Goal: Task Accomplishment & Management: Manage account settings

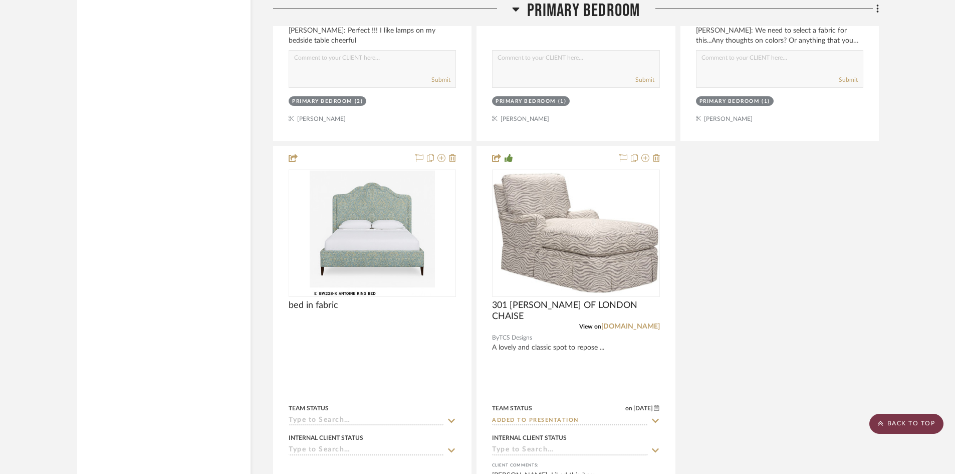
click at [916, 424] on scroll-to-top-button "BACK TO TOP" at bounding box center [906, 423] width 74 height 20
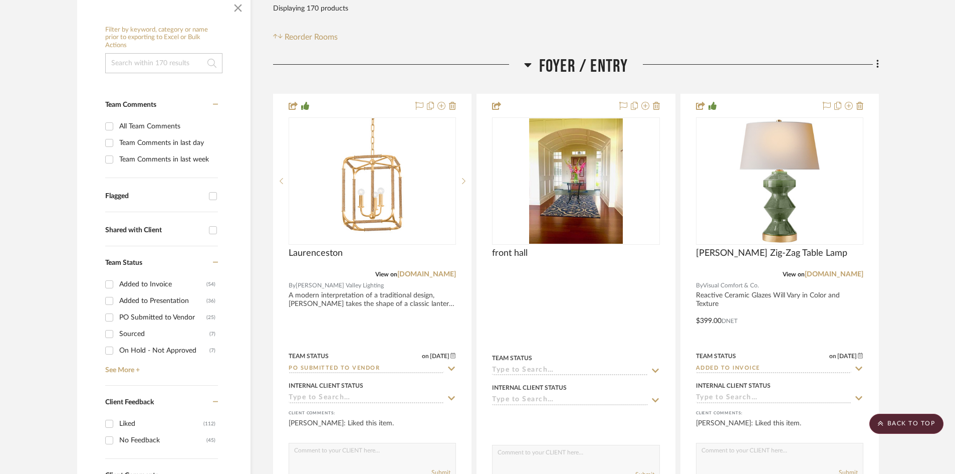
scroll to position [200, 0]
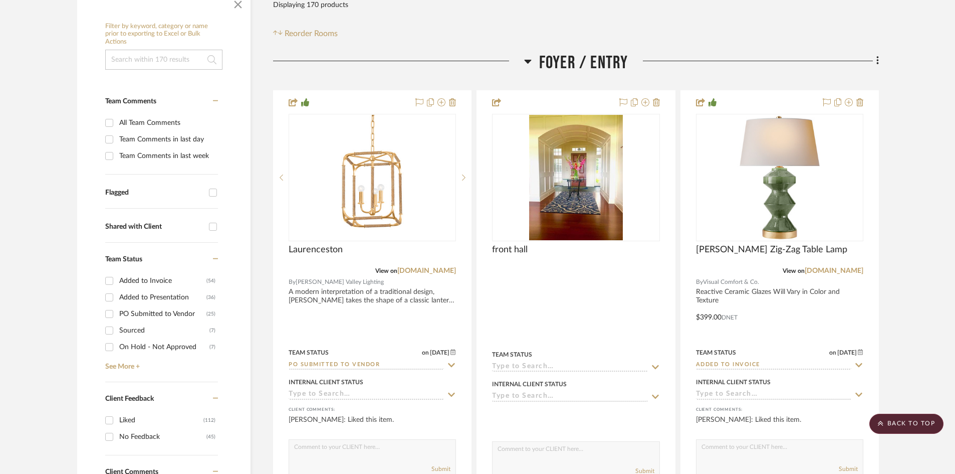
click at [106, 296] on input "Added to Presentation (36)" at bounding box center [109, 297] width 16 height 16
checkbox input "true"
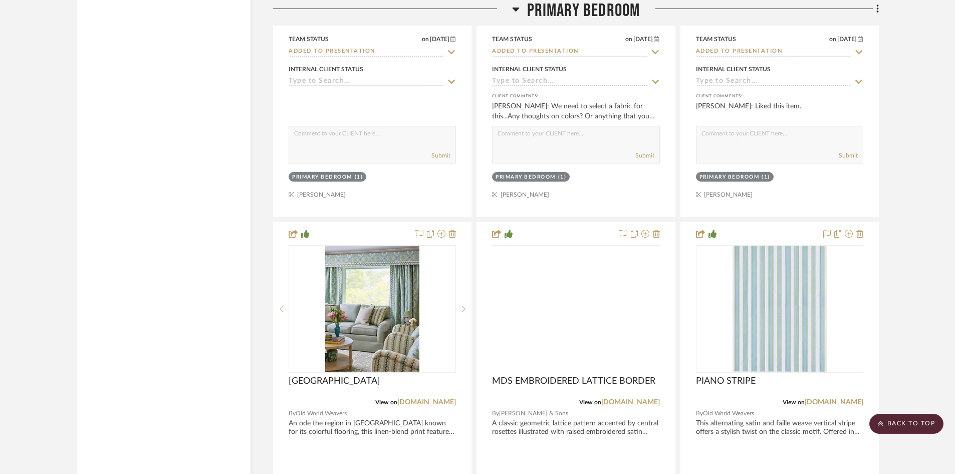
scroll to position [2005, 0]
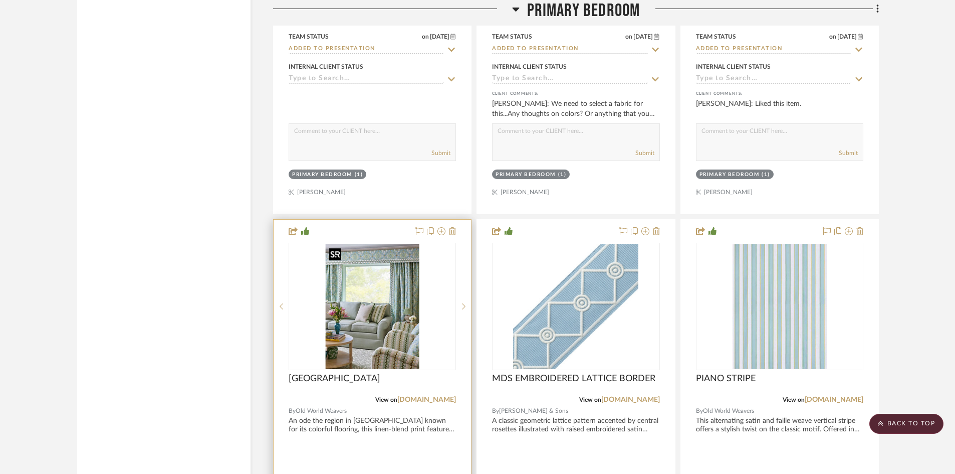
click at [365, 334] on img "0" at bounding box center [372, 306] width 94 height 125
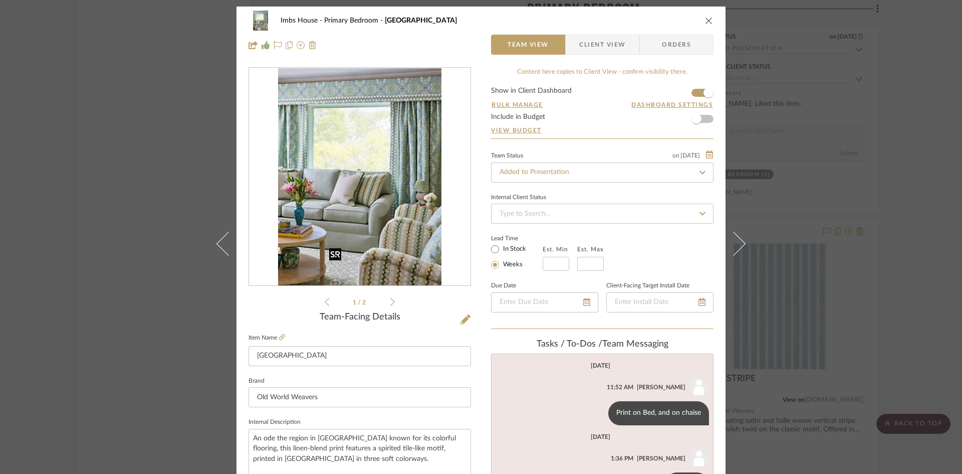
scroll to position [0, 0]
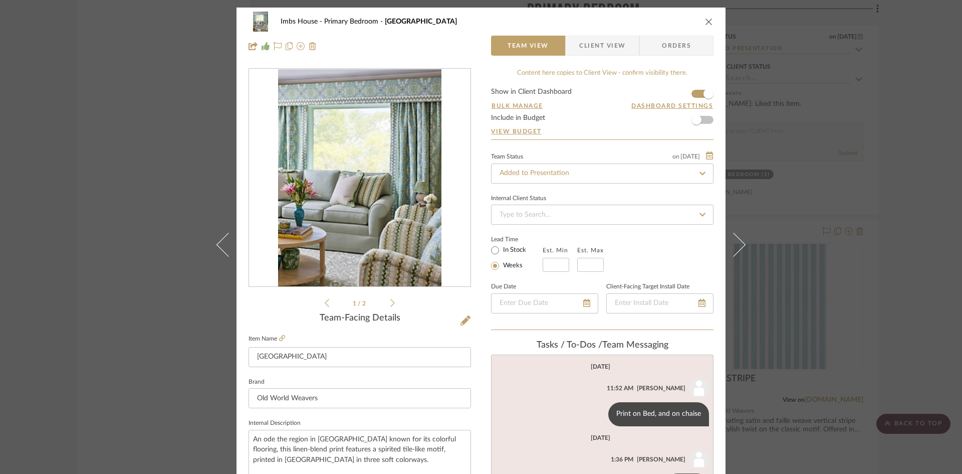
click at [390, 300] on icon at bounding box center [392, 302] width 5 height 9
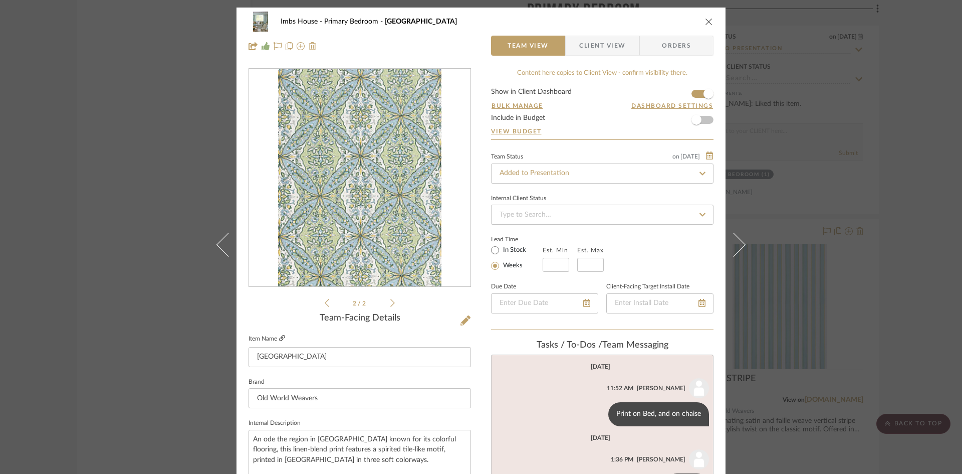
click at [279, 335] on icon at bounding box center [282, 338] width 6 height 6
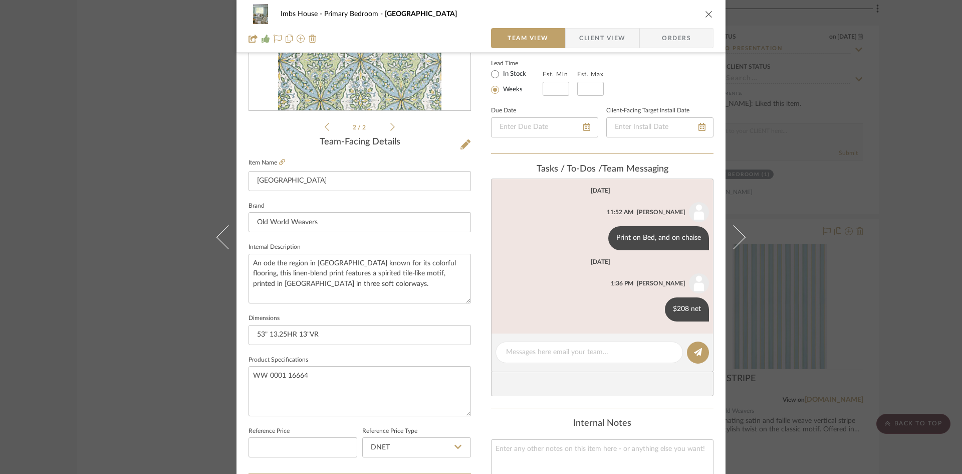
scroll to position [200, 0]
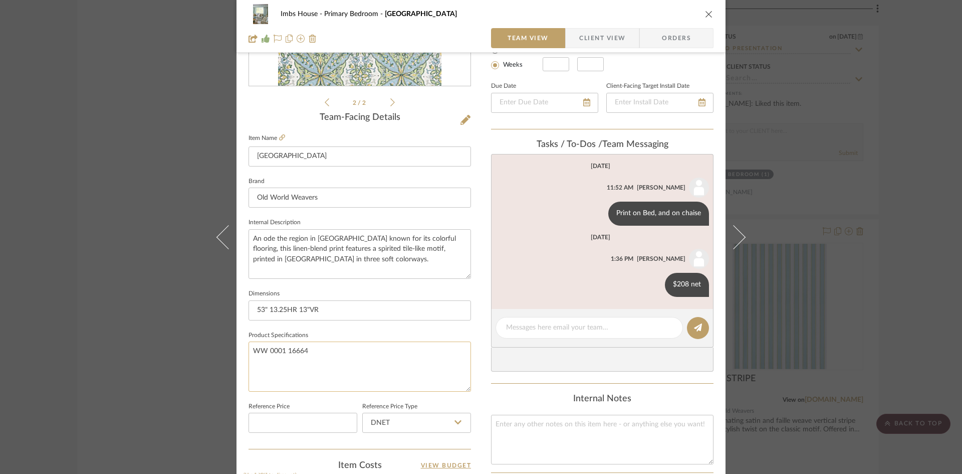
drag, startPoint x: 306, startPoint y: 349, endPoint x: 250, endPoint y: 352, distance: 56.7
click at [250, 352] on textarea "WW 0001 16664" at bounding box center [360, 366] width 222 height 50
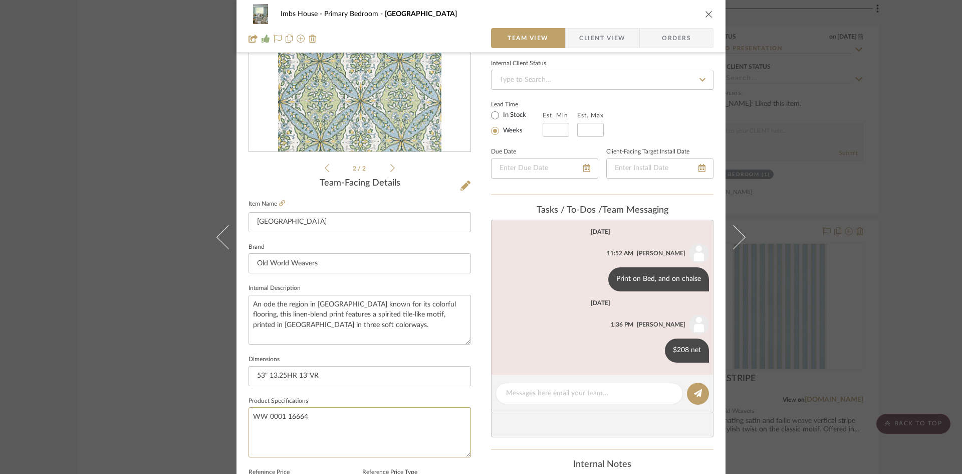
scroll to position [0, 0]
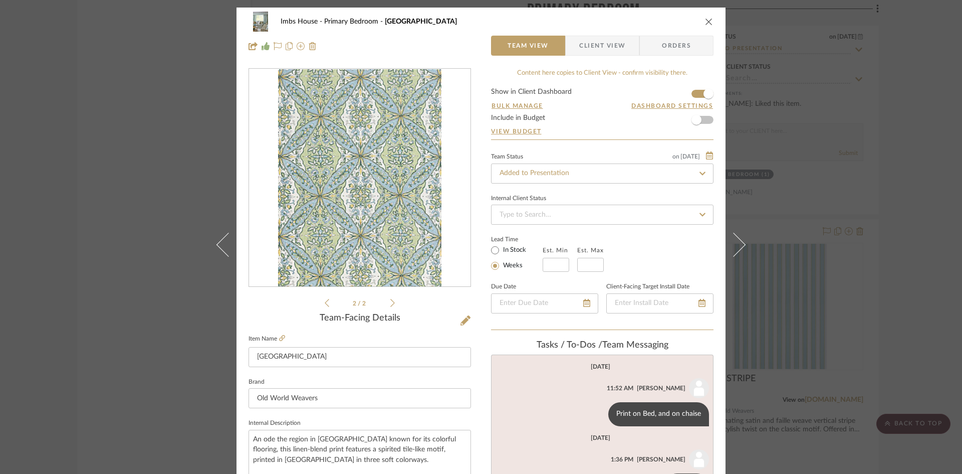
click at [706, 22] on icon "close" at bounding box center [709, 22] width 8 height 8
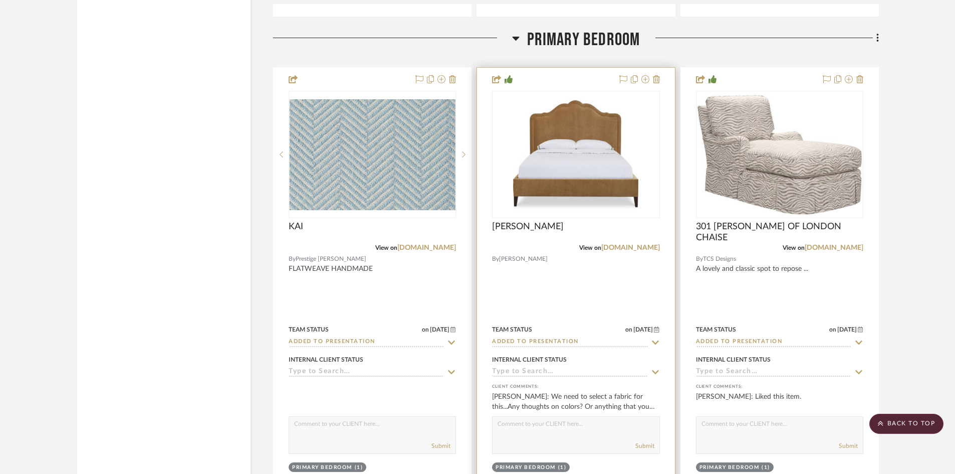
scroll to position [1704, 0]
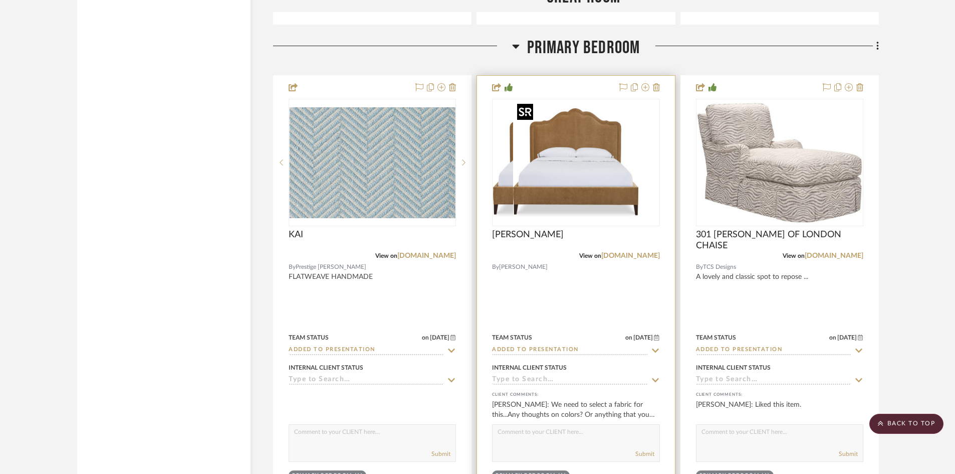
click at [581, 176] on div at bounding box center [575, 162] width 167 height 127
click at [575, 203] on img "0" at bounding box center [575, 162] width 125 height 125
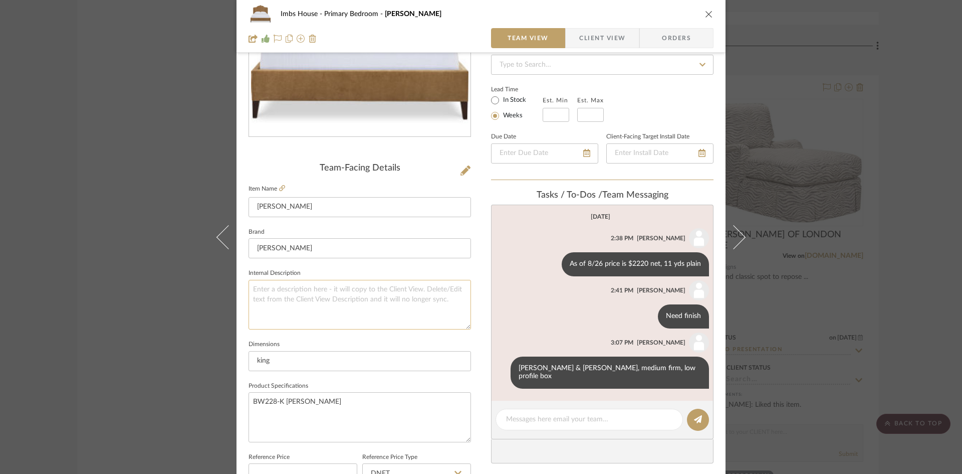
scroll to position [150, 0]
click at [279, 184] on link at bounding box center [282, 188] width 6 height 9
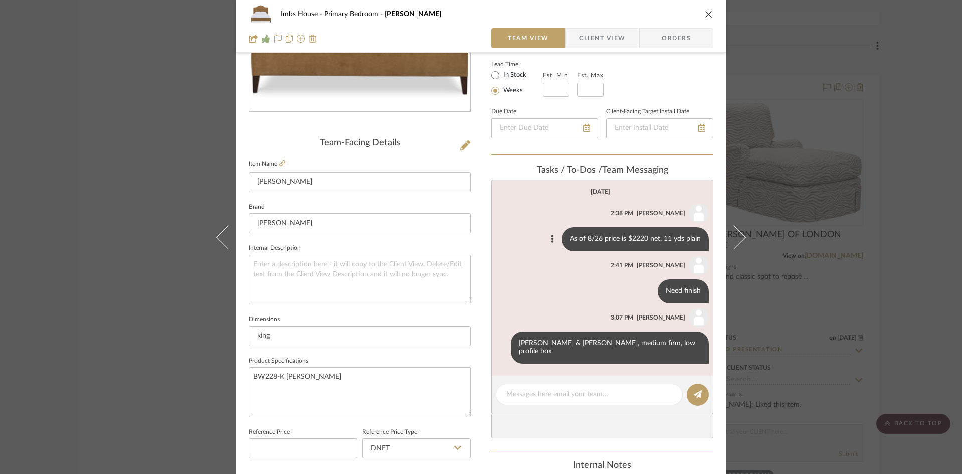
scroll to position [200, 0]
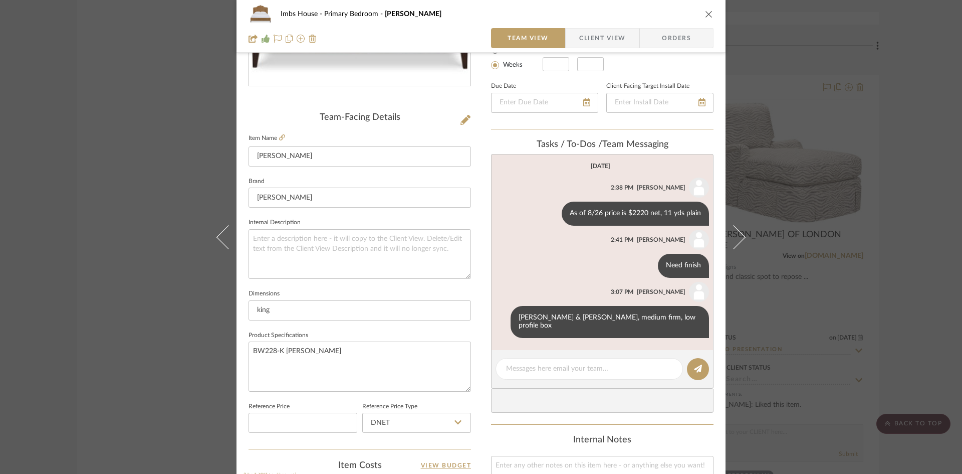
click at [707, 14] on icon "close" at bounding box center [709, 14] width 8 height 8
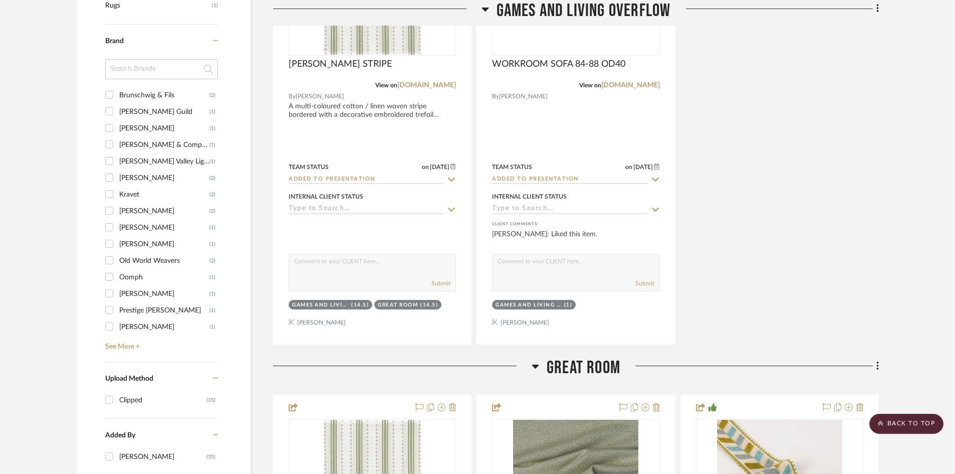
scroll to position [902, 0]
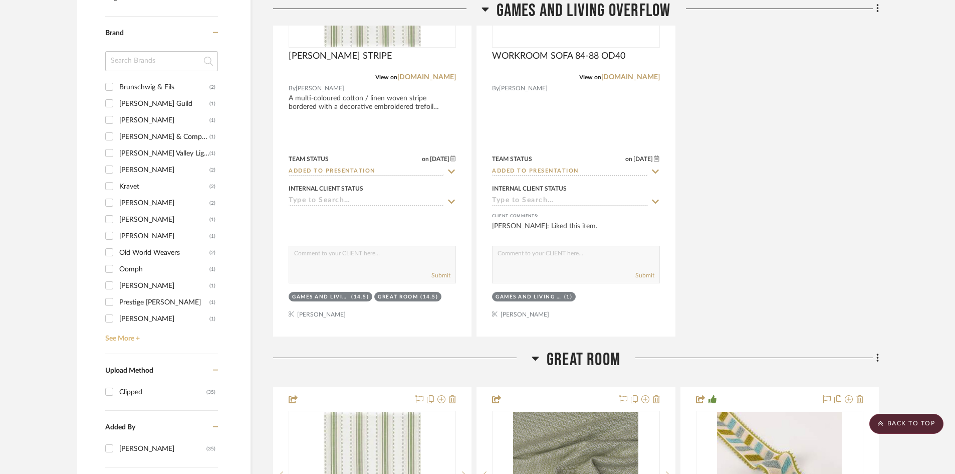
click at [120, 335] on link "See More +" at bounding box center [160, 335] width 115 height 16
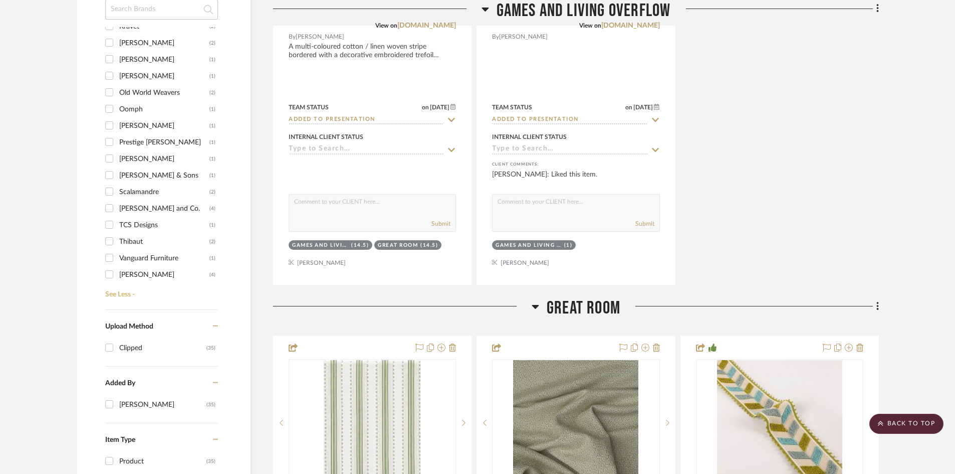
scroll to position [1002, 0]
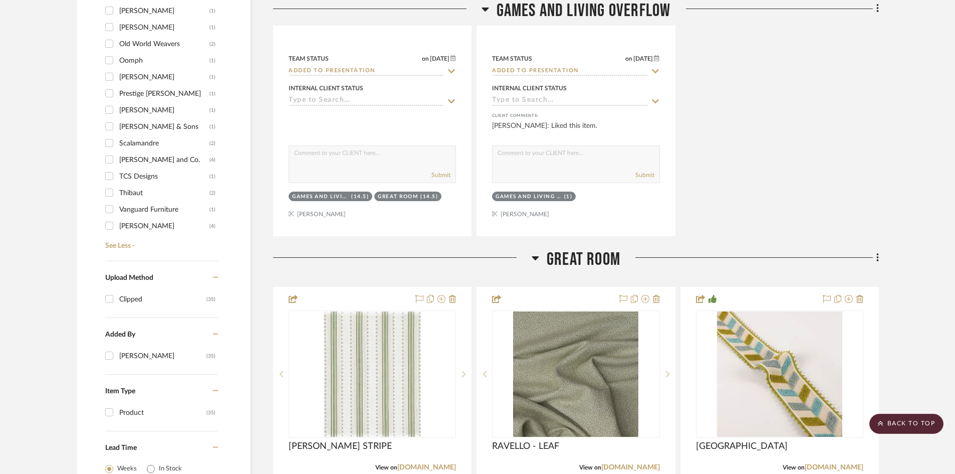
click at [110, 226] on input "[PERSON_NAME] (4)" at bounding box center [109, 225] width 16 height 16
checkbox input "true"
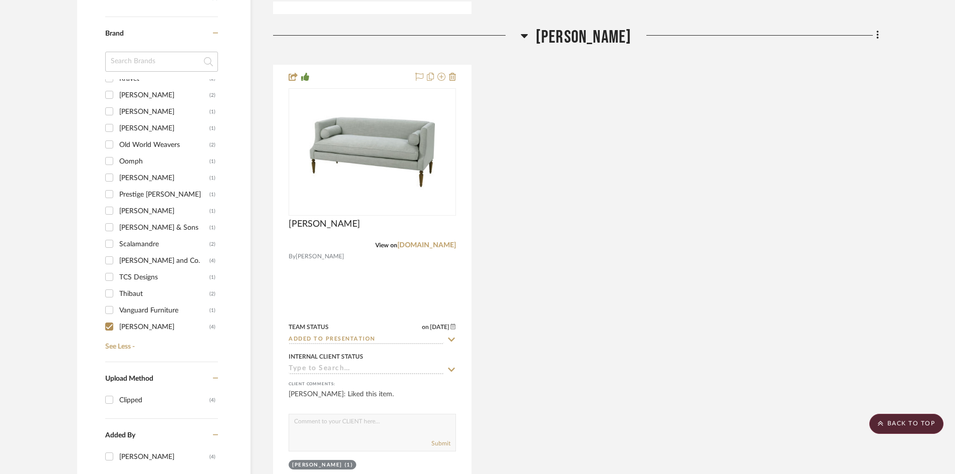
scroll to position [752, 0]
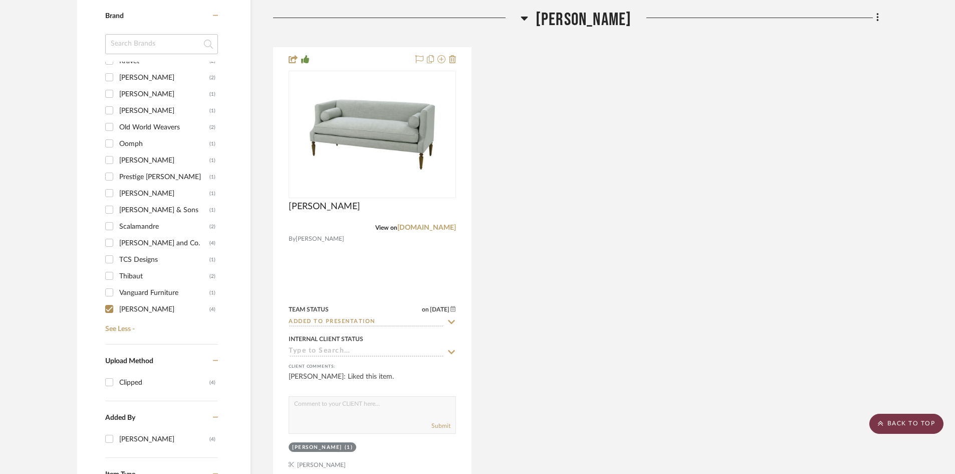
click at [902, 424] on scroll-to-top-button "BACK TO TOP" at bounding box center [906, 423] width 74 height 20
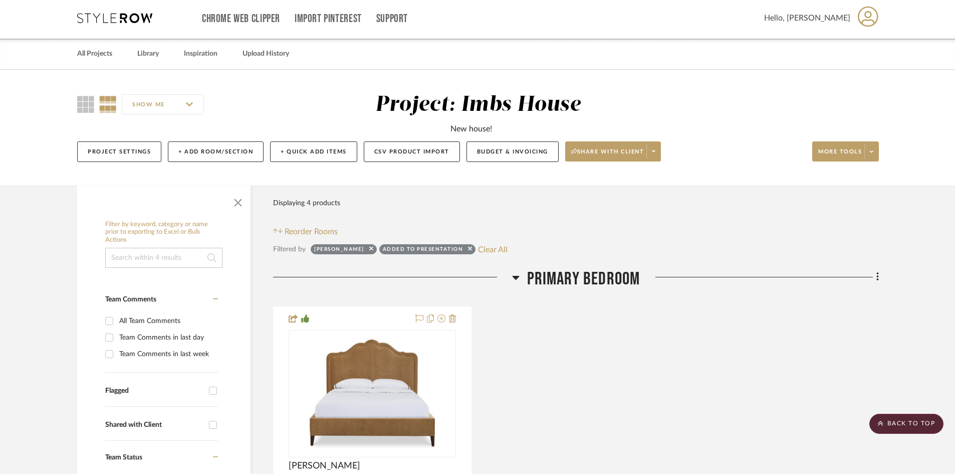
scroll to position [0, 0]
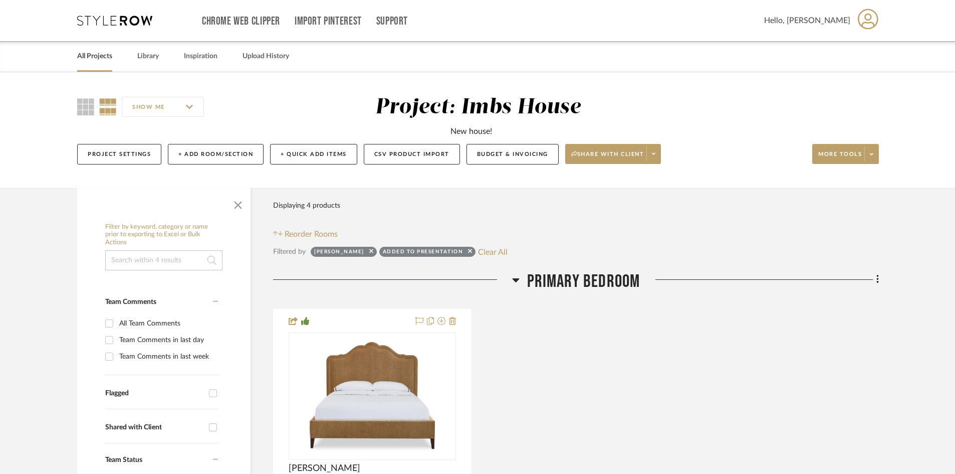
click at [99, 53] on link "All Projects" at bounding box center [94, 57] width 35 height 14
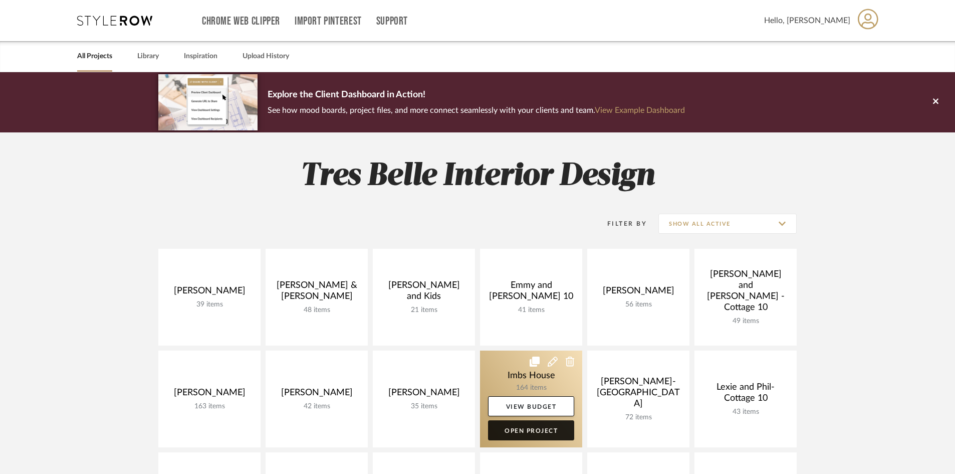
click at [522, 426] on link "Open Project" at bounding box center [531, 430] width 86 height 20
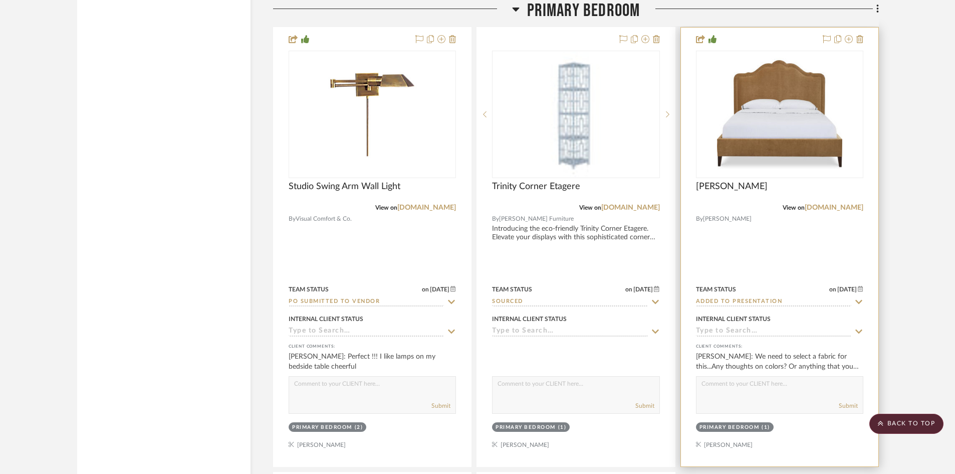
scroll to position [6414, 0]
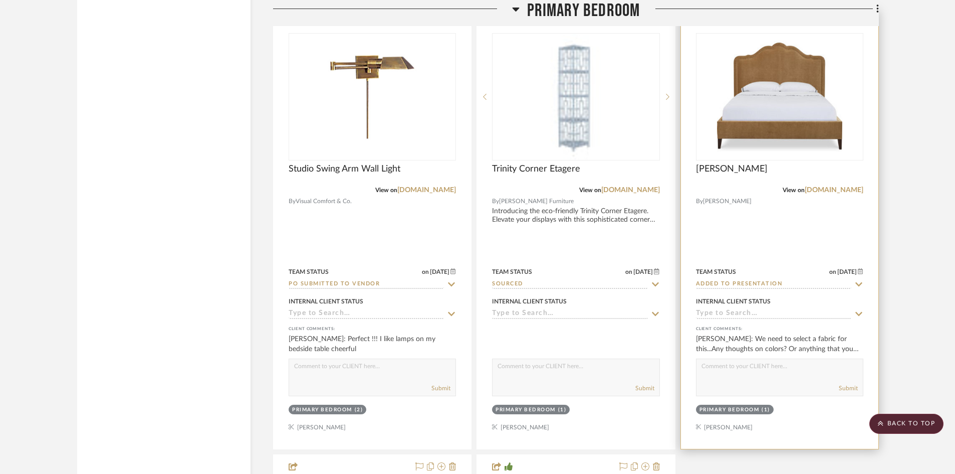
click at [787, 283] on input "Added to Presentation" at bounding box center [773, 285] width 155 height 10
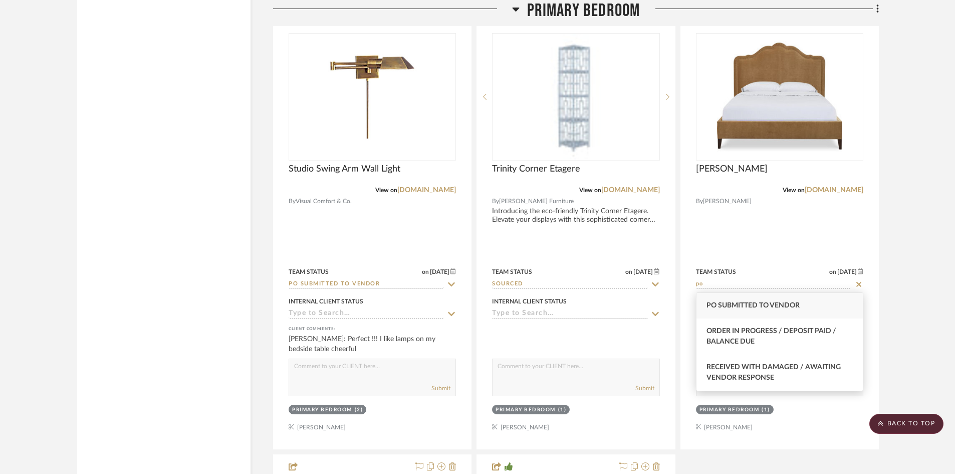
type input "po"
click at [782, 304] on span "PO Submitted to Vendor" at bounding box center [753, 305] width 93 height 7
type input "[DATE]"
type input "PO Submitted to Vendor"
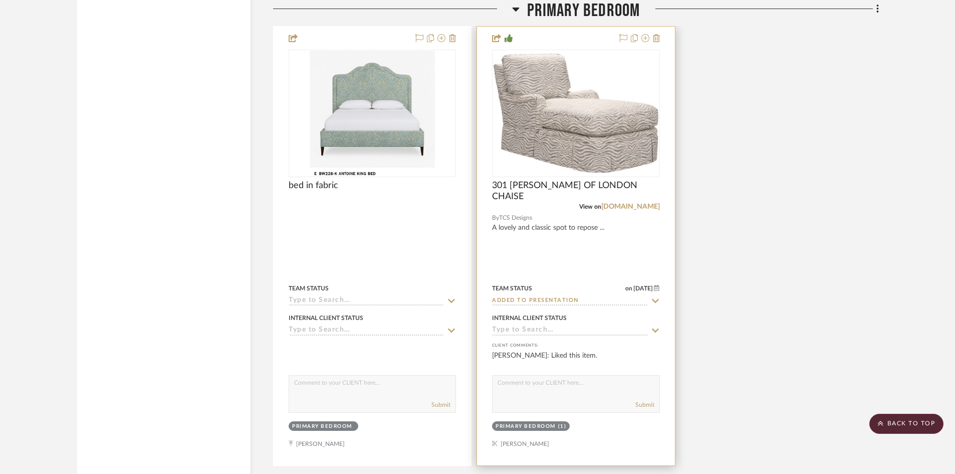
scroll to position [6865, 0]
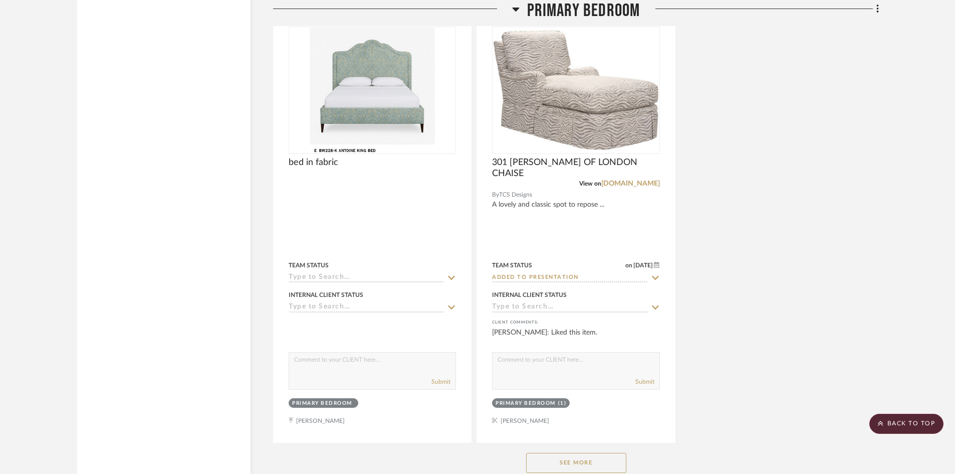
click at [595, 460] on button "See More" at bounding box center [576, 463] width 100 height 20
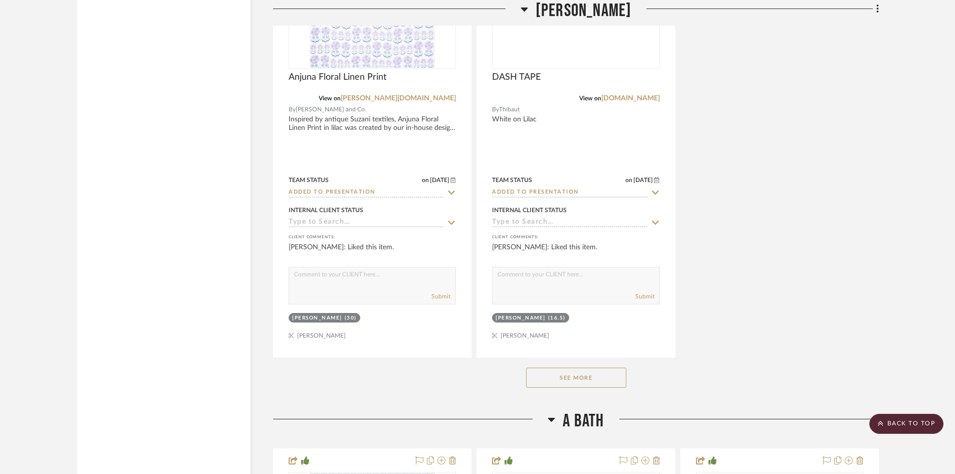
scroll to position [11576, 0]
click at [580, 373] on button "See More" at bounding box center [576, 376] width 100 height 20
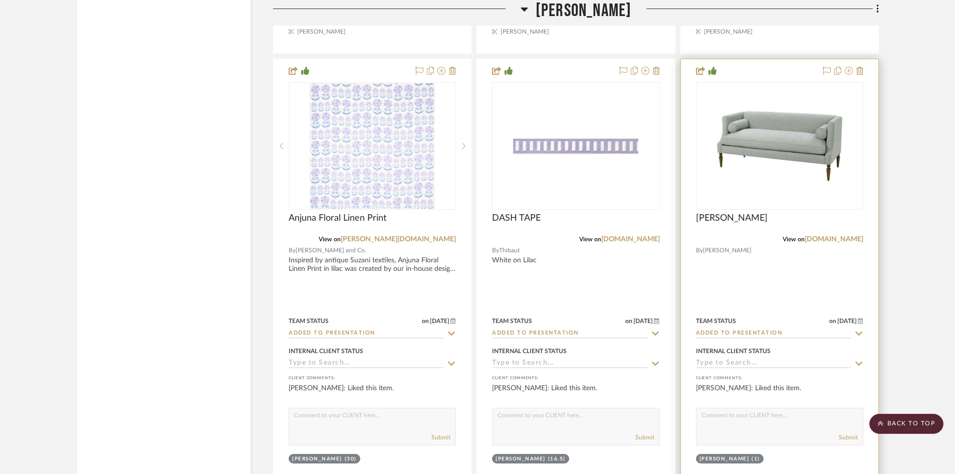
scroll to position [11426, 0]
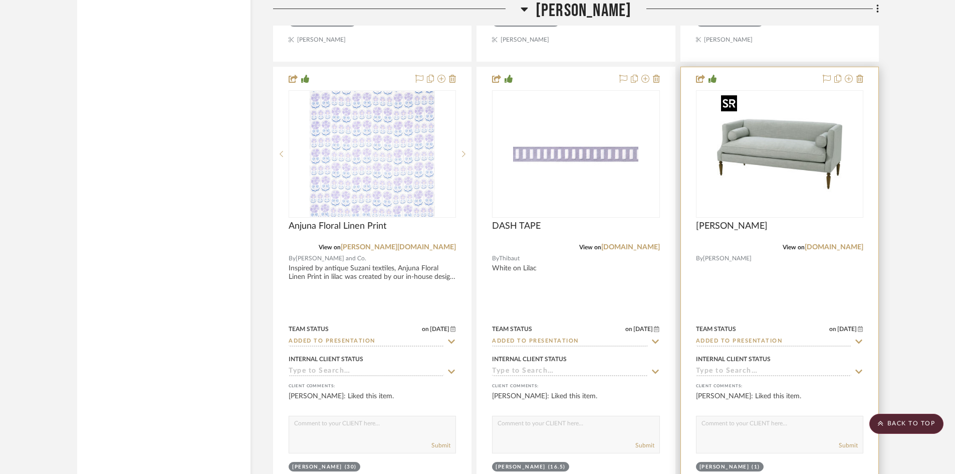
click at [816, 165] on img "0" at bounding box center [779, 153] width 125 height 125
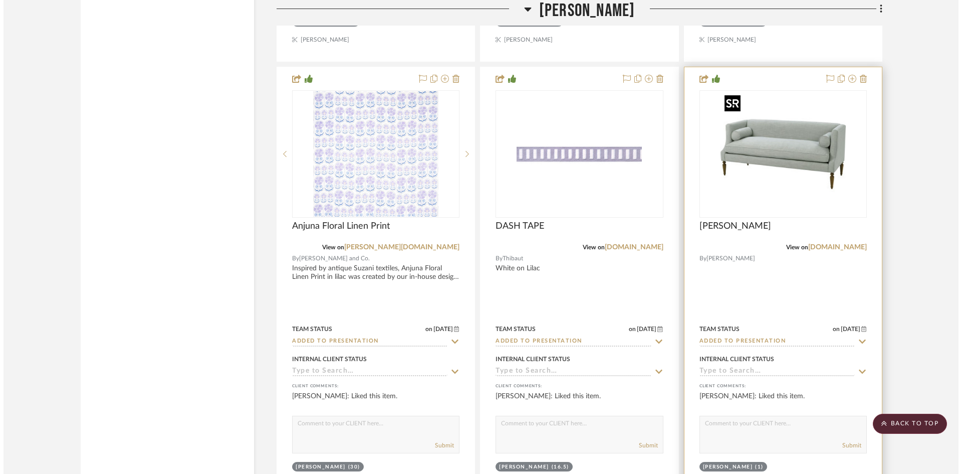
scroll to position [0, 0]
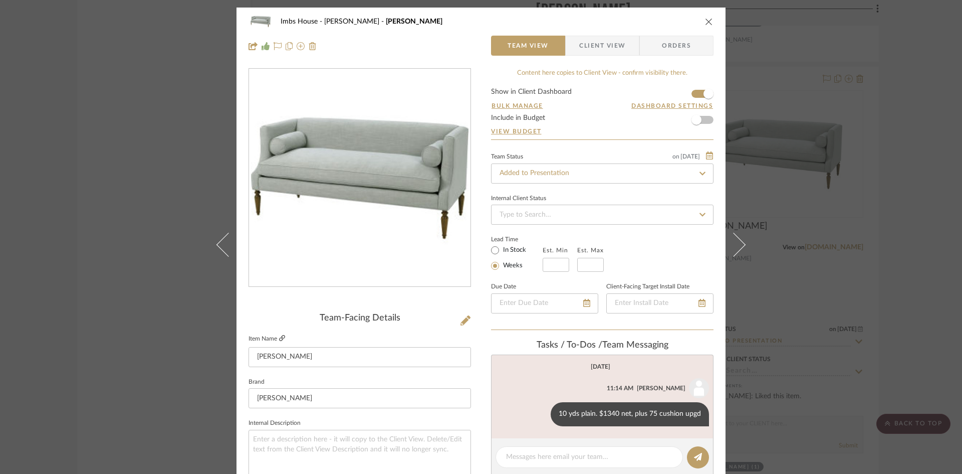
click at [279, 335] on icon at bounding box center [282, 338] width 6 height 6
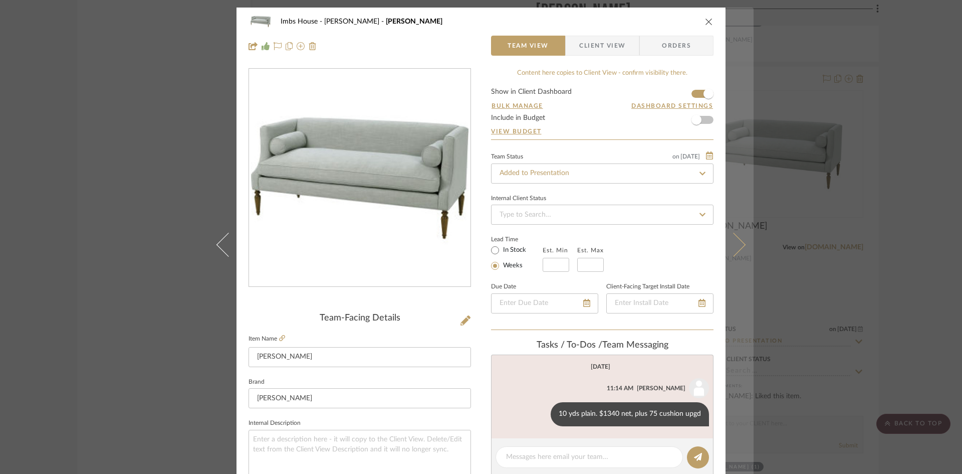
click at [731, 248] on icon at bounding box center [734, 244] width 24 height 24
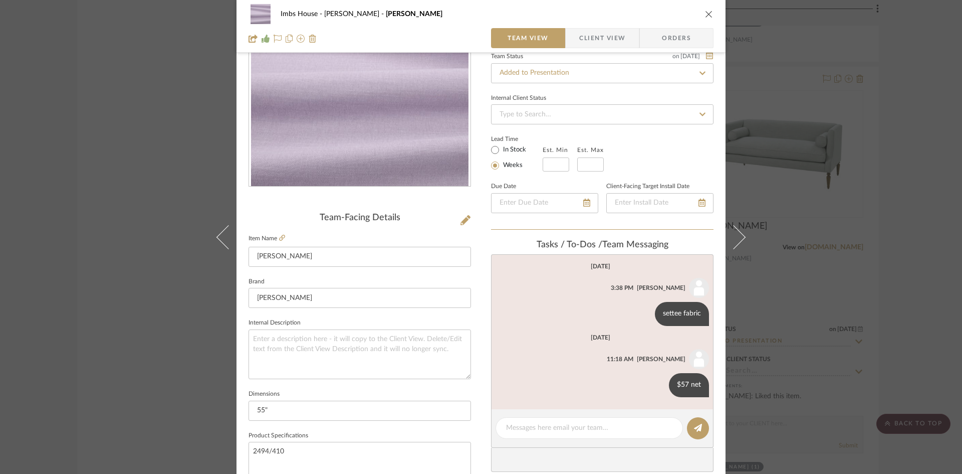
scroll to position [150, 0]
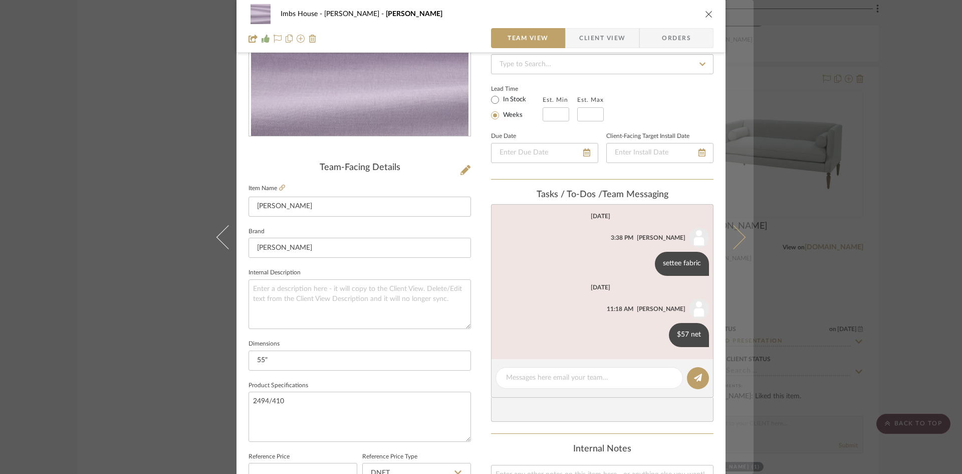
click at [732, 242] on icon at bounding box center [734, 237] width 24 height 24
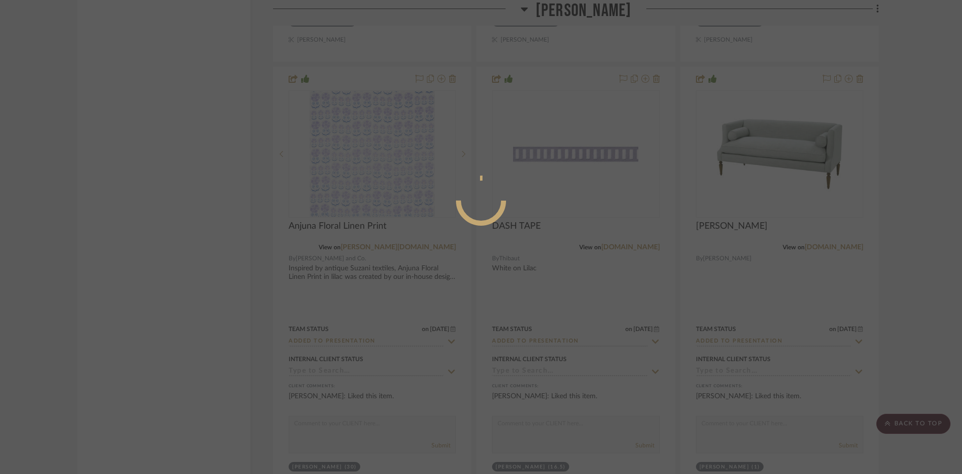
scroll to position [0, 0]
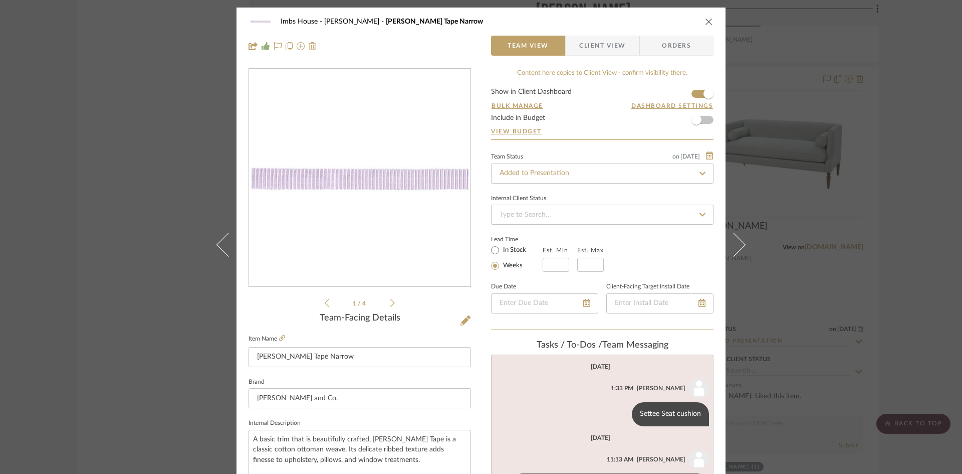
click at [700, 20] on div "Imbs House [PERSON_NAME] Tape Narrow" at bounding box center [481, 22] width 465 height 20
click at [708, 18] on icon "close" at bounding box center [709, 22] width 8 height 8
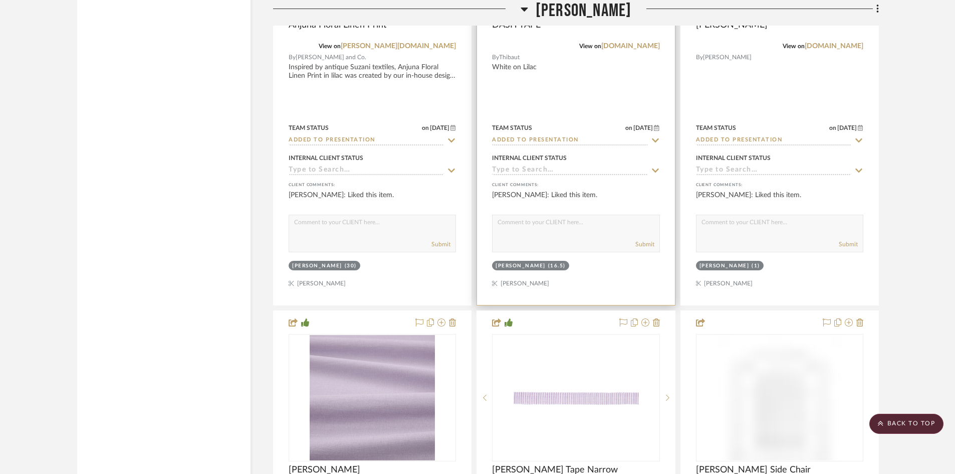
scroll to position [11827, 0]
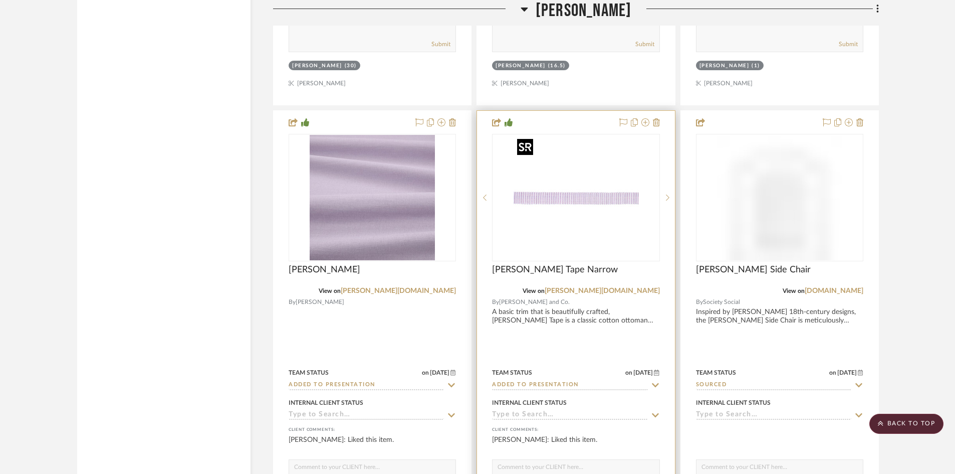
click at [568, 243] on img "0" at bounding box center [575, 197] width 125 height 125
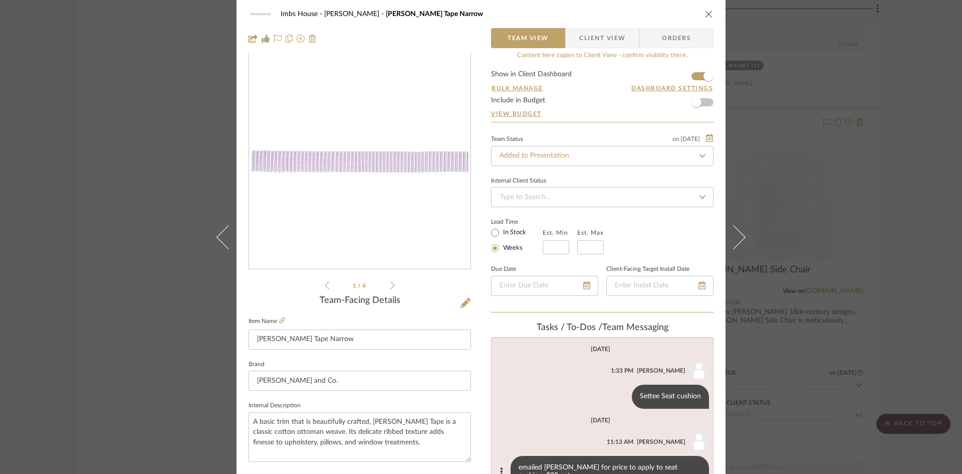
scroll to position [0, 0]
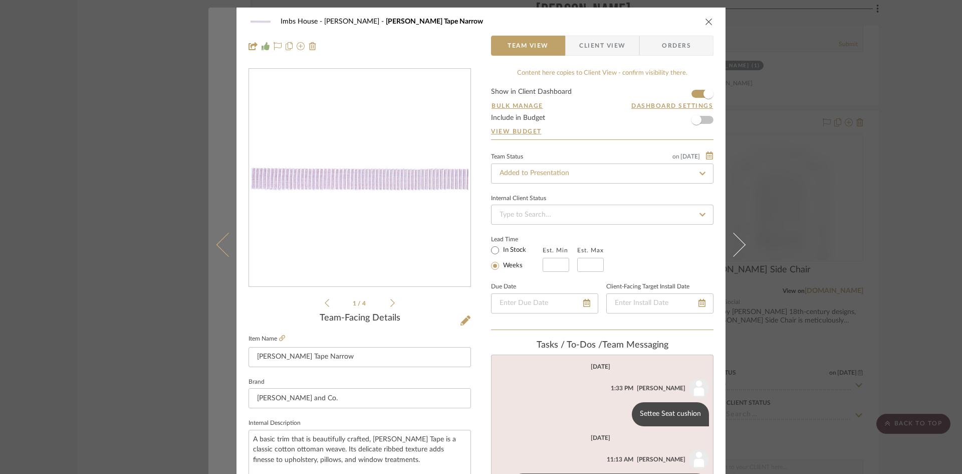
click at [224, 247] on icon at bounding box center [228, 244] width 24 height 24
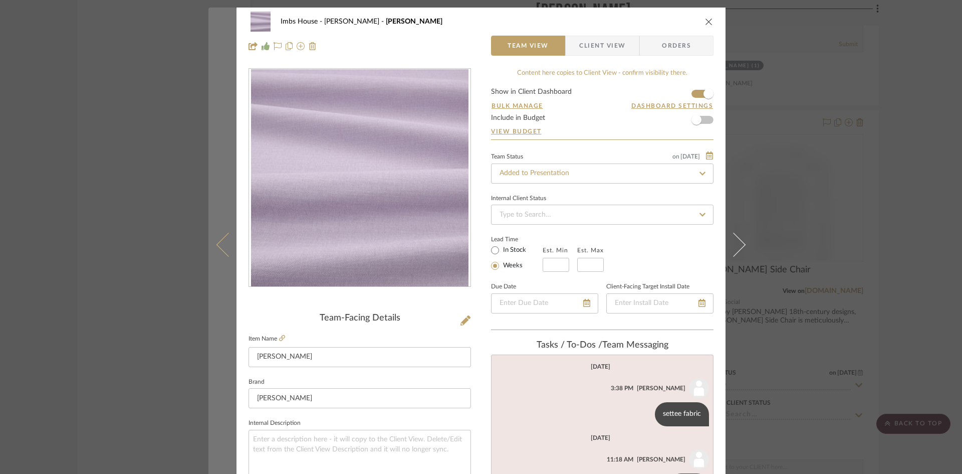
click at [215, 249] on button at bounding box center [222, 245] width 28 height 474
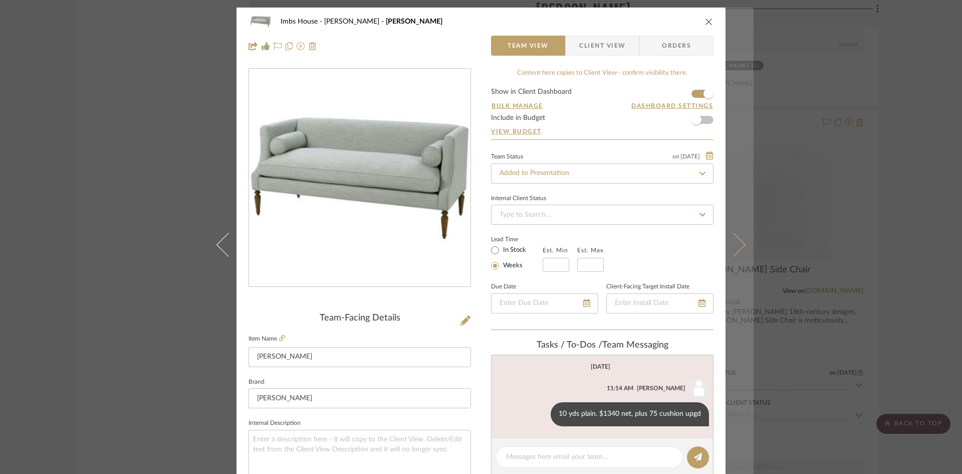
click at [736, 246] on icon at bounding box center [734, 244] width 24 height 24
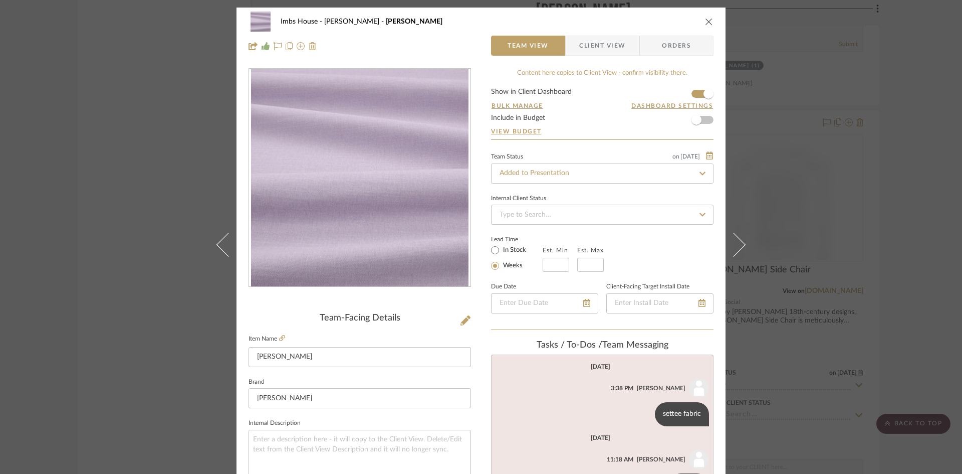
click at [736, 246] on icon at bounding box center [734, 244] width 24 height 24
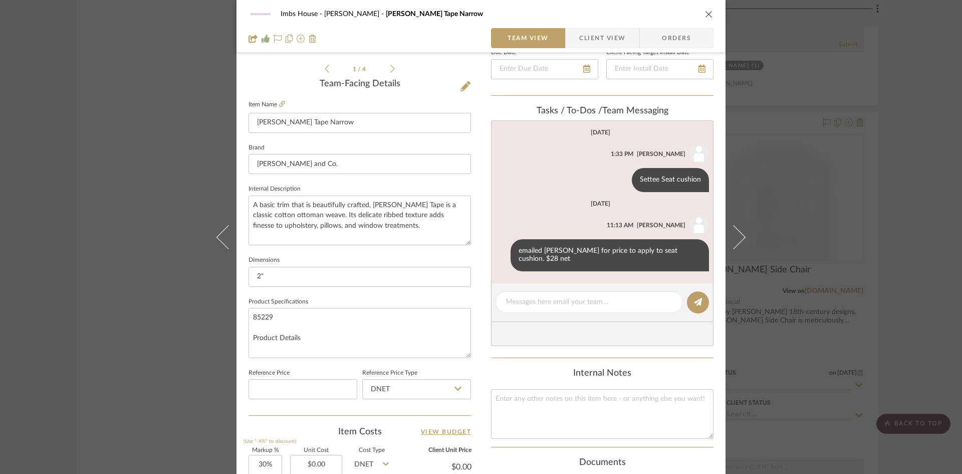
scroll to position [200, 0]
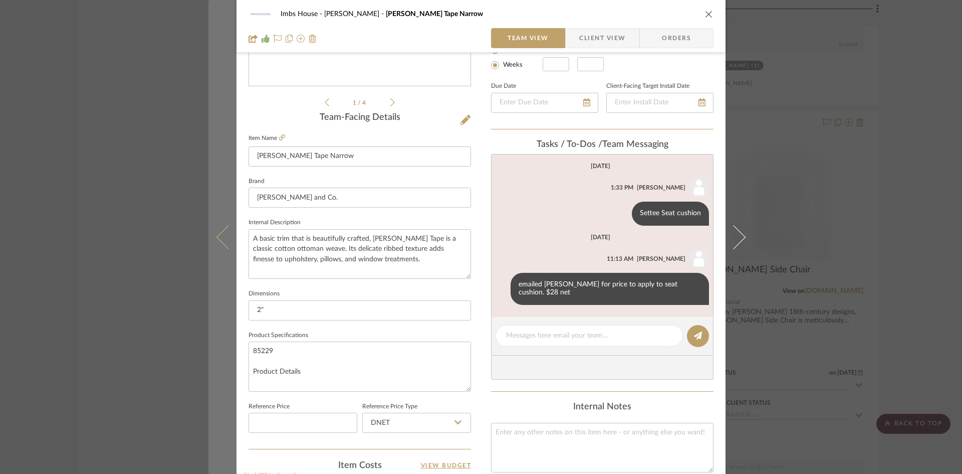
click at [216, 236] on icon at bounding box center [228, 237] width 24 height 24
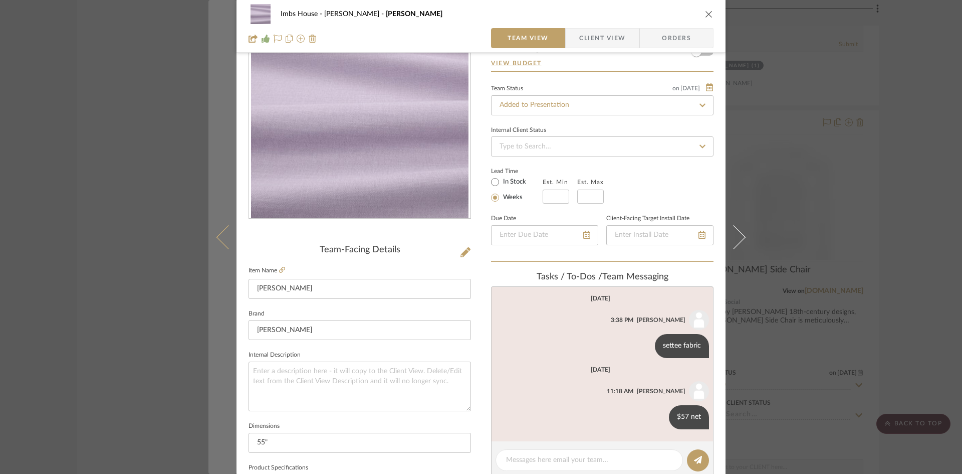
scroll to position [50, 0]
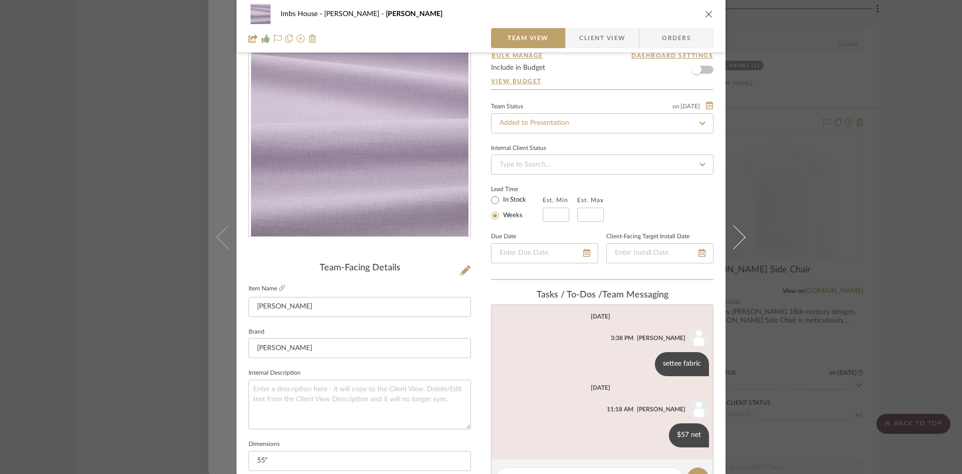
click at [223, 238] on icon at bounding box center [228, 237] width 24 height 24
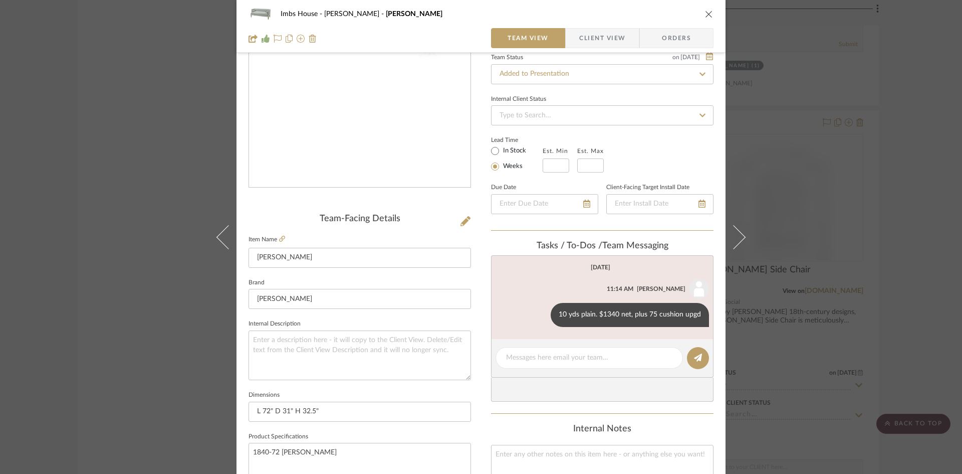
scroll to position [100, 0]
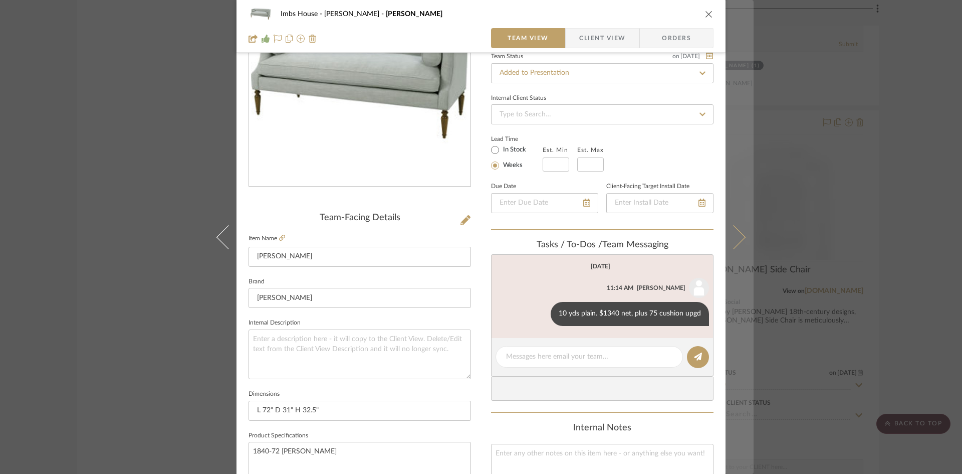
click at [738, 236] on icon at bounding box center [734, 237] width 24 height 24
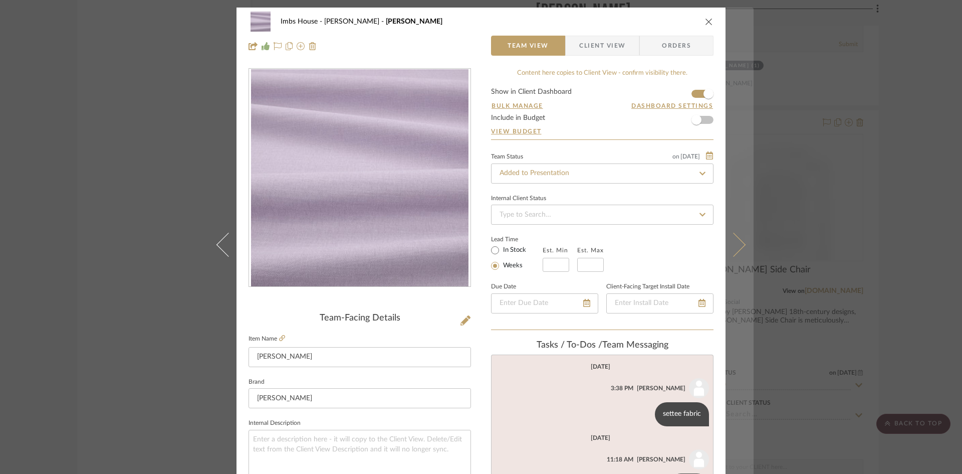
click at [736, 240] on icon at bounding box center [734, 244] width 24 height 24
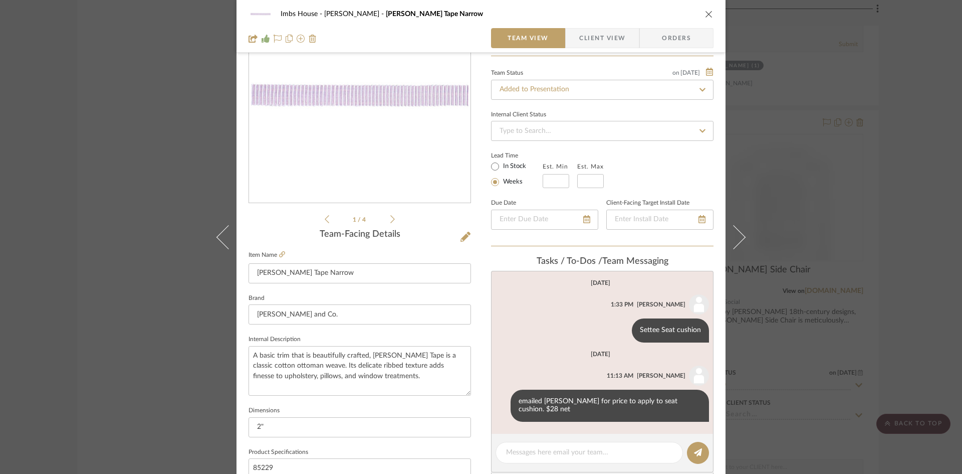
scroll to position [100, 0]
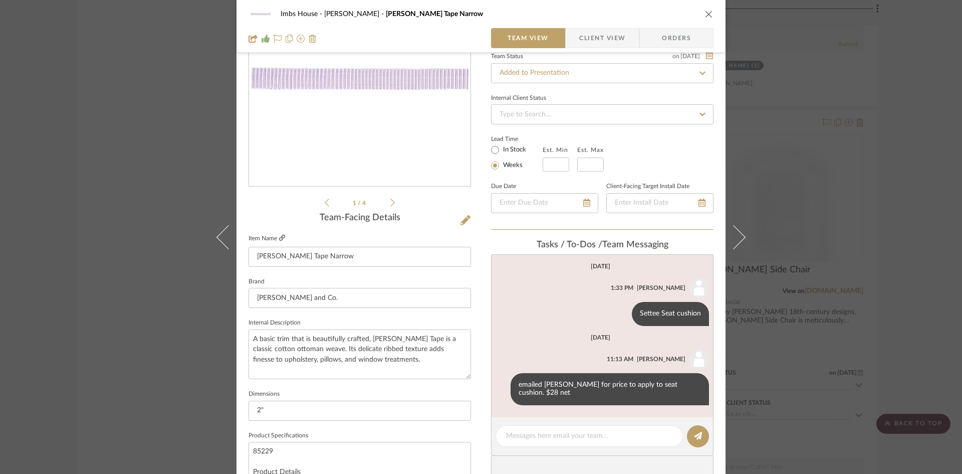
click at [279, 238] on icon at bounding box center [282, 238] width 6 height 6
click at [708, 10] on icon "close" at bounding box center [709, 14] width 8 height 8
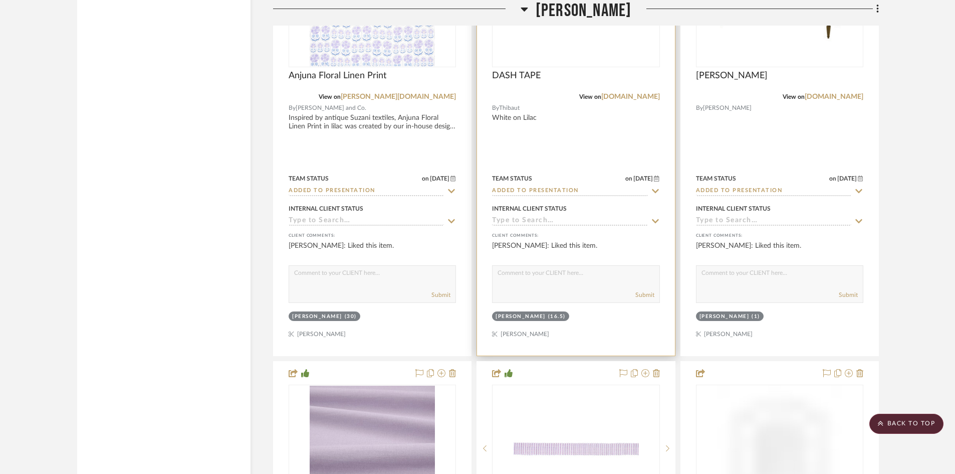
scroll to position [11476, 0]
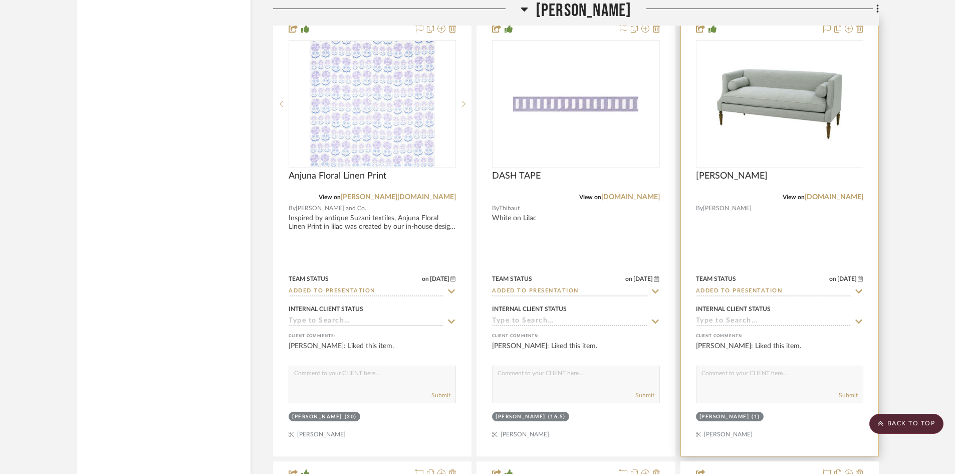
click at [796, 289] on input "Added to Presentation" at bounding box center [773, 292] width 155 height 10
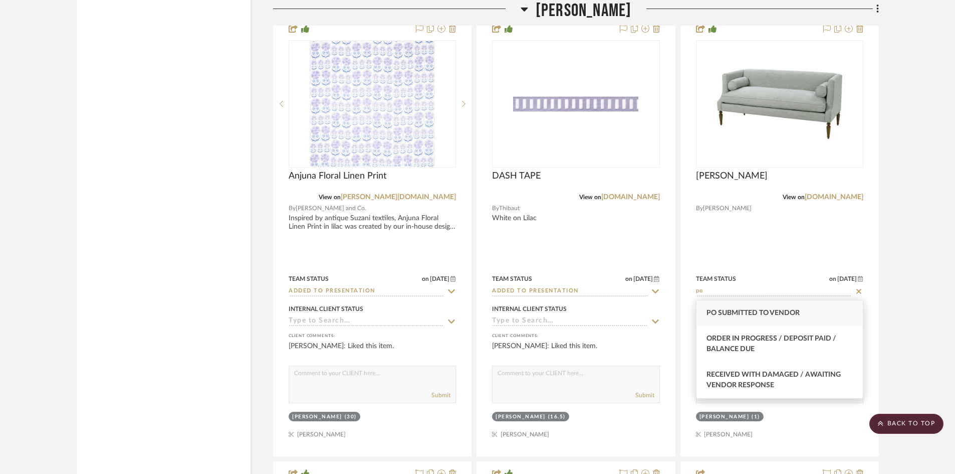
type input "po"
click at [783, 314] on span "PO Submitted to Vendor" at bounding box center [753, 312] width 93 height 7
type input "[DATE]"
type input "PO Submitted to Vendor"
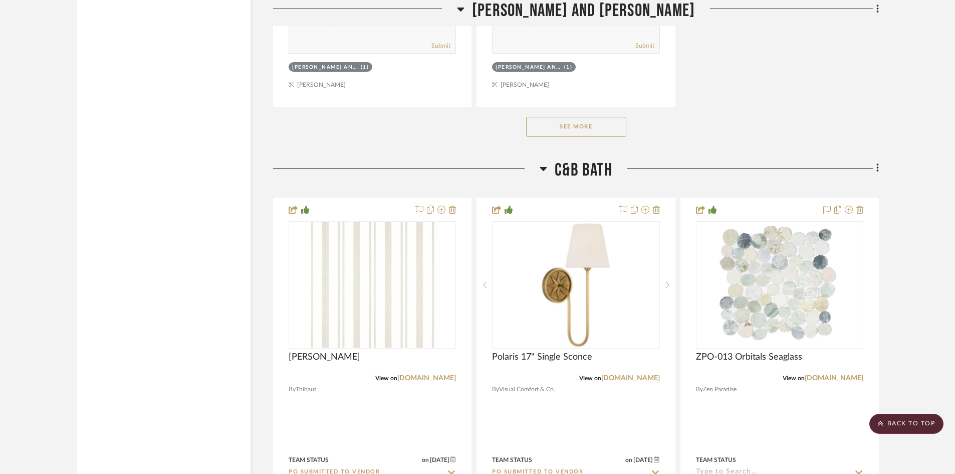
scroll to position [15986, 0]
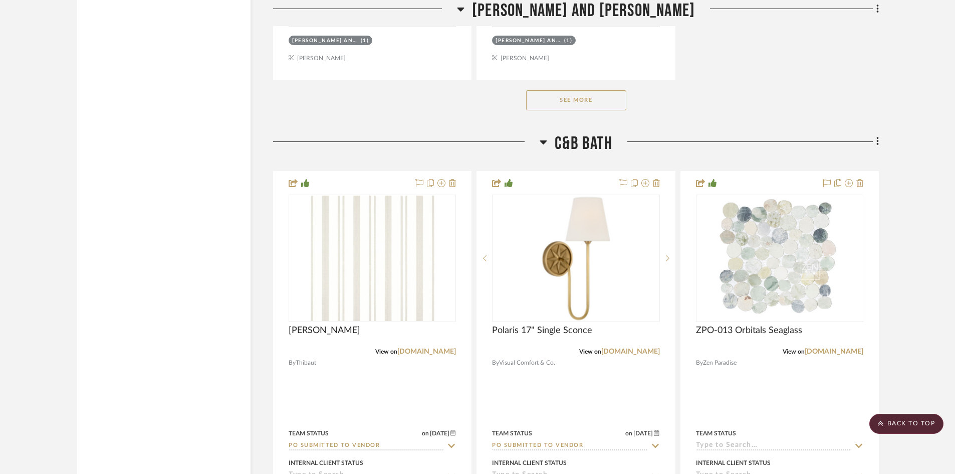
click at [587, 99] on button "See More" at bounding box center [576, 100] width 100 height 20
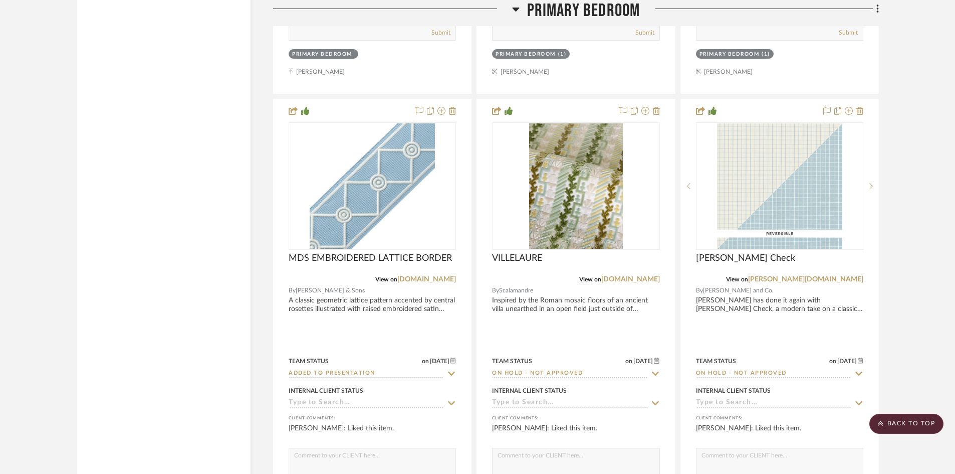
scroll to position [7216, 0]
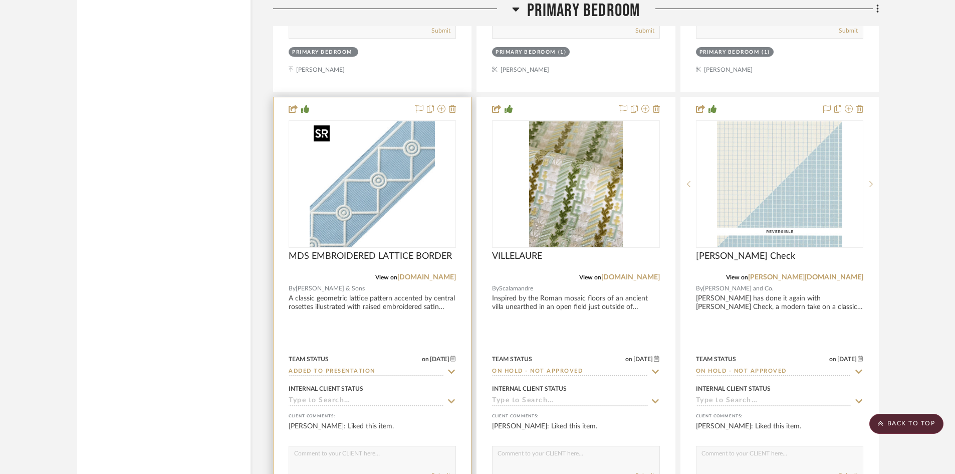
click at [349, 201] on img "0" at bounding box center [372, 183] width 125 height 125
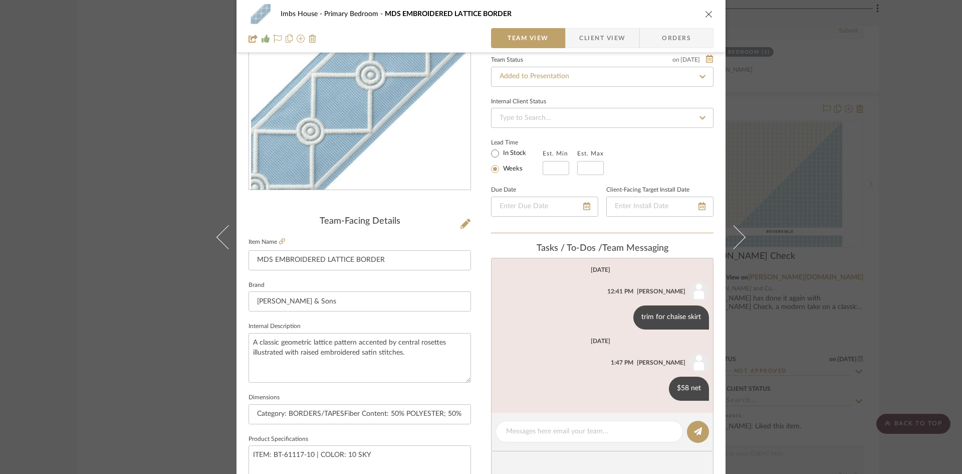
scroll to position [0, 0]
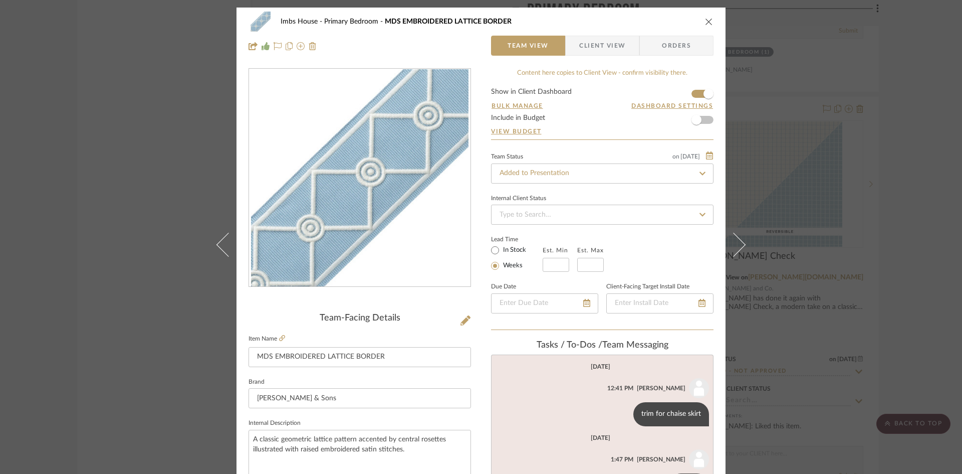
click at [706, 18] on icon "close" at bounding box center [709, 22] width 8 height 8
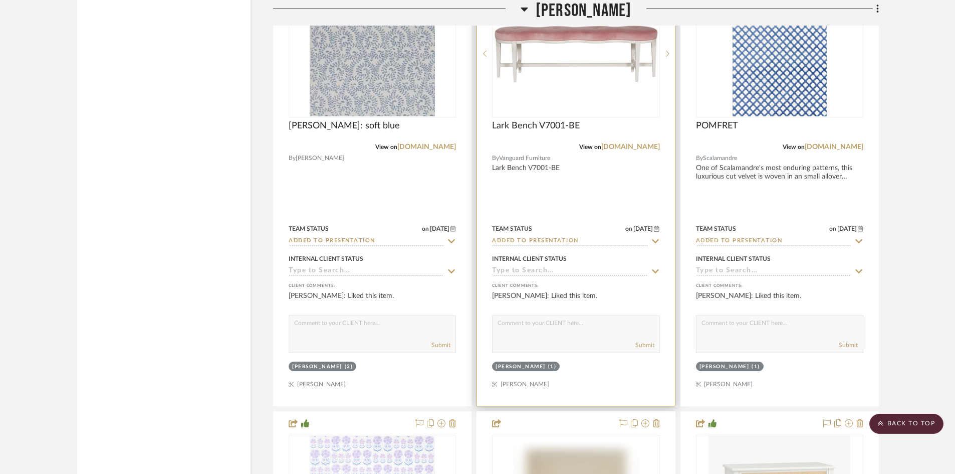
scroll to position [12678, 0]
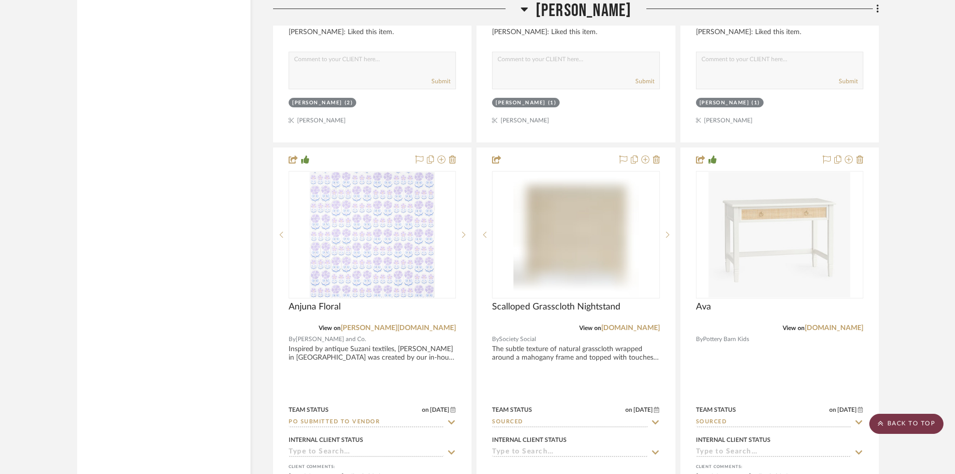
click at [899, 424] on scroll-to-top-button "BACK TO TOP" at bounding box center [906, 423] width 74 height 20
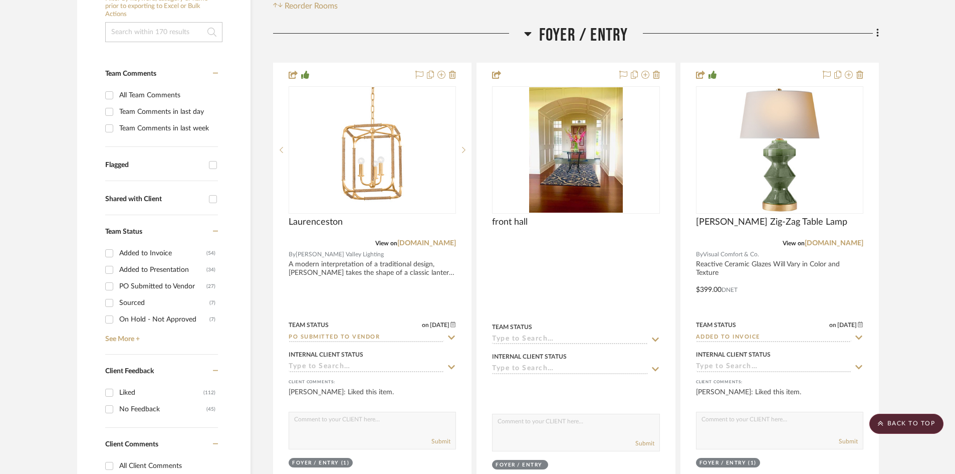
scroll to position [251, 0]
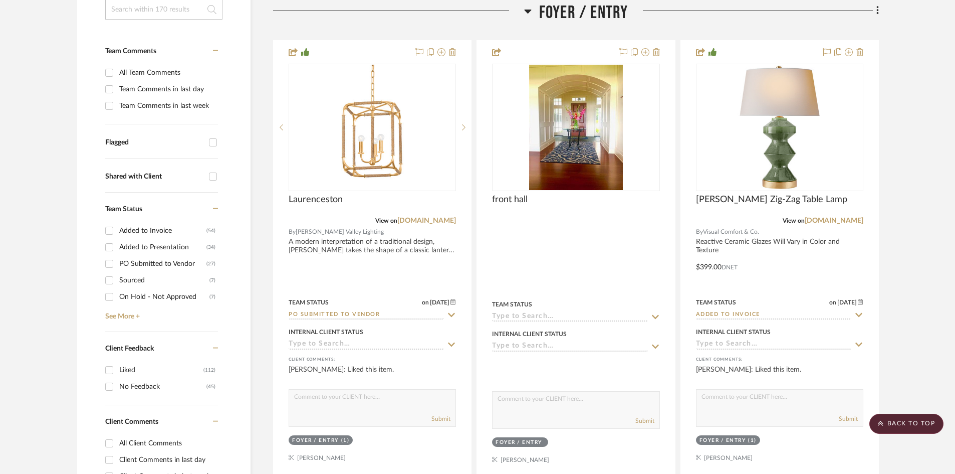
click at [110, 247] on input "Added to Presentation (34)" at bounding box center [109, 247] width 16 height 16
checkbox input "true"
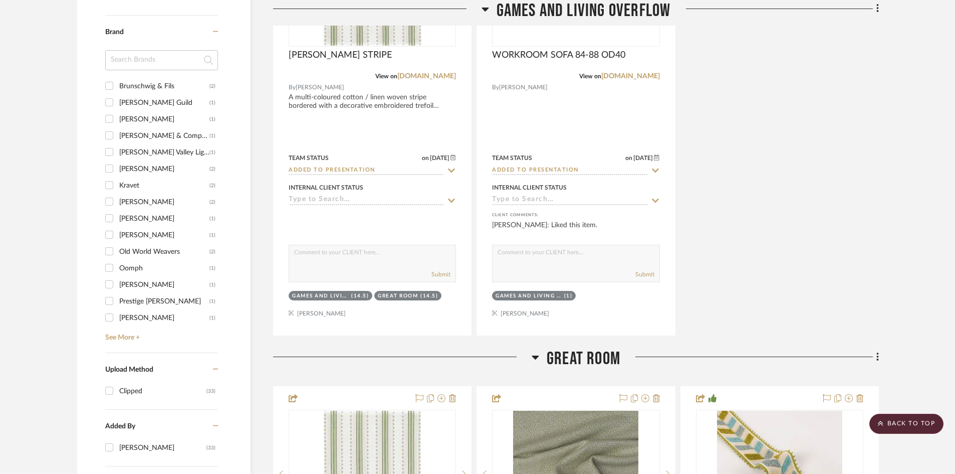
scroll to position [902, 0]
click at [126, 335] on link "See More +" at bounding box center [160, 335] width 115 height 16
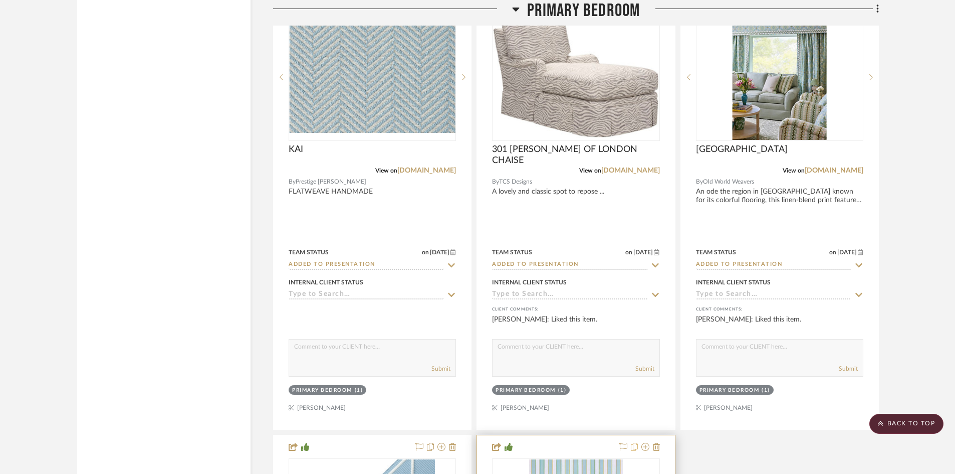
scroll to position [1804, 0]
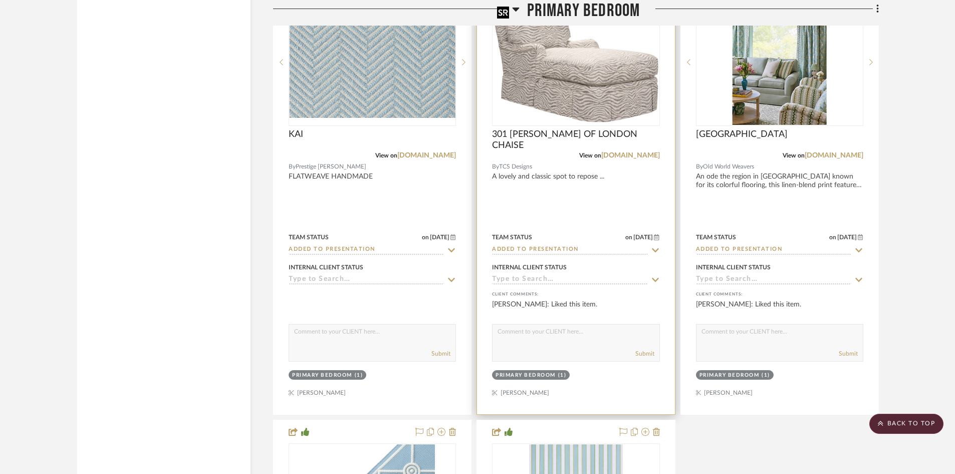
click at [581, 93] on img "0" at bounding box center [575, 62] width 165 height 121
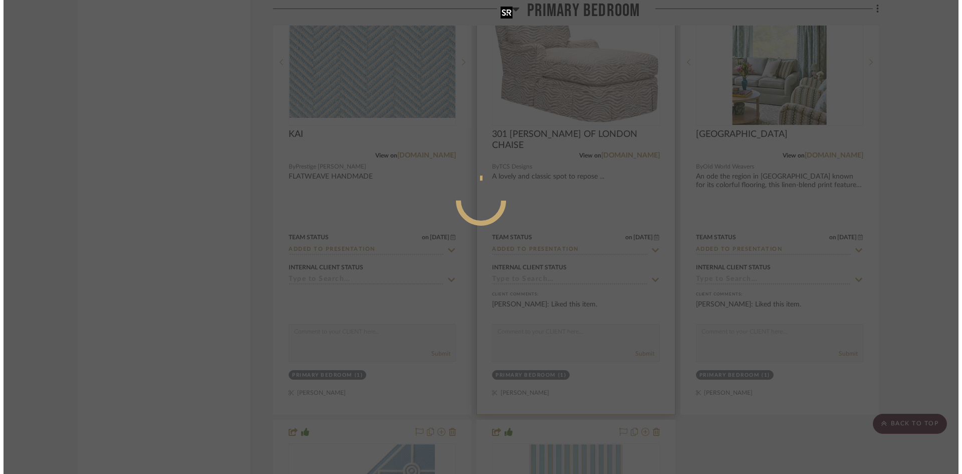
scroll to position [0, 0]
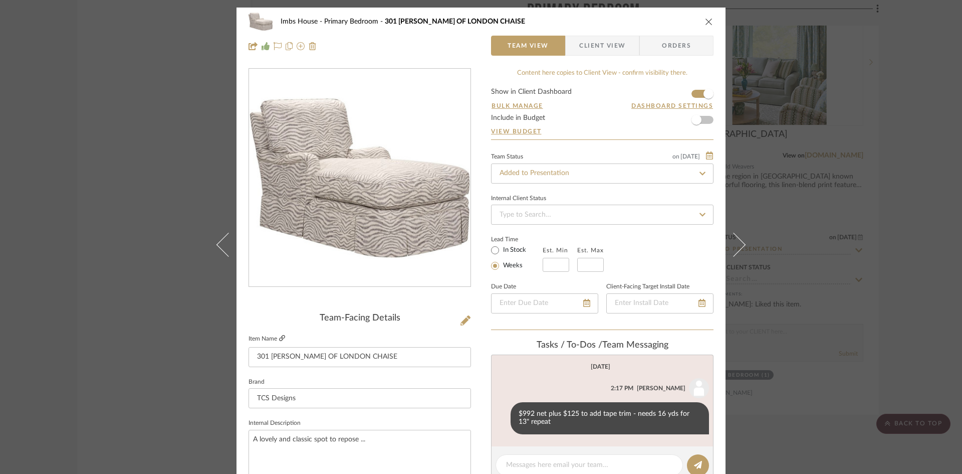
click at [279, 334] on link at bounding box center [282, 338] width 6 height 9
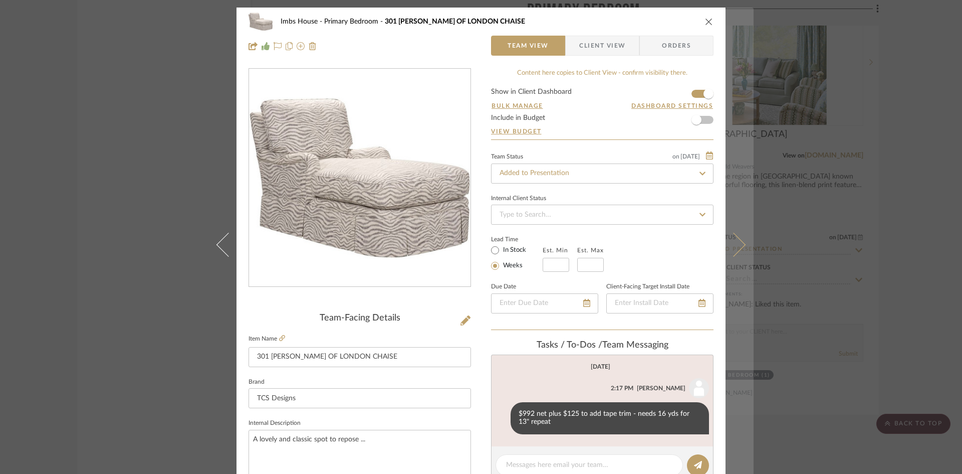
click at [733, 245] on icon at bounding box center [734, 244] width 24 height 24
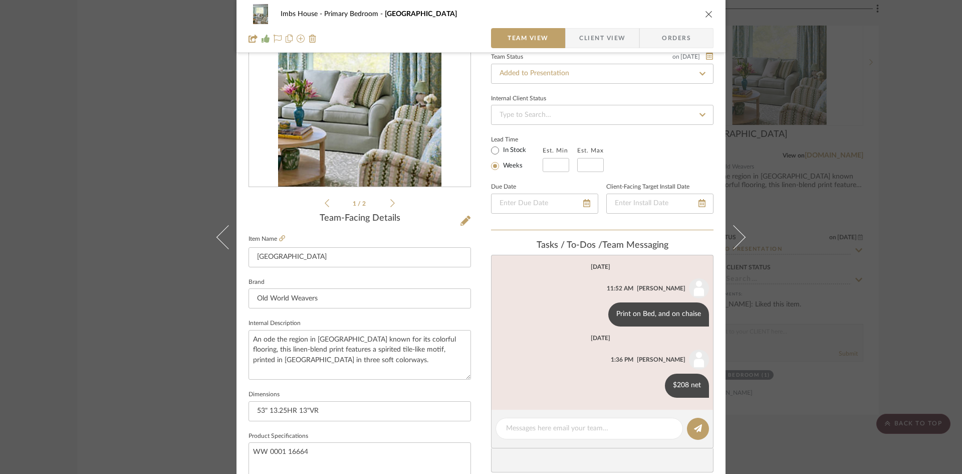
scroll to position [100, 0]
click at [279, 236] on icon at bounding box center [282, 238] width 6 height 6
click at [705, 12] on icon "close" at bounding box center [709, 14] width 8 height 8
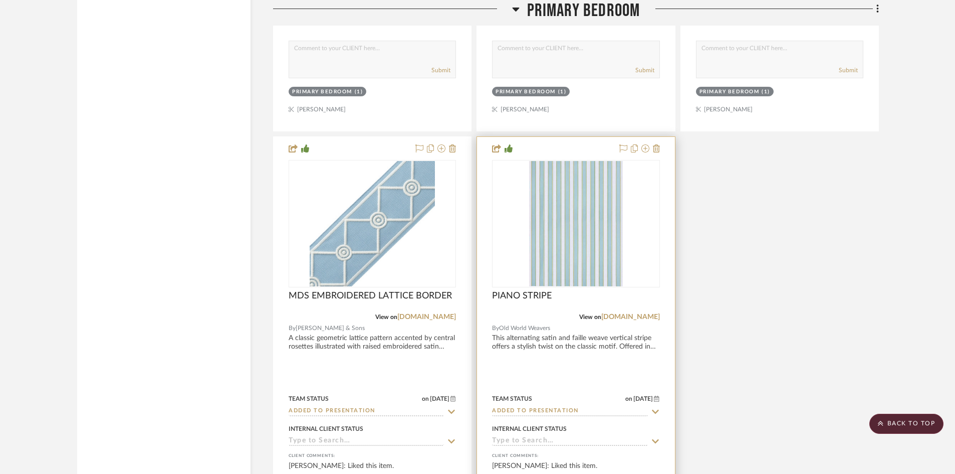
scroll to position [2105, 0]
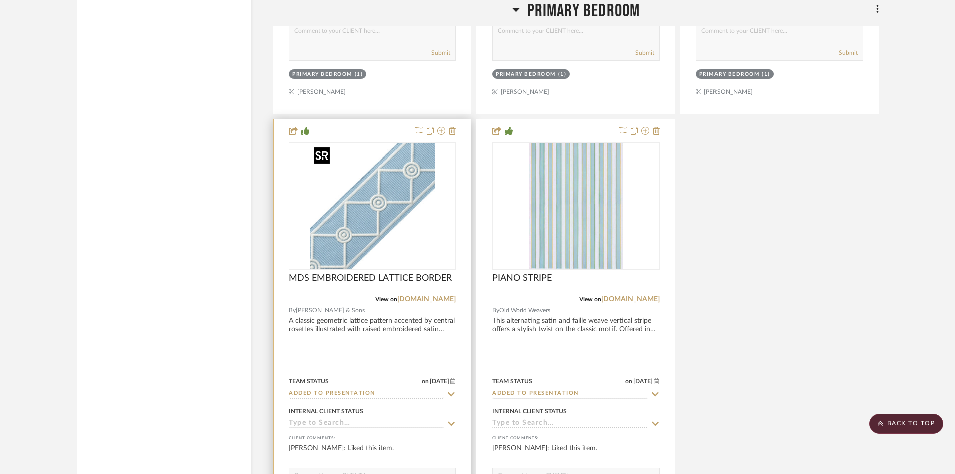
click at [367, 234] on img "0" at bounding box center [372, 205] width 125 height 125
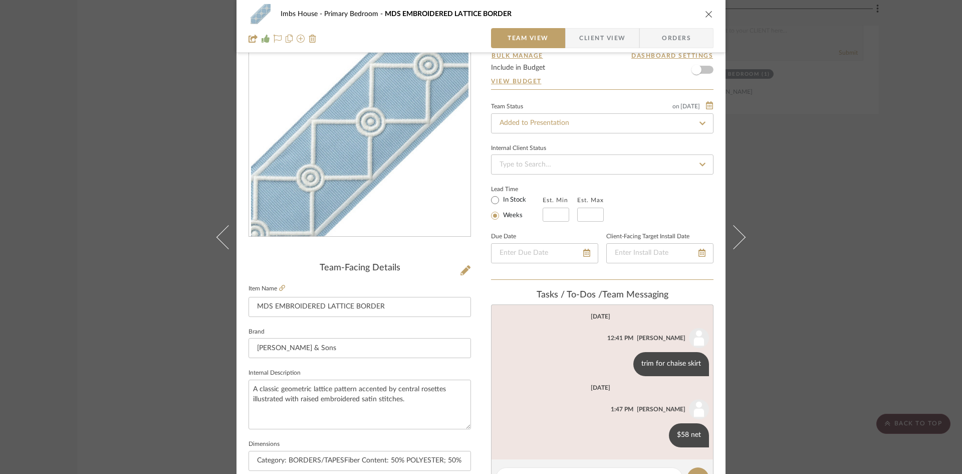
scroll to position [100, 0]
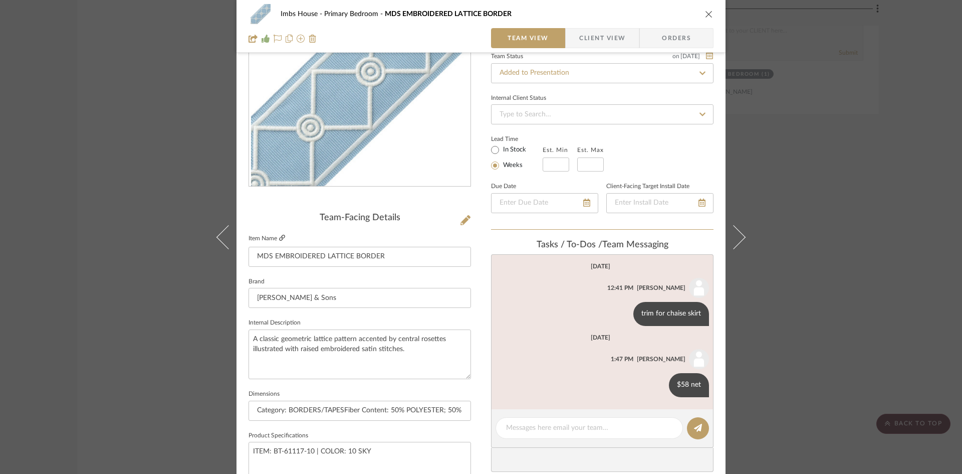
click at [279, 235] on icon at bounding box center [282, 238] width 6 height 6
click at [708, 12] on icon "close" at bounding box center [709, 14] width 8 height 8
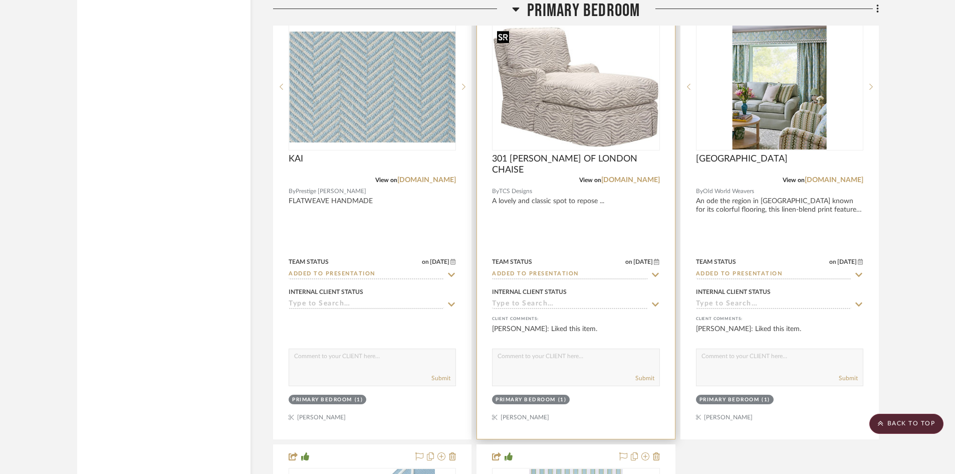
scroll to position [1854, 0]
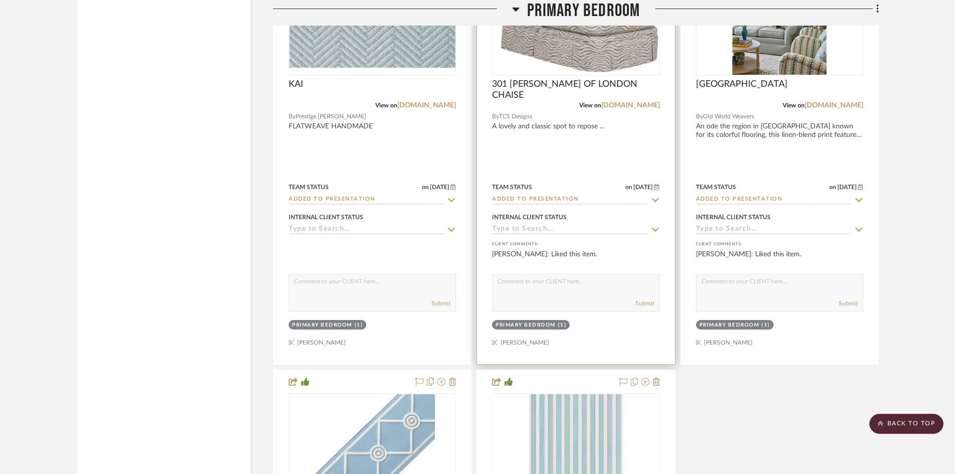
click at [590, 198] on input "Added to Presentation" at bounding box center [569, 200] width 155 height 10
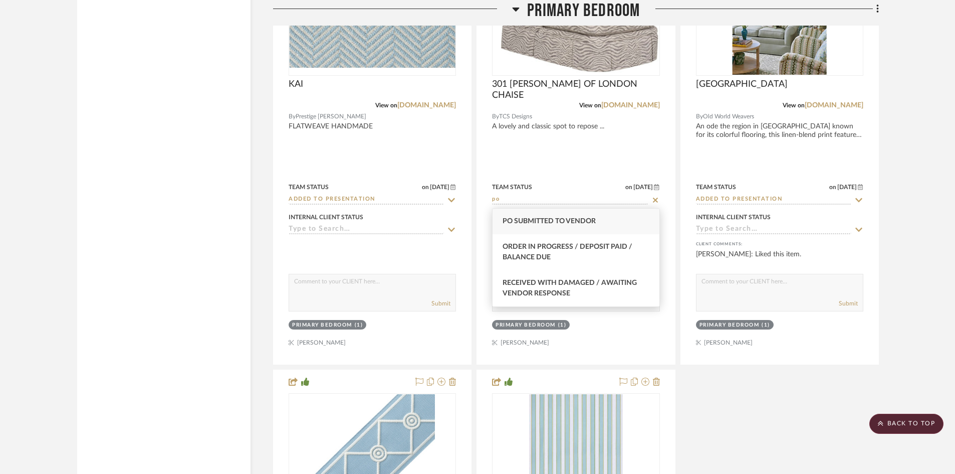
type input "po"
click at [584, 218] on span "PO Submitted to Vendor" at bounding box center [549, 220] width 93 height 7
type input "[DATE]"
type input "PO Submitted to Vendor"
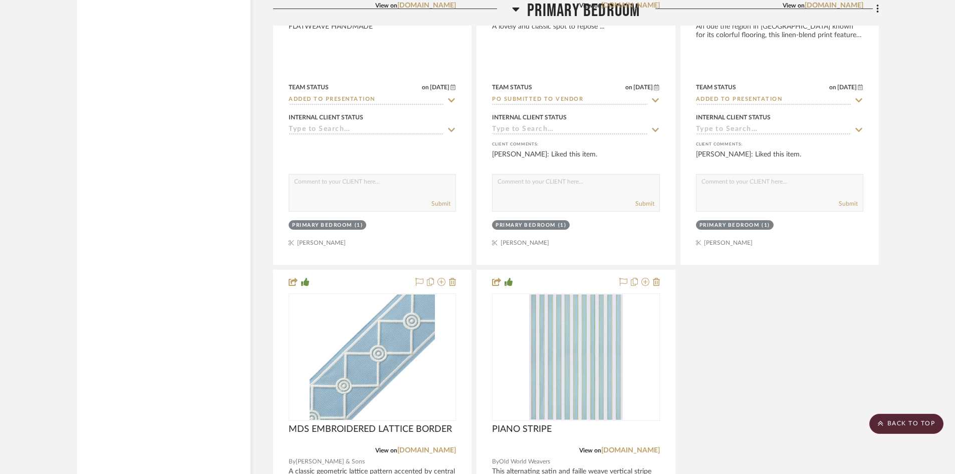
scroll to position [1954, 0]
click at [899, 425] on scroll-to-top-button "BACK TO TOP" at bounding box center [906, 423] width 74 height 20
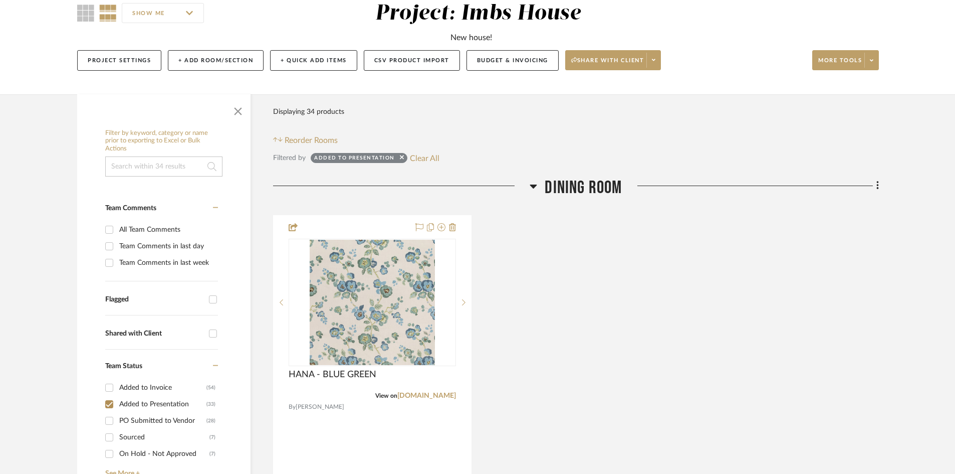
scroll to position [150, 0]
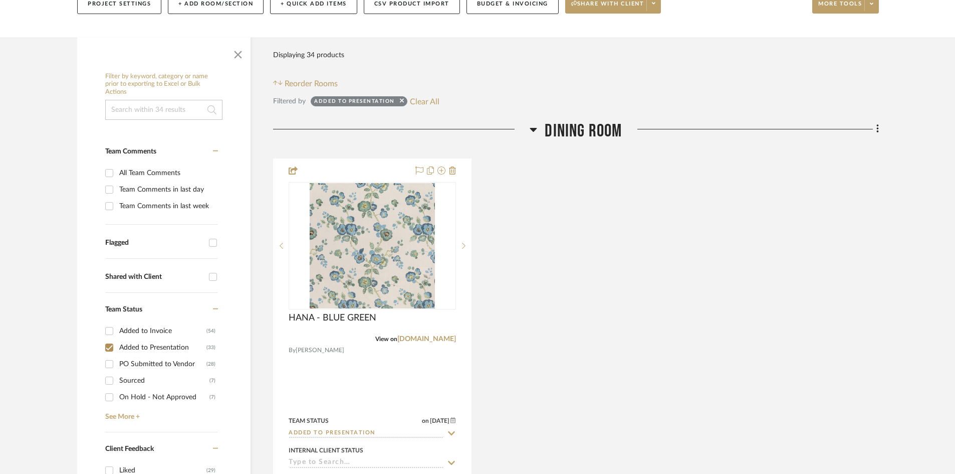
click at [111, 347] on input "Added to Presentation (33)" at bounding box center [109, 347] width 16 height 16
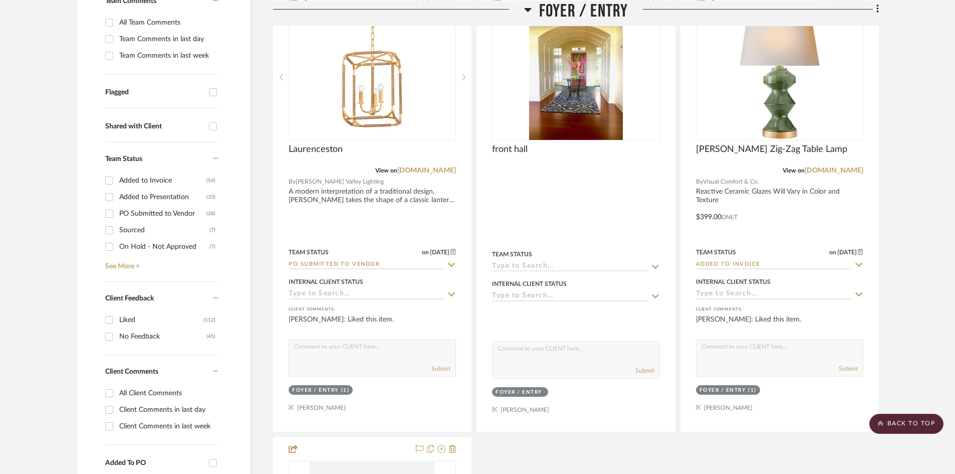
scroll to position [351, 0]
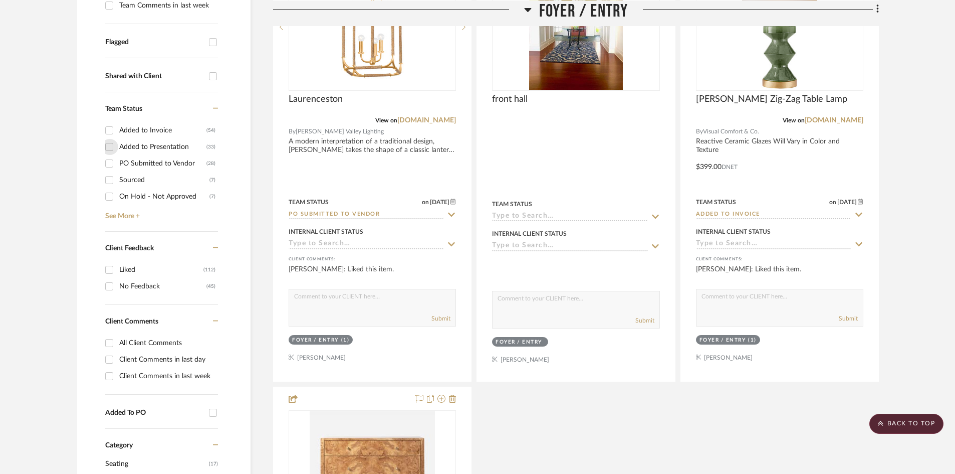
click at [113, 145] on input "Added to Presentation (33)" at bounding box center [109, 147] width 16 height 16
checkbox input "true"
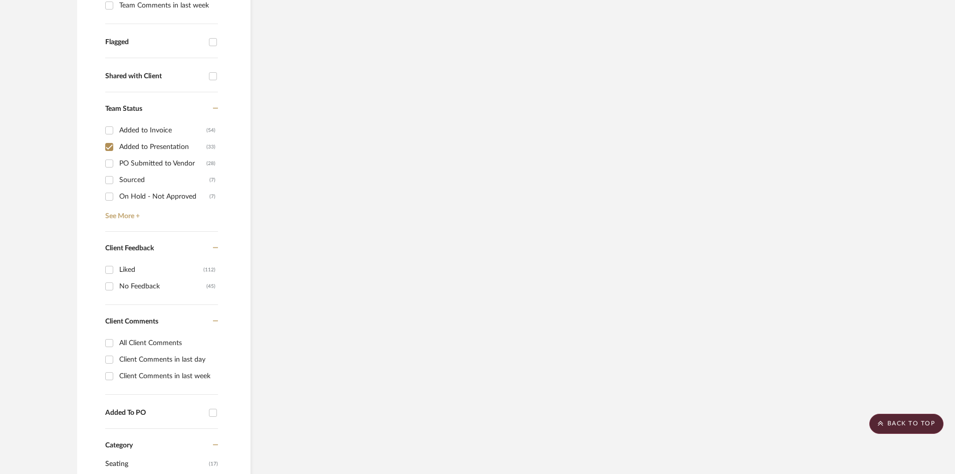
scroll to position [92, 0]
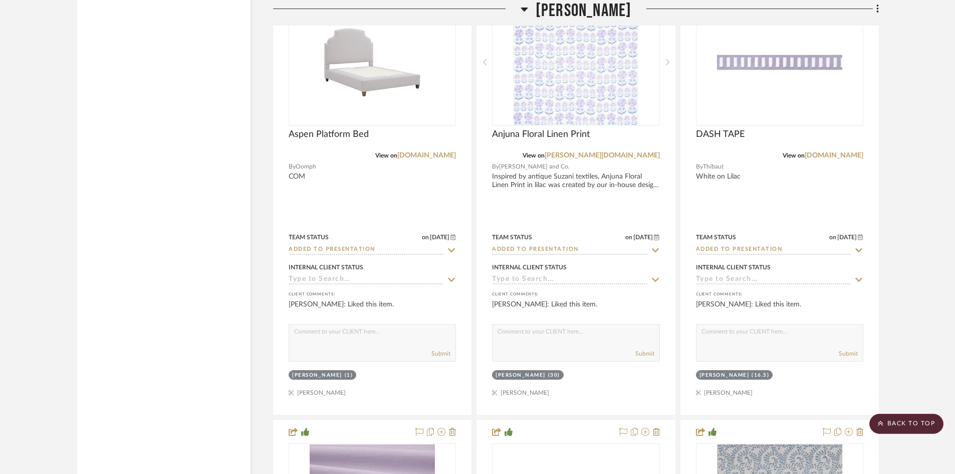
scroll to position [2756, 0]
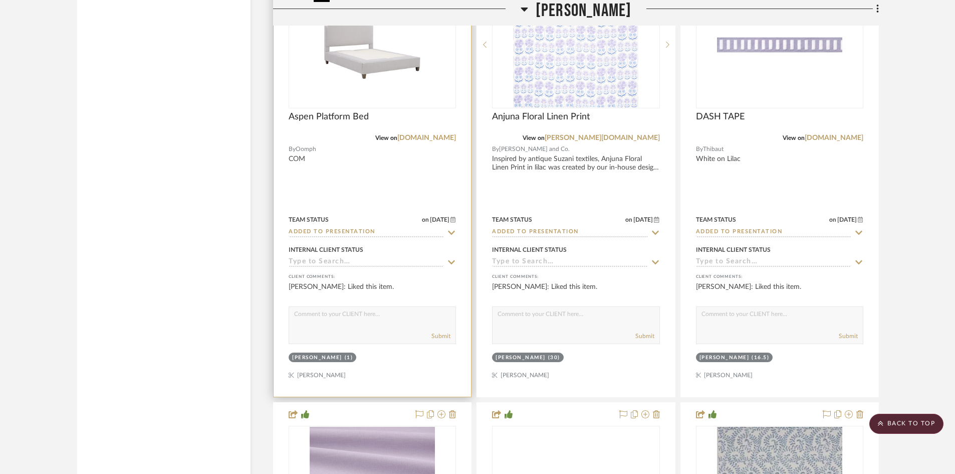
click at [373, 57] on img "0" at bounding box center [372, 44] width 125 height 125
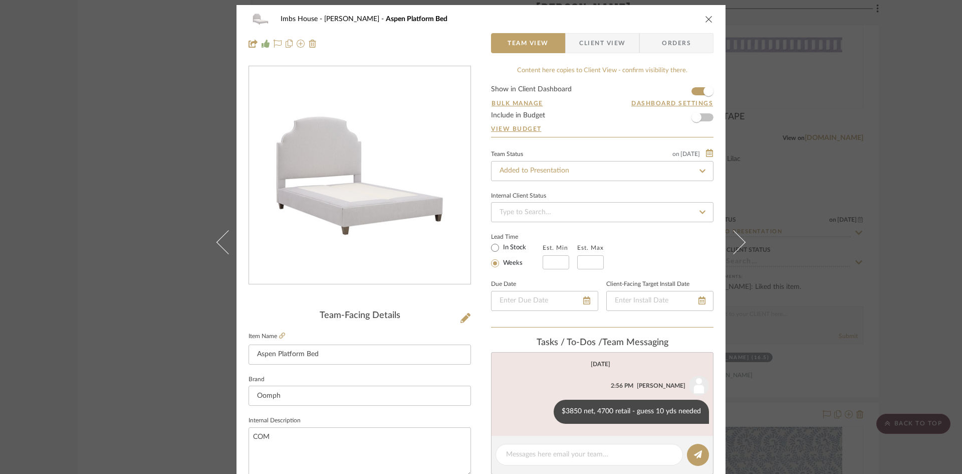
scroll to position [0, 0]
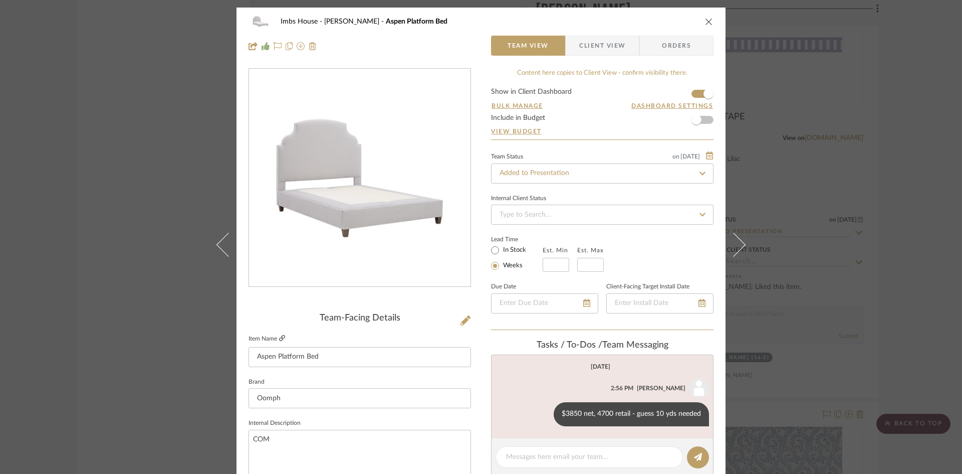
click at [280, 336] on icon at bounding box center [282, 338] width 6 height 6
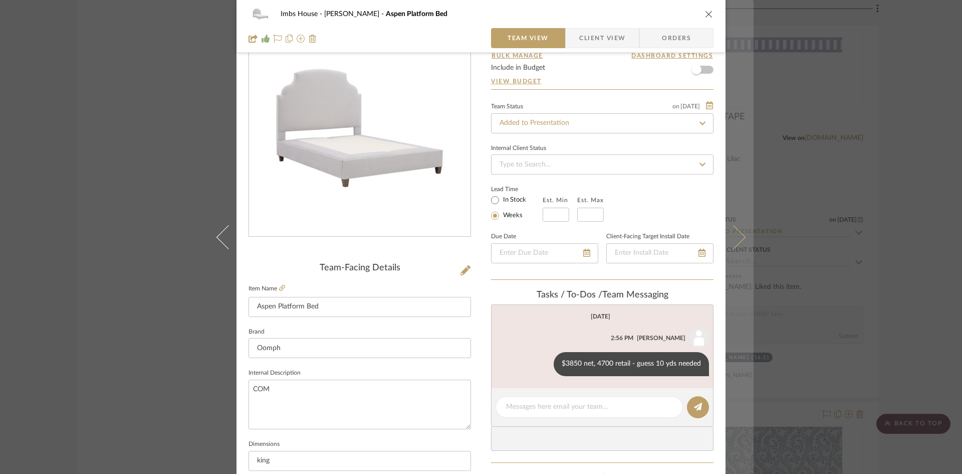
click at [739, 234] on icon at bounding box center [734, 237] width 24 height 24
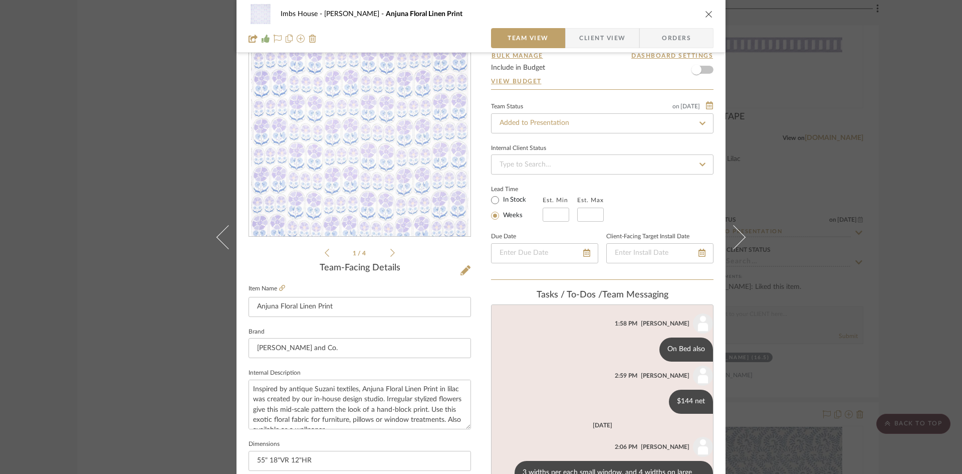
scroll to position [100, 0]
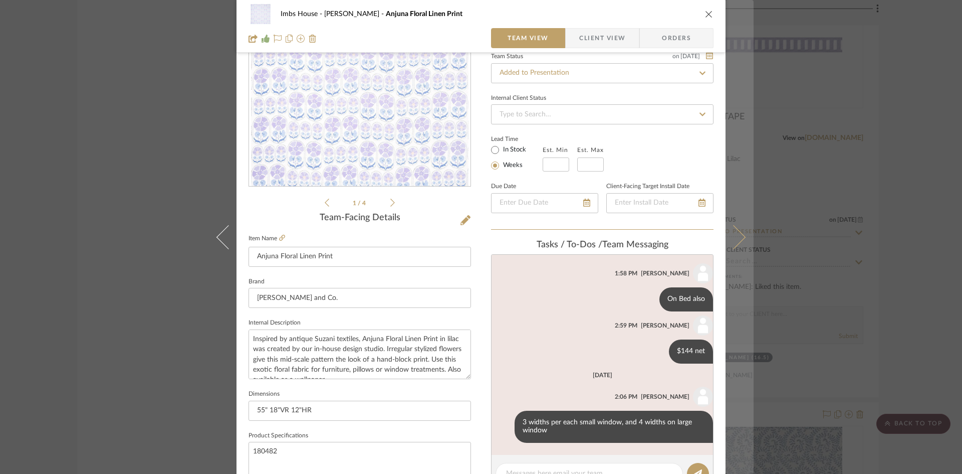
click at [736, 238] on icon at bounding box center [734, 237] width 24 height 24
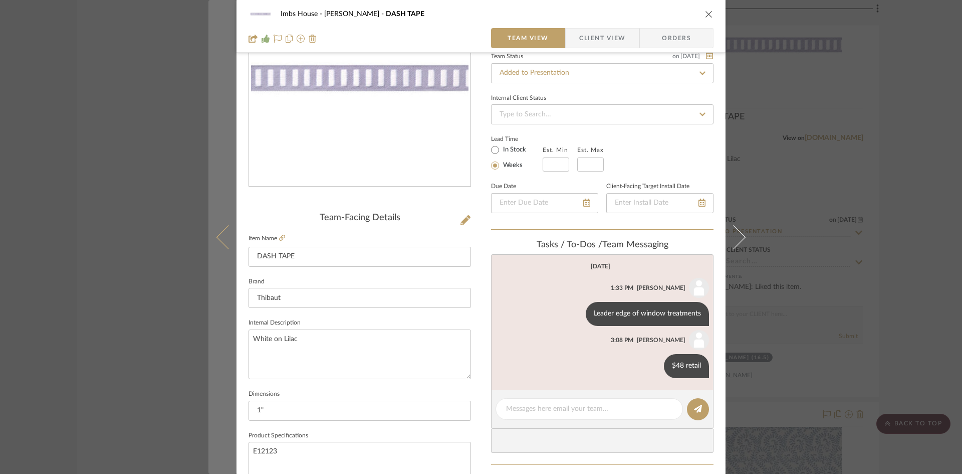
click at [218, 236] on icon at bounding box center [228, 237] width 24 height 24
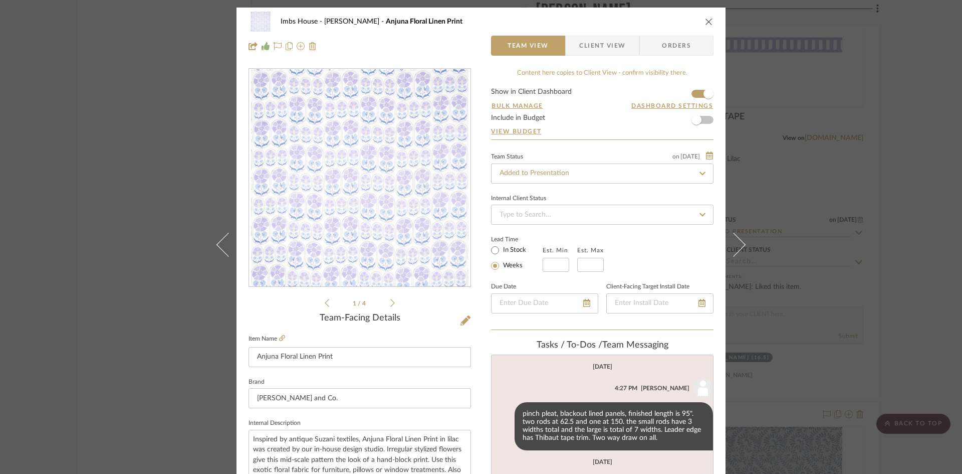
scroll to position [110, 0]
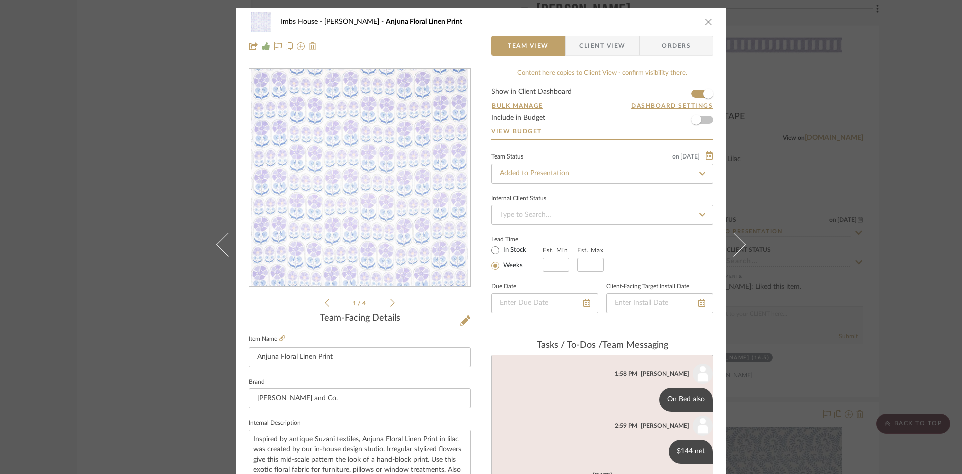
click at [218, 236] on button at bounding box center [222, 245] width 28 height 474
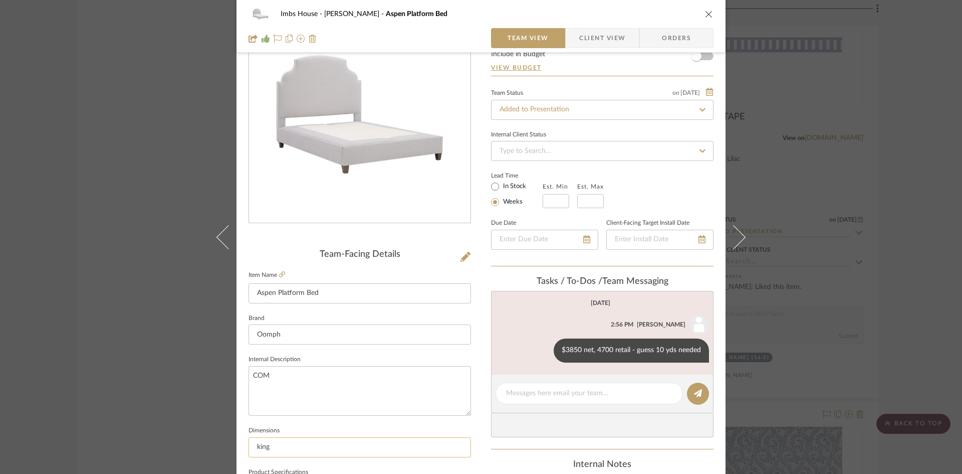
scroll to position [50, 0]
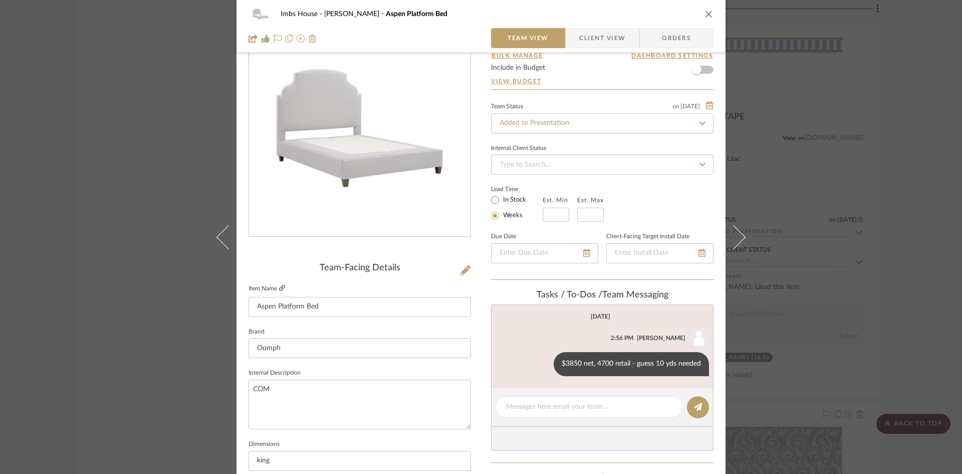
click at [279, 285] on icon at bounding box center [282, 288] width 6 height 6
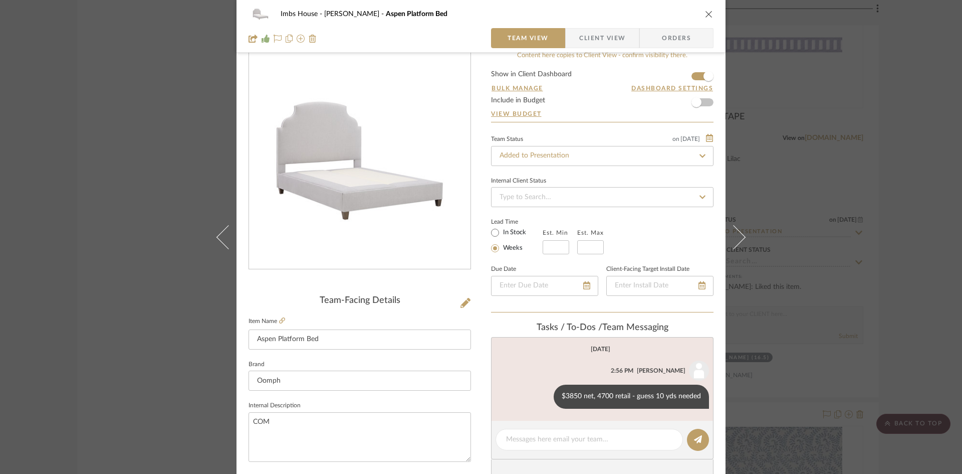
scroll to position [0, 0]
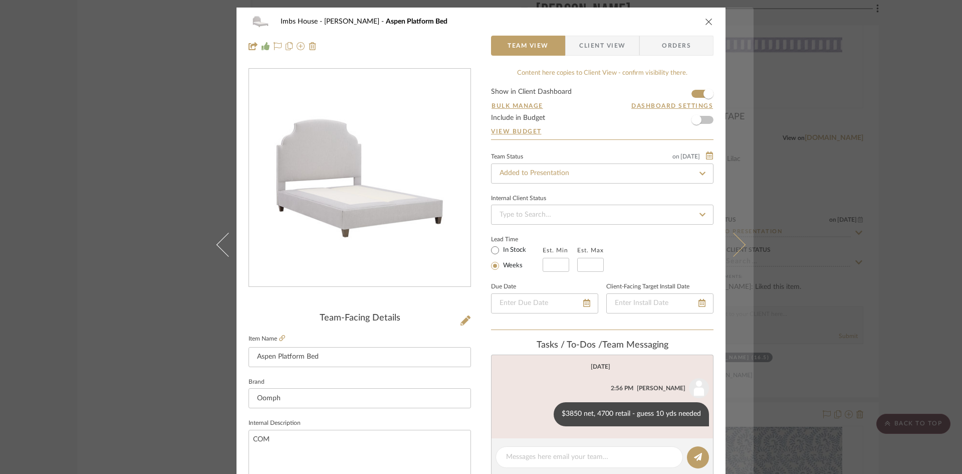
click at [741, 243] on icon at bounding box center [734, 244] width 24 height 24
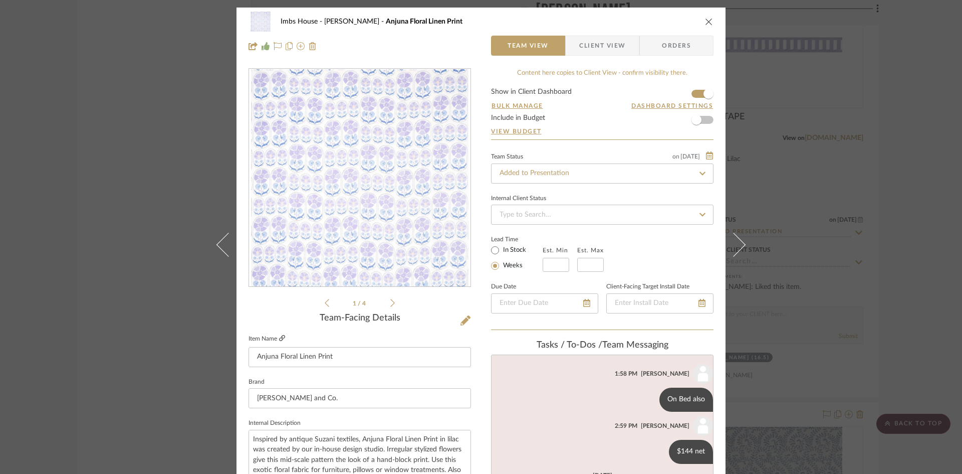
click at [279, 335] on icon at bounding box center [282, 338] width 6 height 6
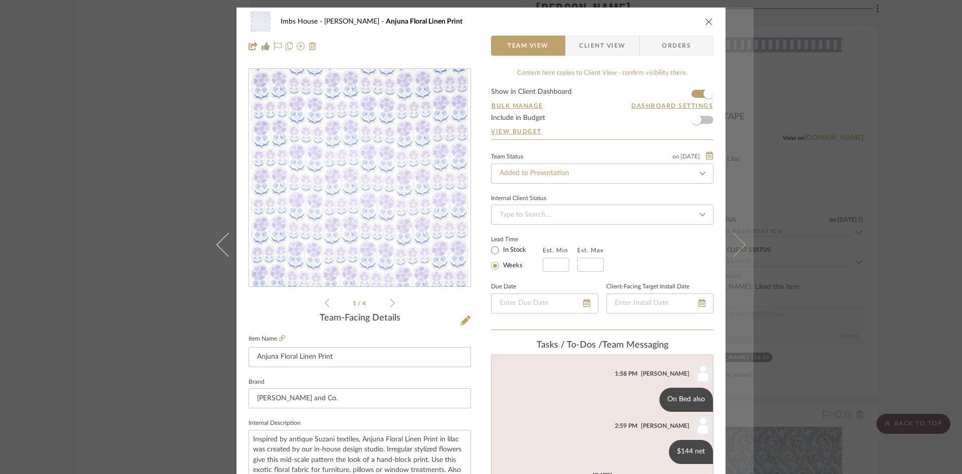
click at [739, 244] on icon at bounding box center [734, 244] width 24 height 24
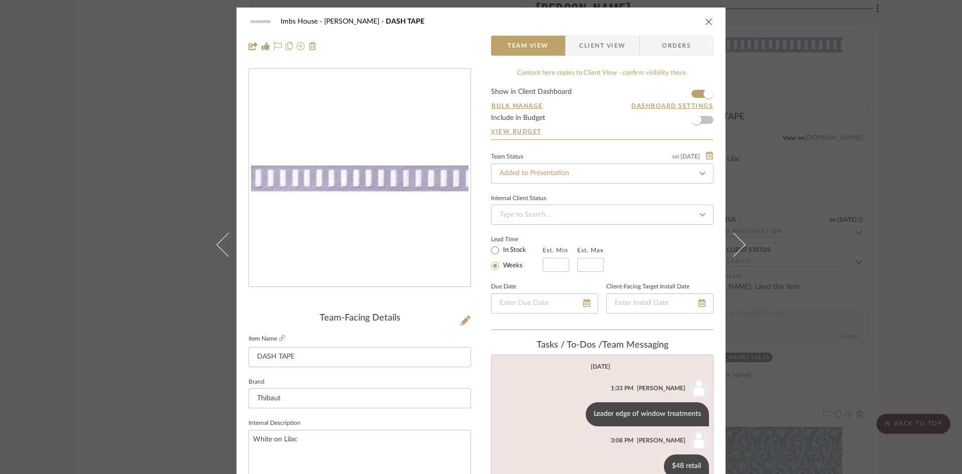
click at [707, 21] on icon "close" at bounding box center [709, 22] width 8 height 8
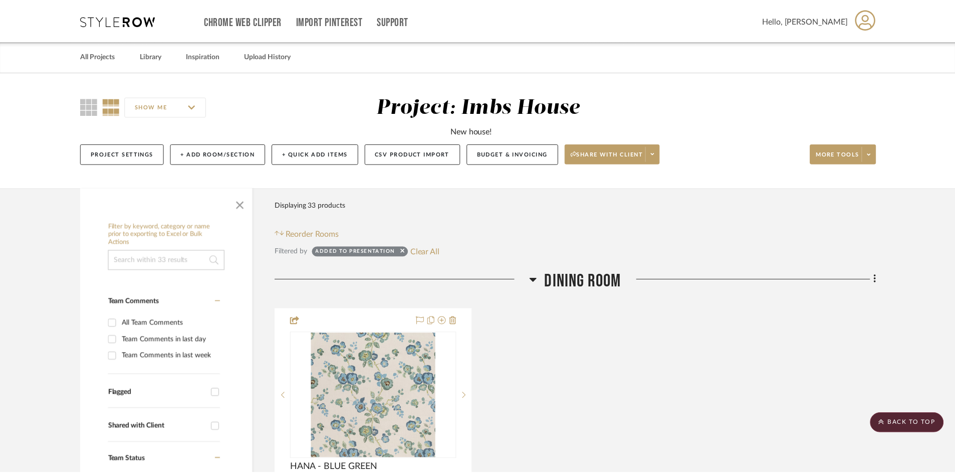
scroll to position [2756, 0]
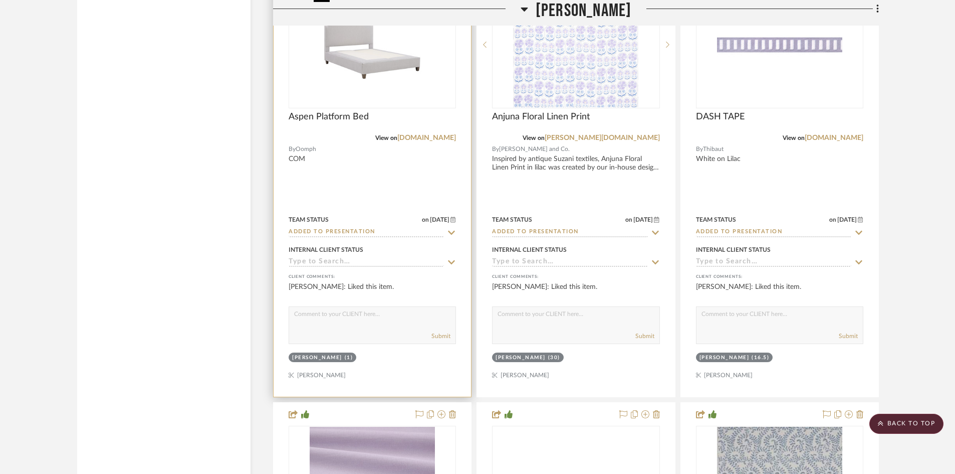
click at [376, 76] on img "0" at bounding box center [372, 44] width 125 height 125
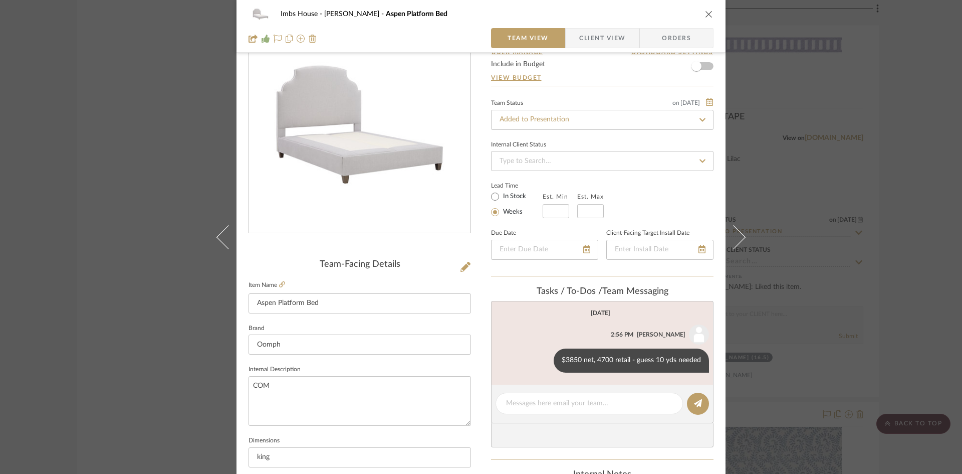
scroll to position [0, 0]
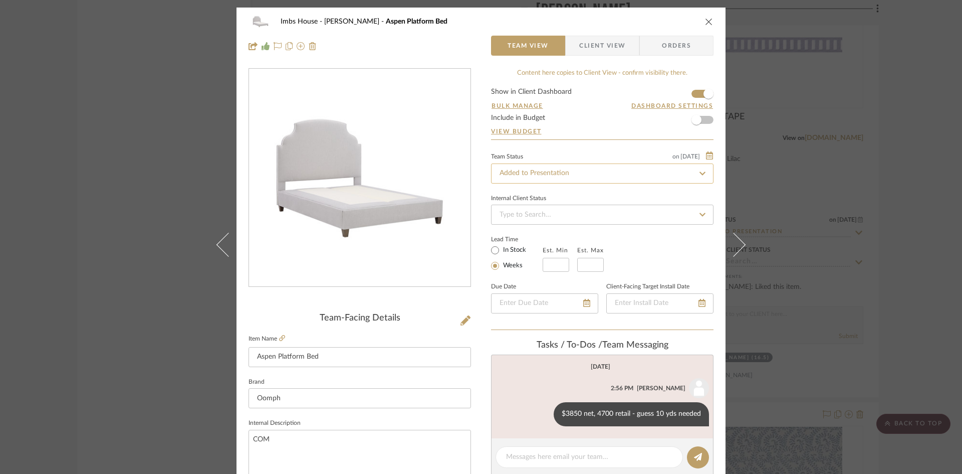
click at [597, 173] on input "Added to Presentation" at bounding box center [602, 173] width 222 height 20
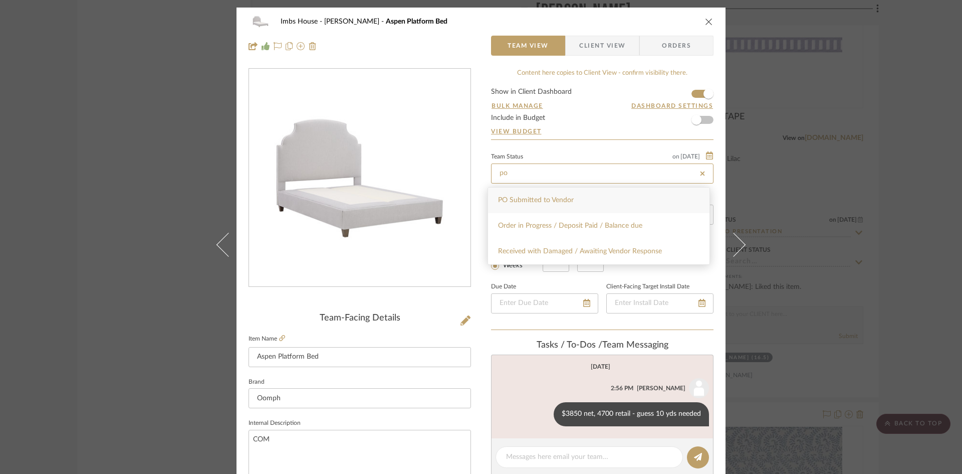
type input "po"
click at [595, 202] on div "PO Submitted to Vendor" at bounding box center [598, 200] width 221 height 26
type input "[DATE]"
type input "PO Submitted to Vendor"
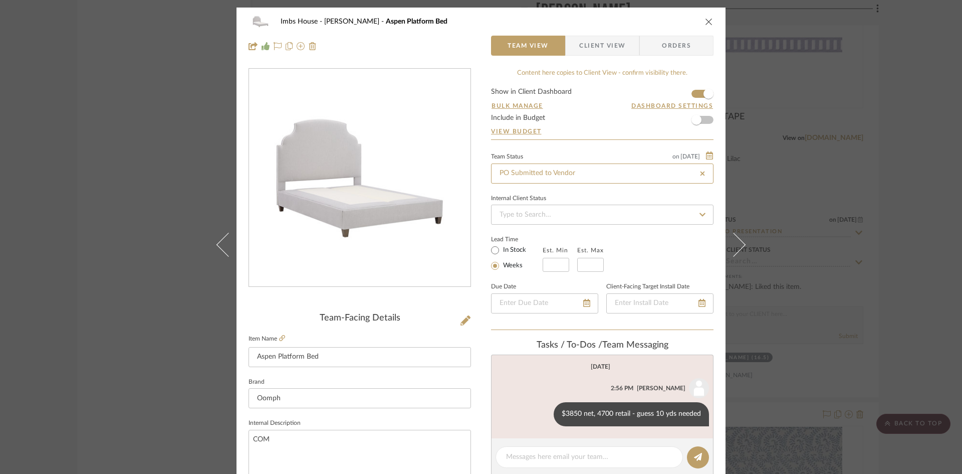
type input "[DATE]"
type input "PO Submitted to Vendor"
click at [707, 23] on icon "close" at bounding box center [709, 22] width 8 height 8
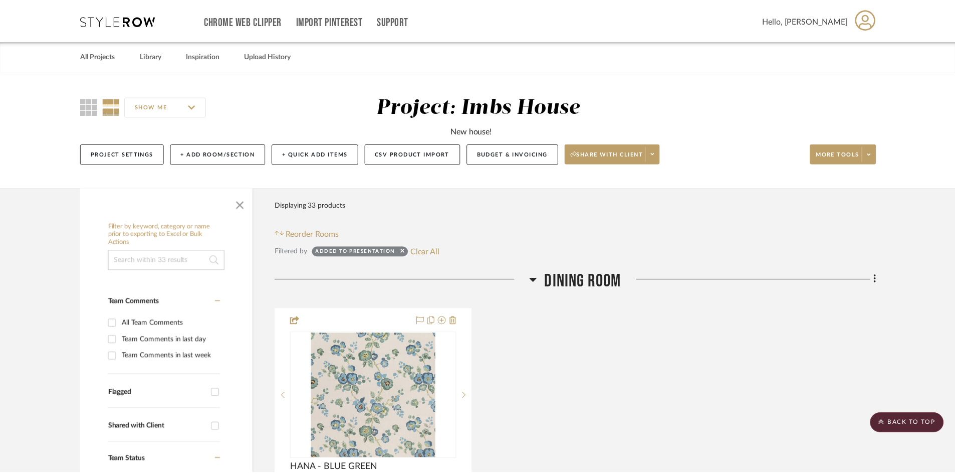
scroll to position [2756, 0]
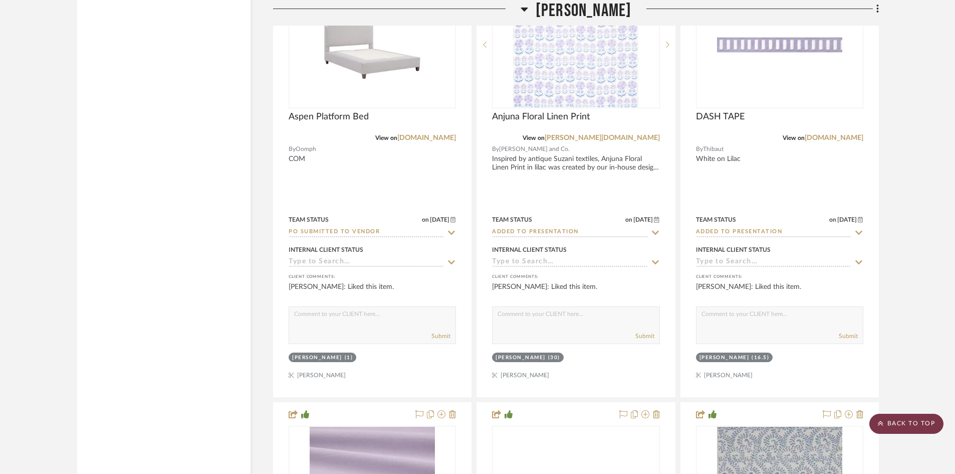
click at [908, 419] on scroll-to-top-button "BACK TO TOP" at bounding box center [906, 423] width 74 height 20
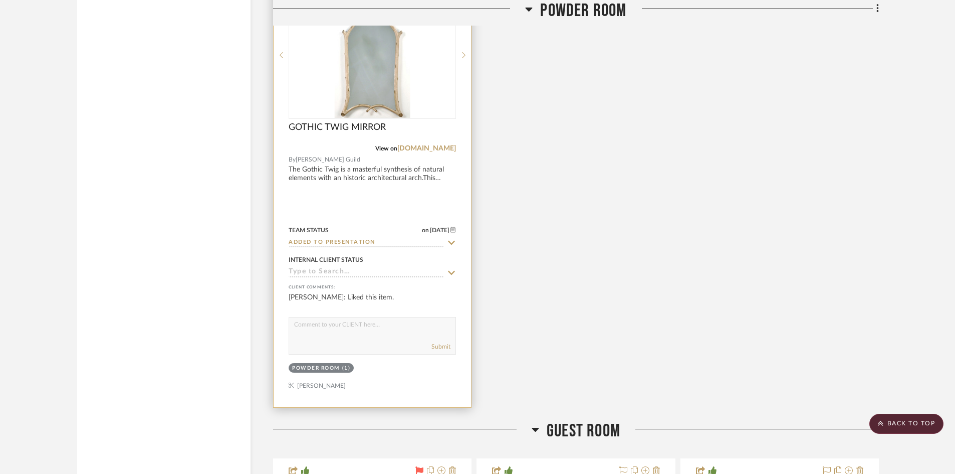
scroll to position [5562, 0]
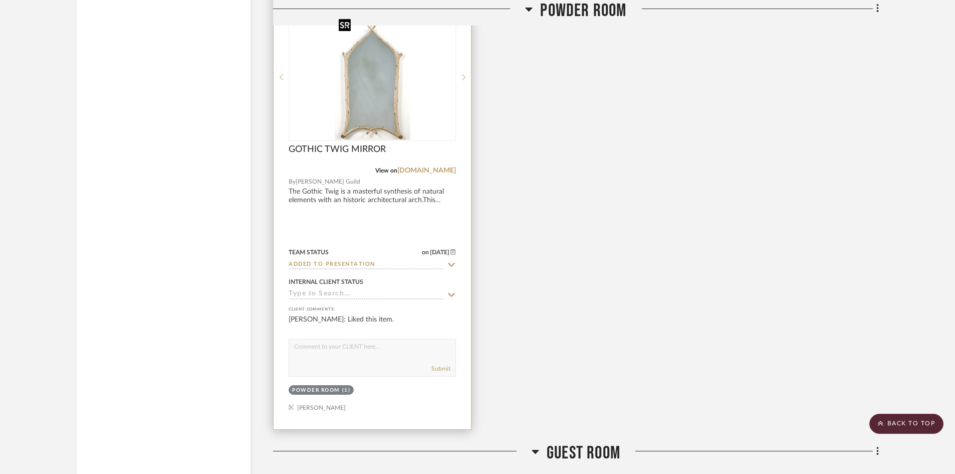
click at [363, 121] on img "0" at bounding box center [373, 77] width 76 height 125
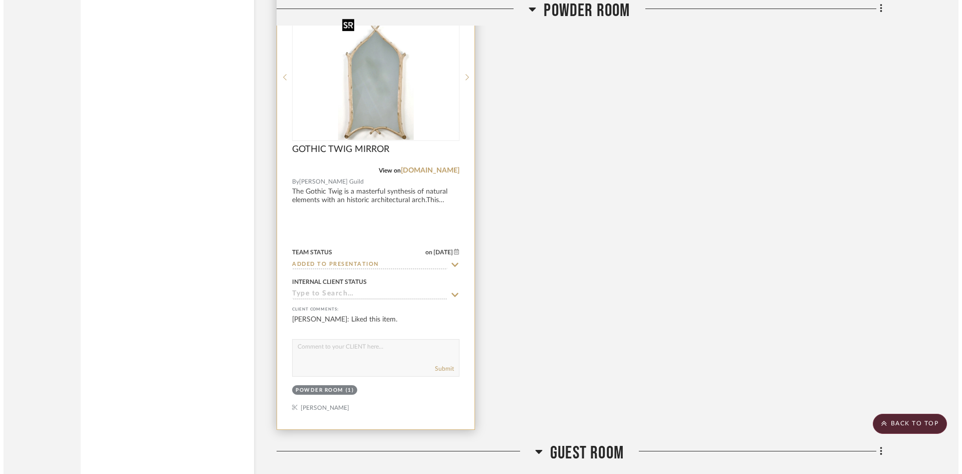
scroll to position [0, 0]
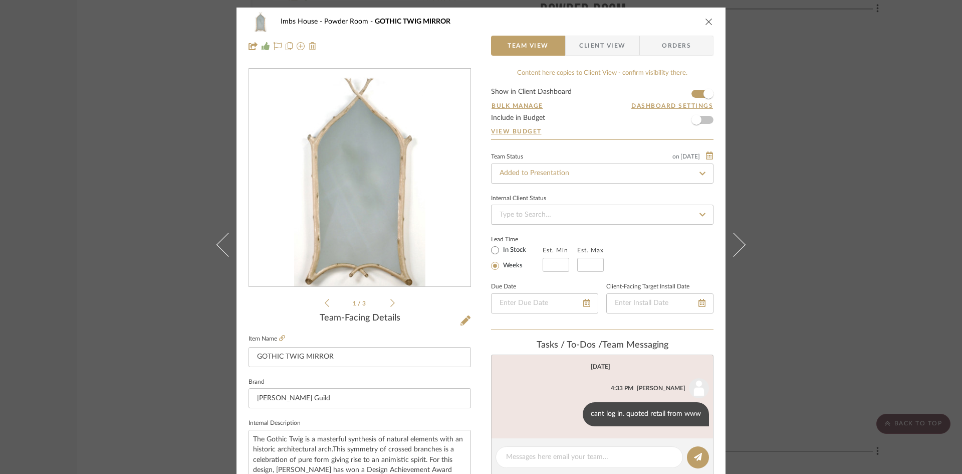
click at [708, 19] on icon "close" at bounding box center [709, 22] width 8 height 8
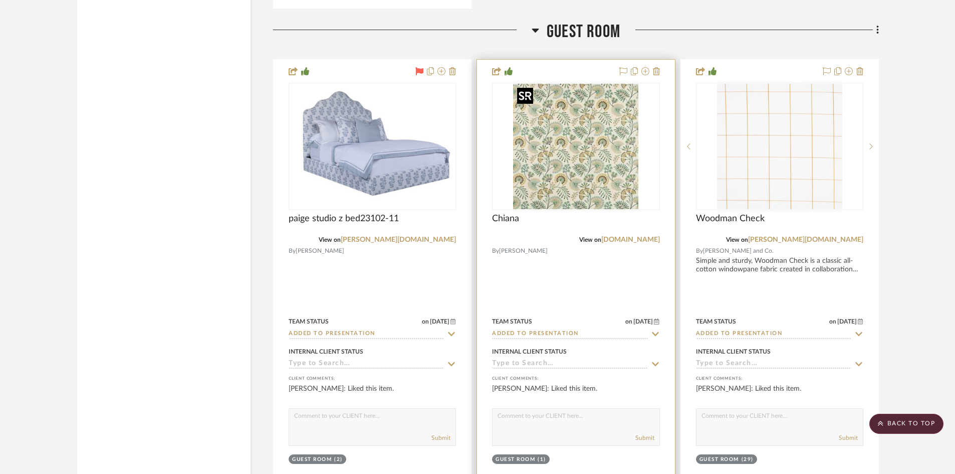
scroll to position [6014, 0]
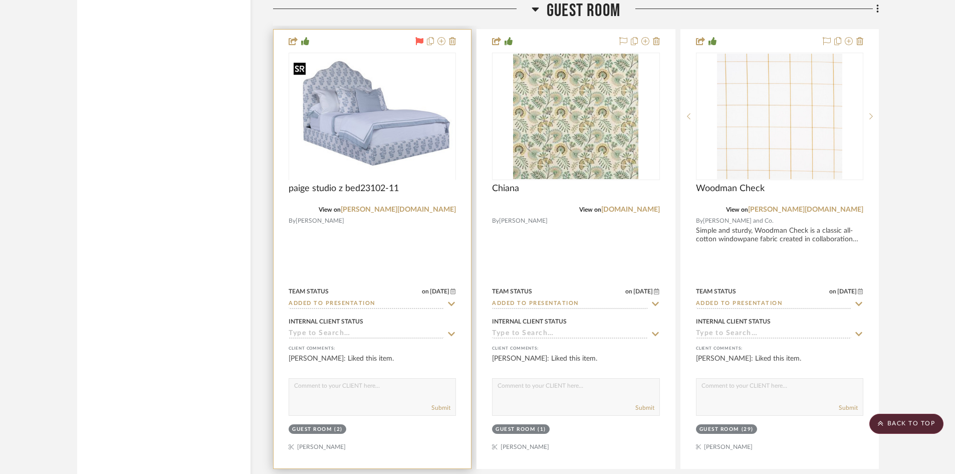
click at [382, 127] on div at bounding box center [372, 180] width 167 height 254
click at [378, 134] on img "0" at bounding box center [372, 116] width 165 height 116
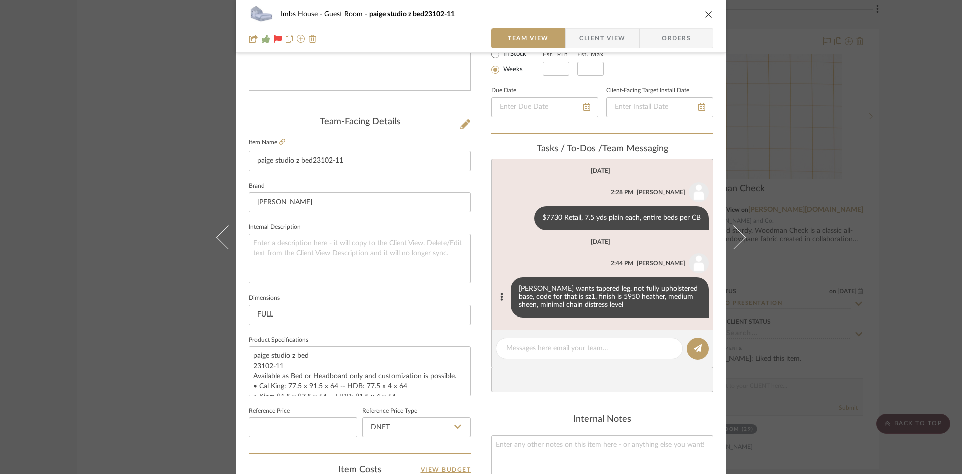
scroll to position [150, 0]
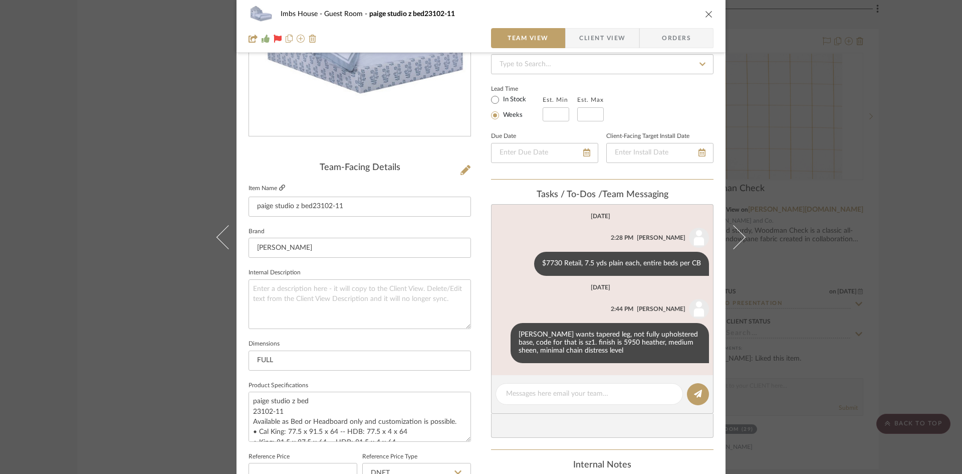
click at [279, 184] on icon at bounding box center [282, 187] width 6 height 6
click at [706, 11] on icon "close" at bounding box center [709, 14] width 8 height 8
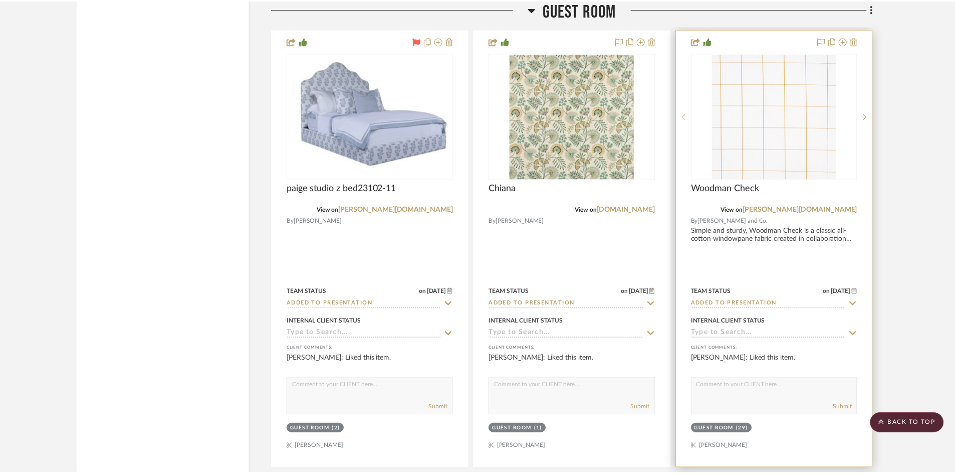
scroll to position [6014, 0]
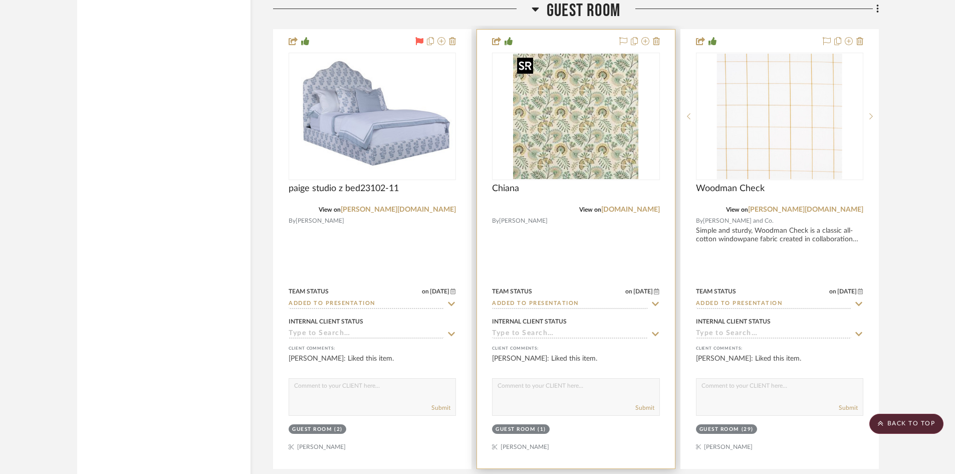
click at [570, 132] on img "0" at bounding box center [575, 116] width 125 height 125
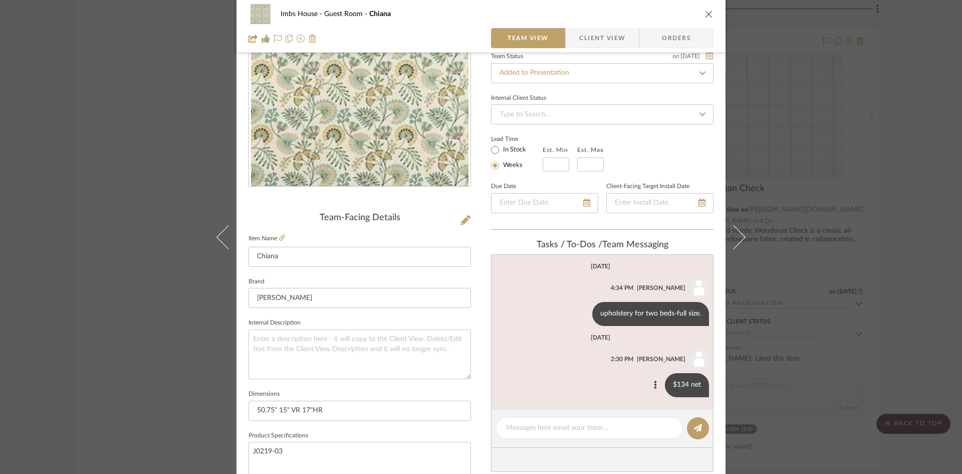
scroll to position [150, 0]
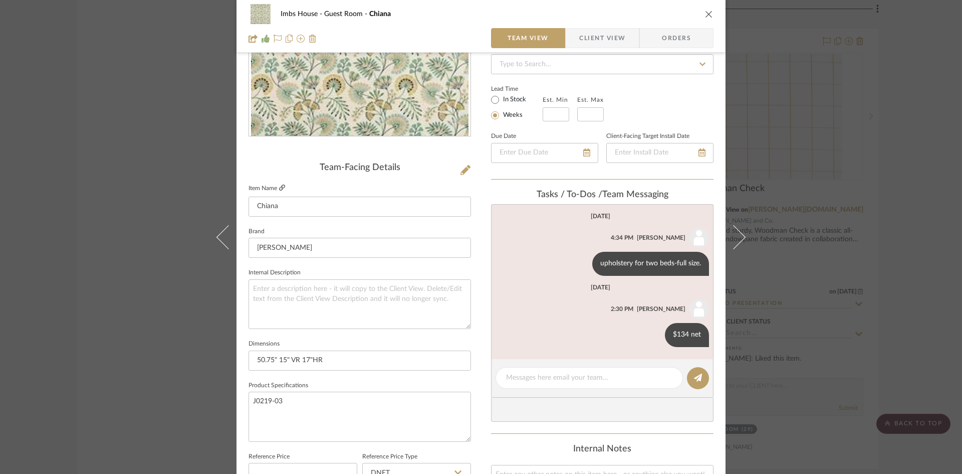
click at [279, 186] on icon at bounding box center [282, 187] width 6 height 6
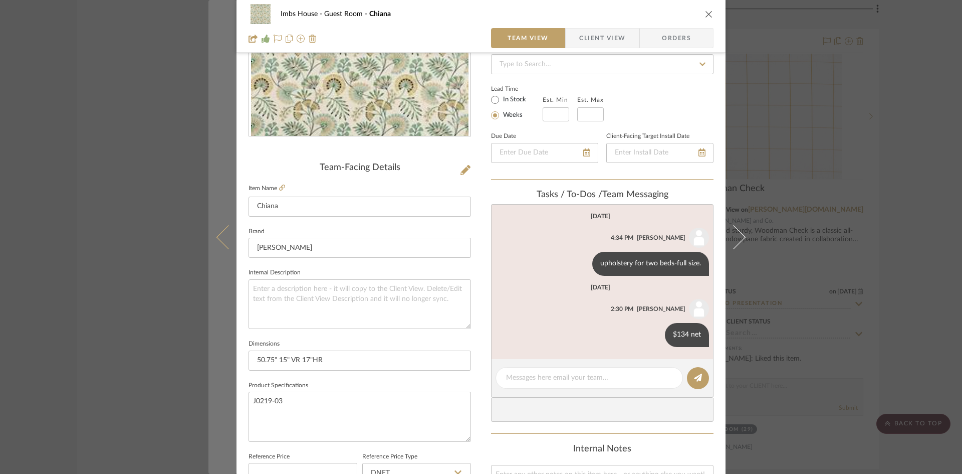
click at [218, 233] on icon at bounding box center [228, 237] width 24 height 24
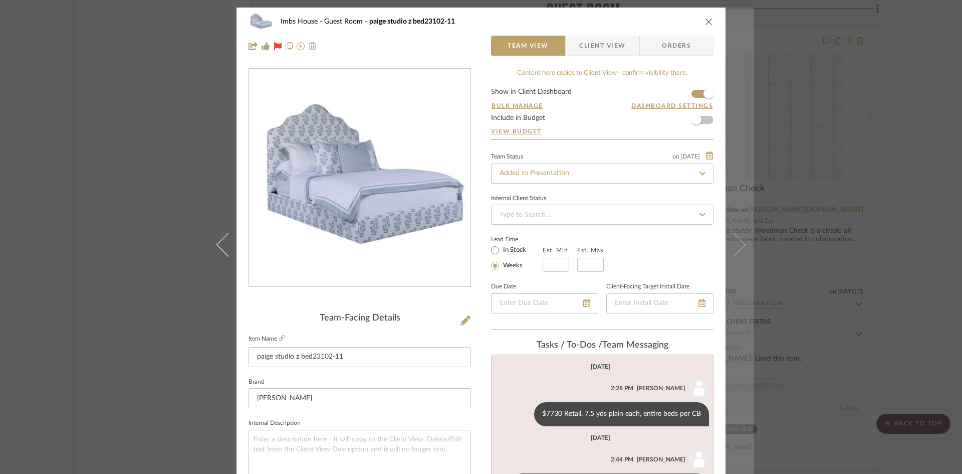
click at [736, 247] on icon at bounding box center [734, 244] width 24 height 24
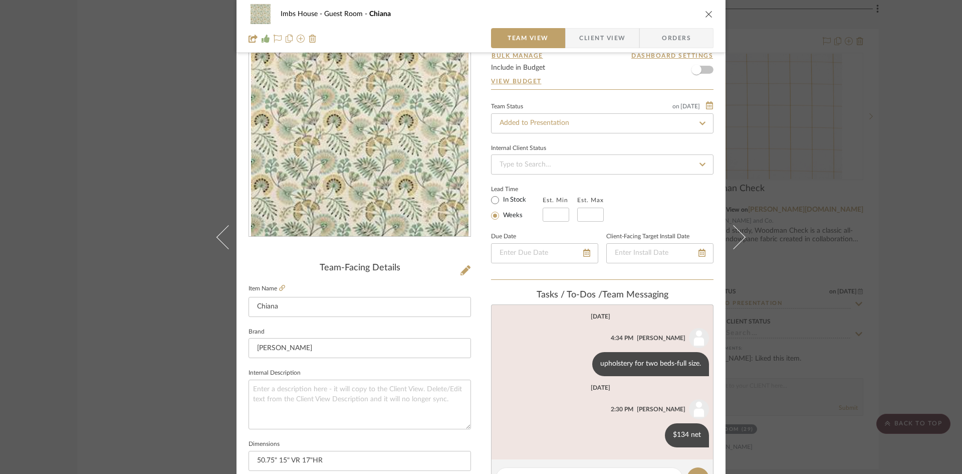
scroll to position [100, 0]
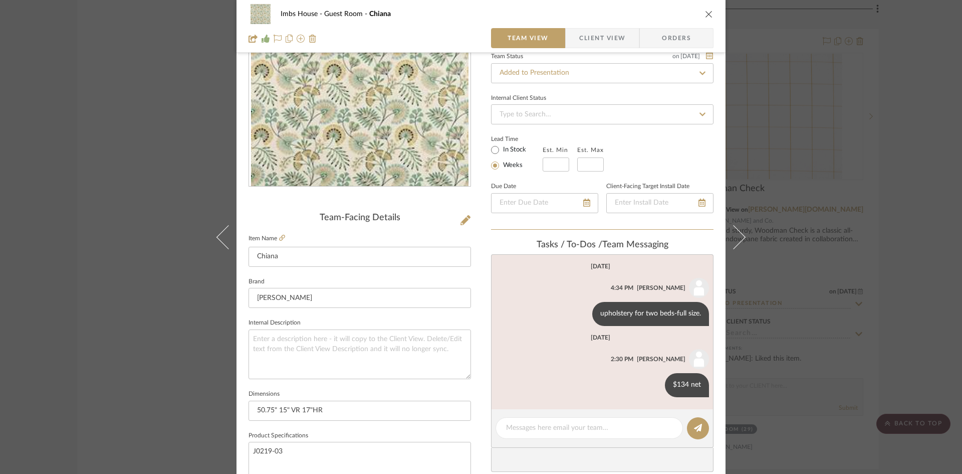
click at [705, 10] on icon "close" at bounding box center [709, 14] width 8 height 8
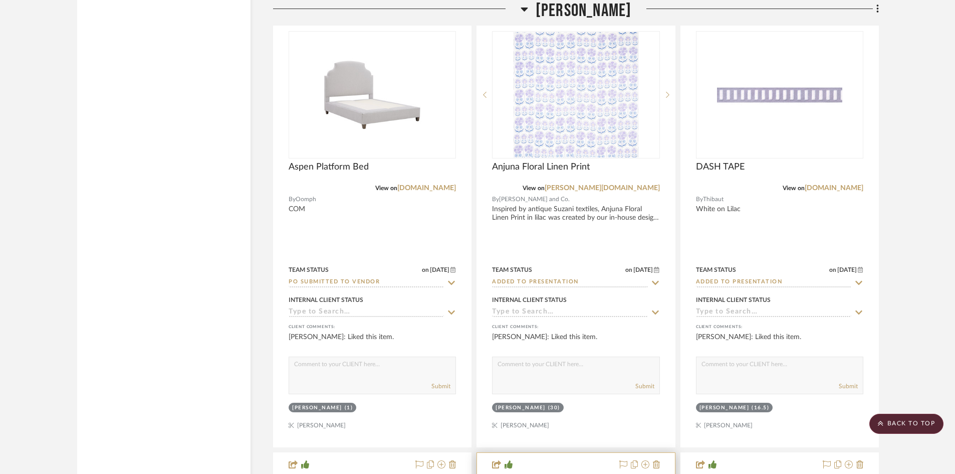
scroll to position [2656, 0]
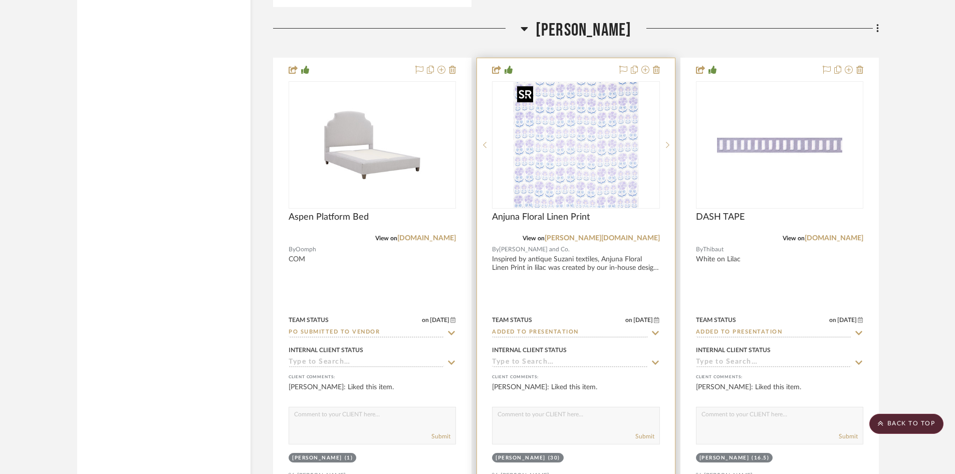
click at [558, 190] on img "0" at bounding box center [575, 144] width 125 height 125
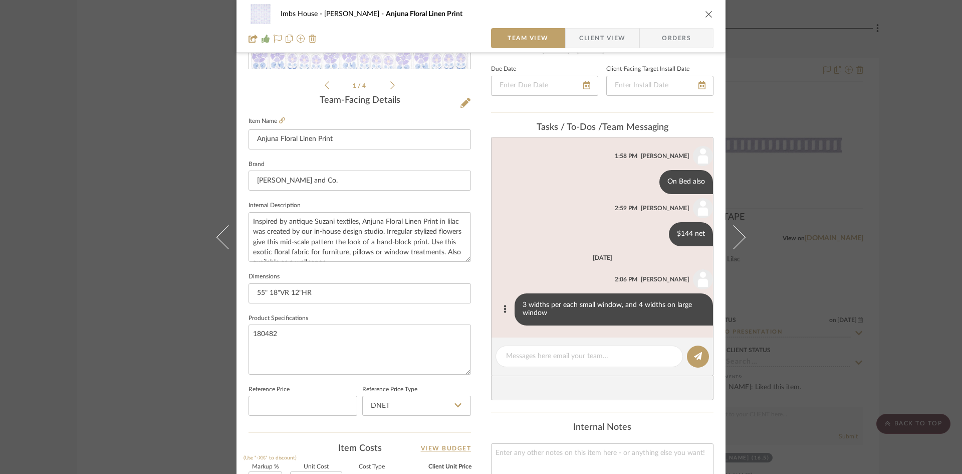
scroll to position [301, 0]
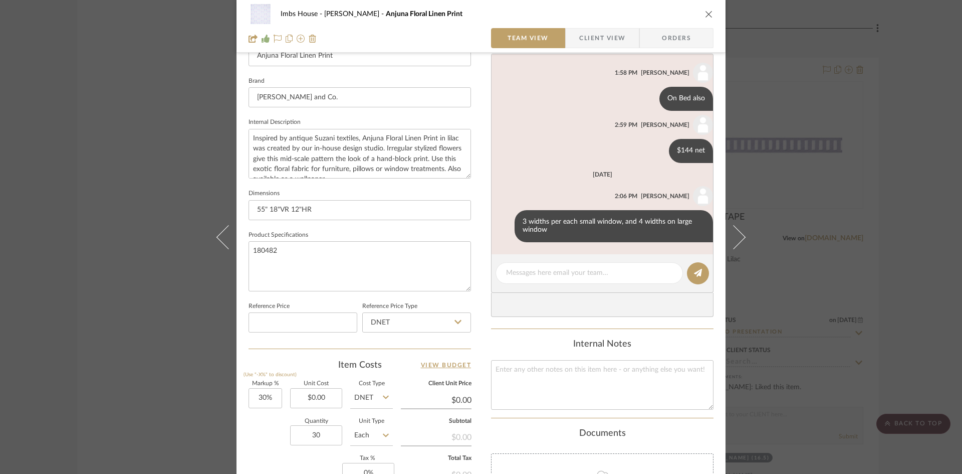
click at [707, 12] on icon "close" at bounding box center [709, 14] width 8 height 8
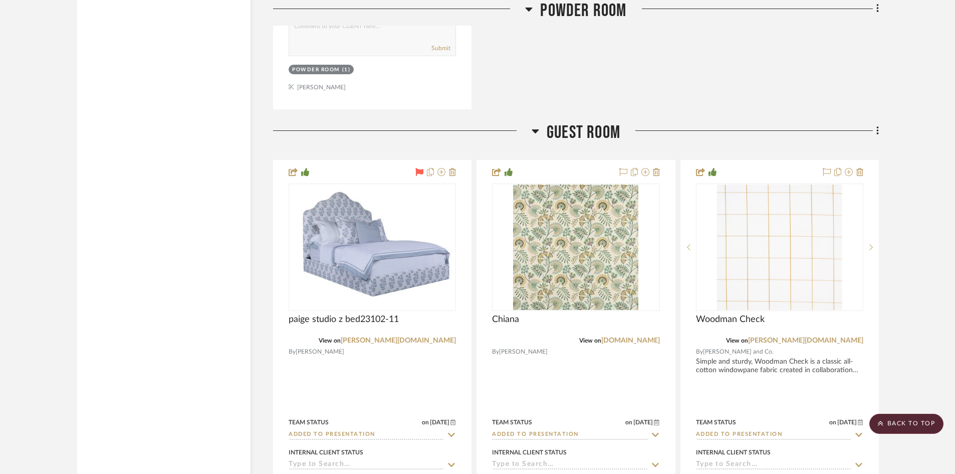
scroll to position [5996, 0]
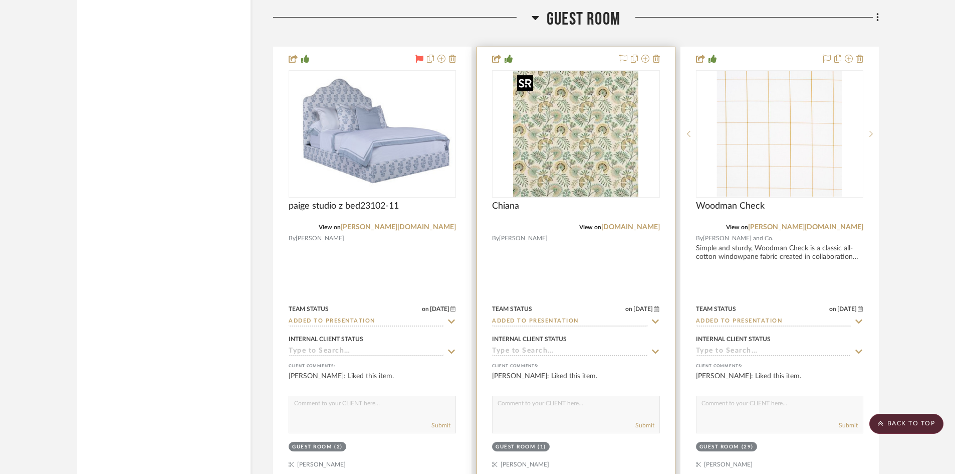
click at [581, 156] on img "0" at bounding box center [575, 133] width 125 height 125
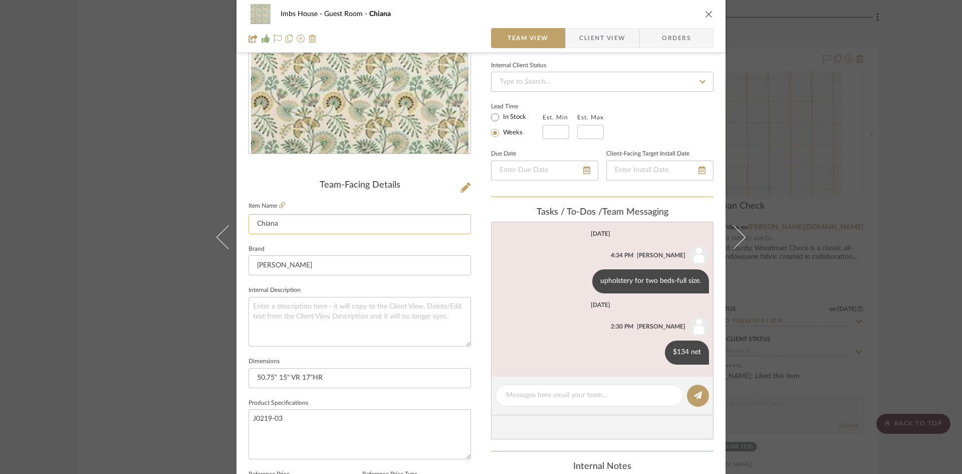
scroll to position [150, 0]
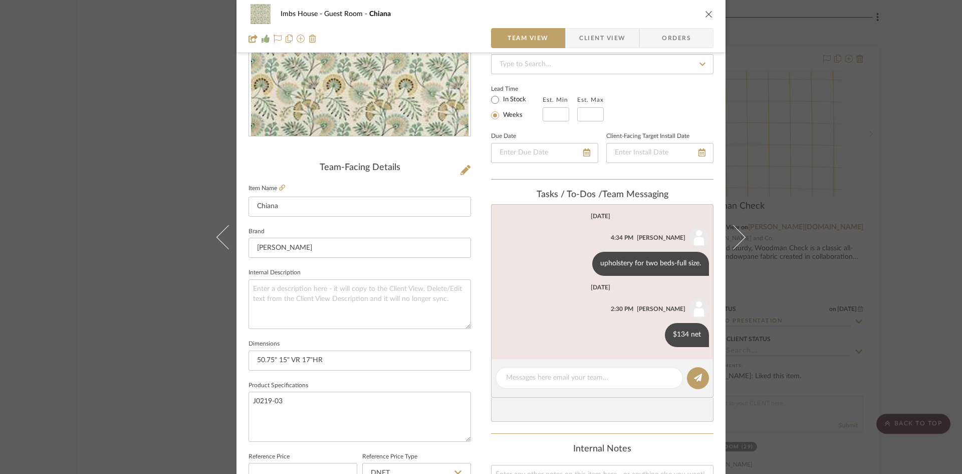
click at [705, 15] on icon "close" at bounding box center [709, 14] width 8 height 8
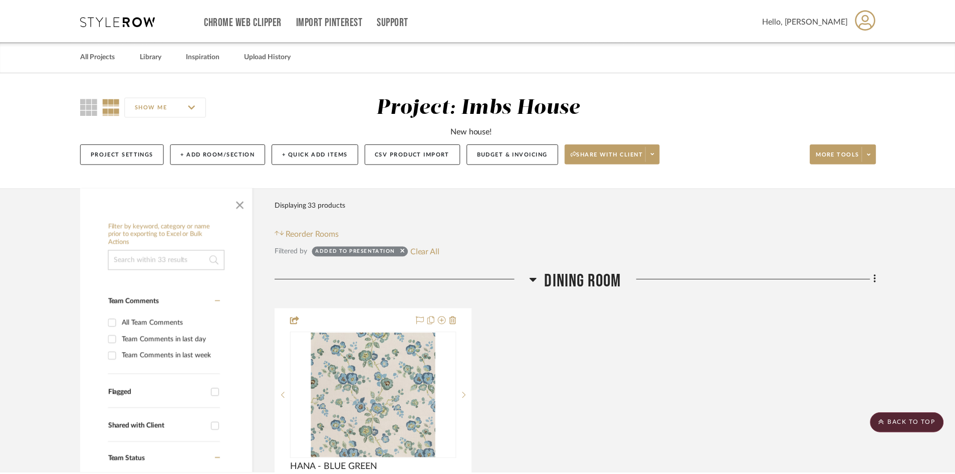
scroll to position [5996, 0]
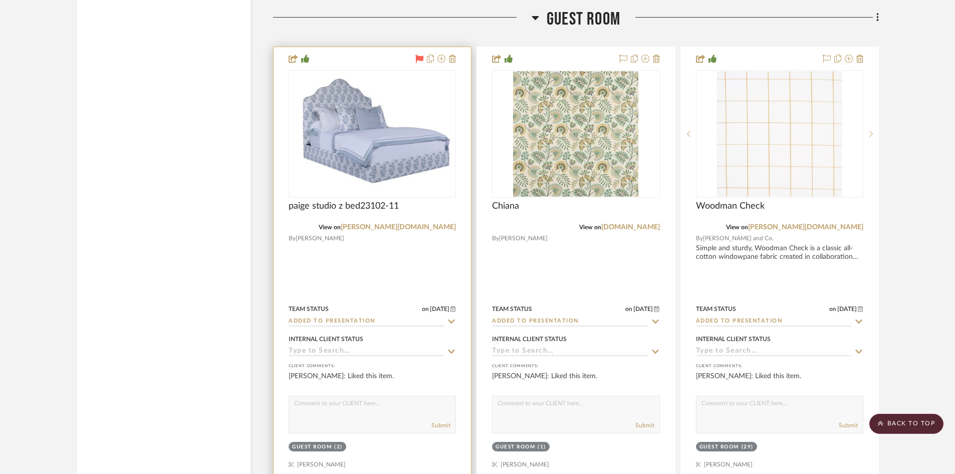
click at [356, 320] on input "Added to Presentation" at bounding box center [366, 322] width 155 height 10
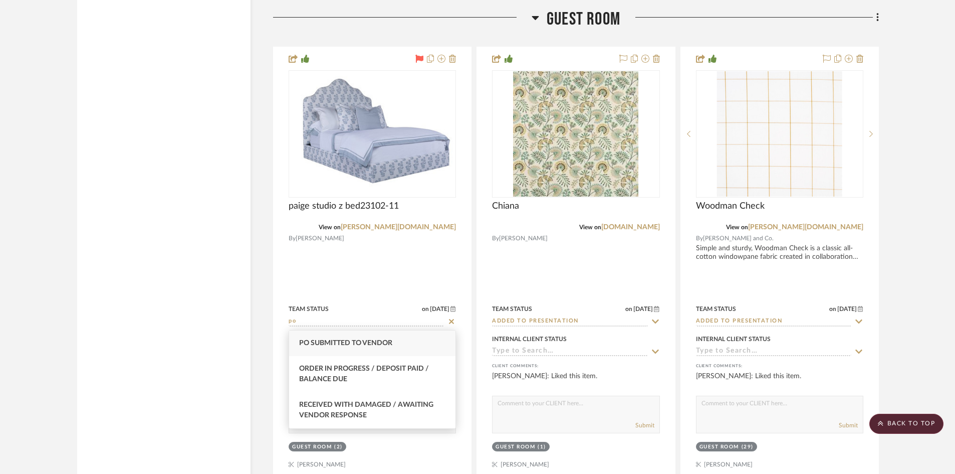
type input "po"
click at [381, 335] on div "PO Submitted to Vendor" at bounding box center [372, 343] width 166 height 26
type input "[DATE]"
type input "PO Submitted to Vendor"
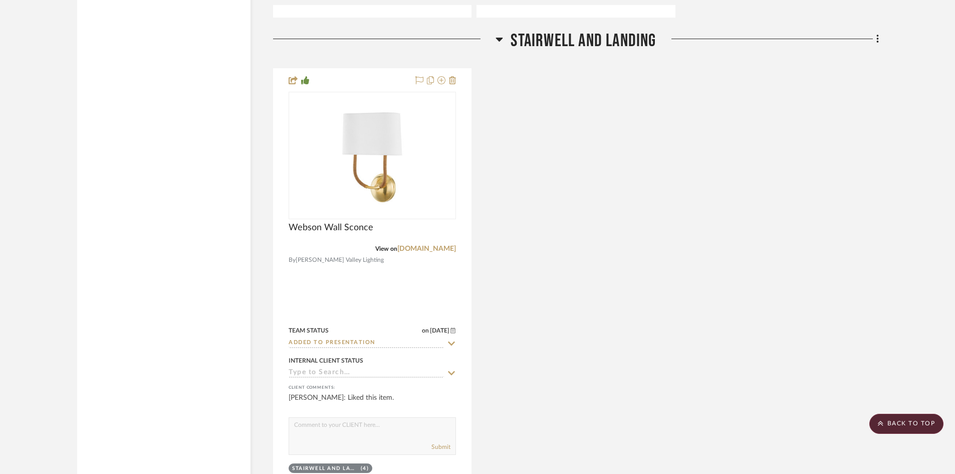
scroll to position [7449, 0]
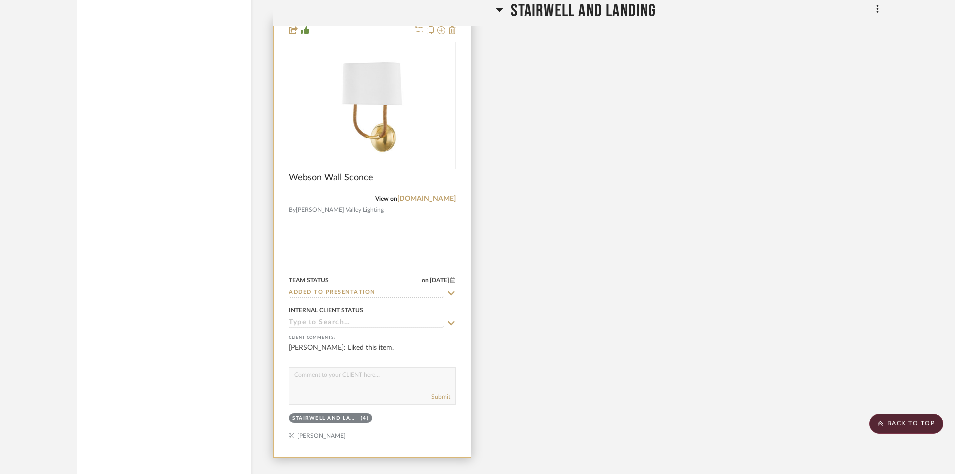
click at [401, 293] on input "Added to Presentation" at bounding box center [366, 293] width 155 height 10
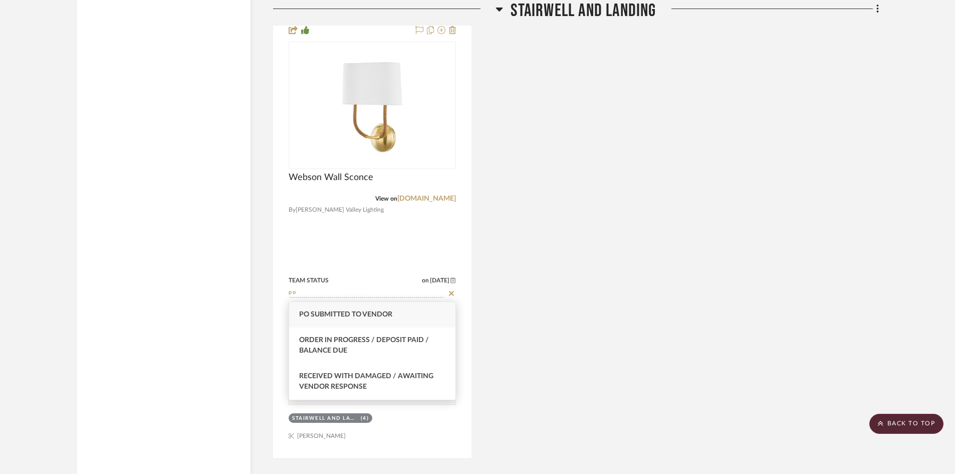
type input "po"
click at [381, 312] on span "PO Submitted to Vendor" at bounding box center [345, 314] width 93 height 7
type input "[DATE]"
type input "PO Submitted to Vendor"
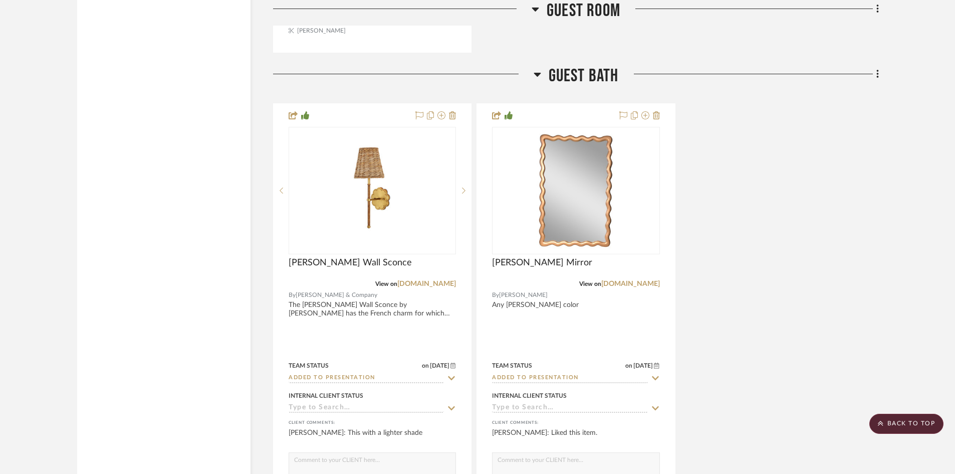
scroll to position [6848, 0]
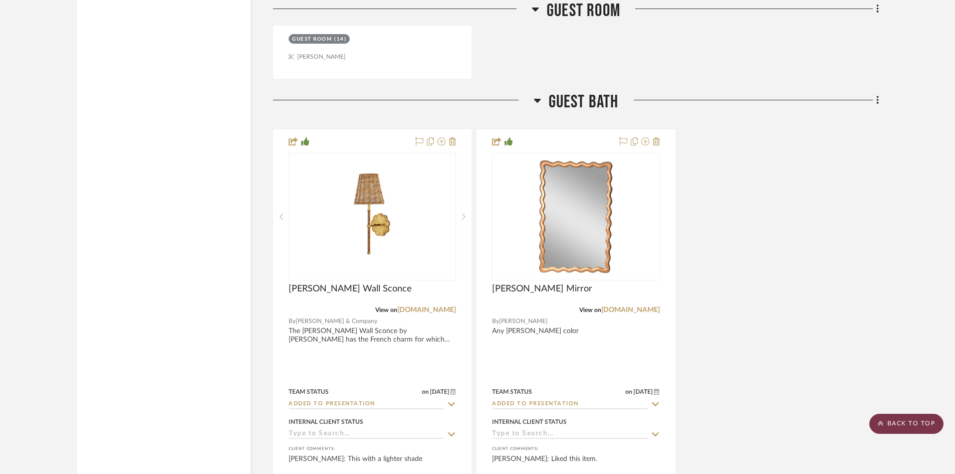
click at [921, 424] on scroll-to-top-button "BACK TO TOP" at bounding box center [906, 423] width 74 height 20
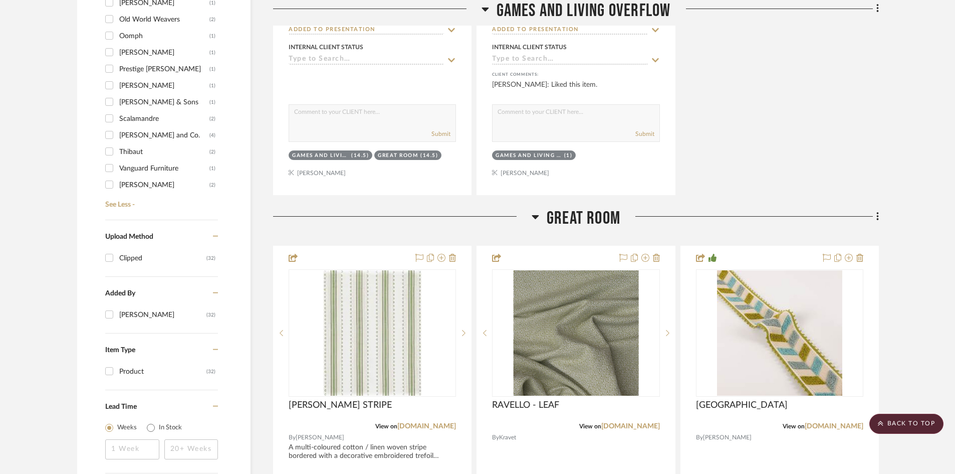
scroll to position [1052, 0]
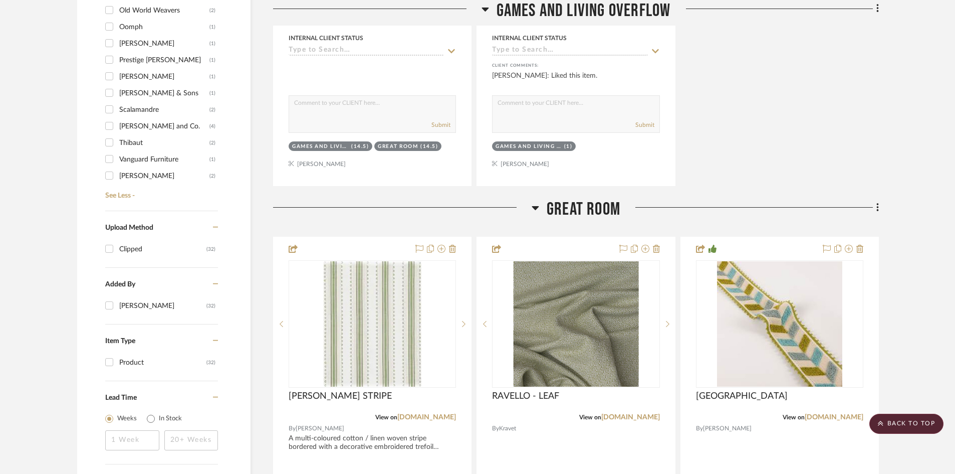
click at [138, 26] on div "Oomph" at bounding box center [164, 27] width 90 height 16
click at [117, 26] on input "Oomph (1)" at bounding box center [109, 27] width 16 height 16
checkbox input "true"
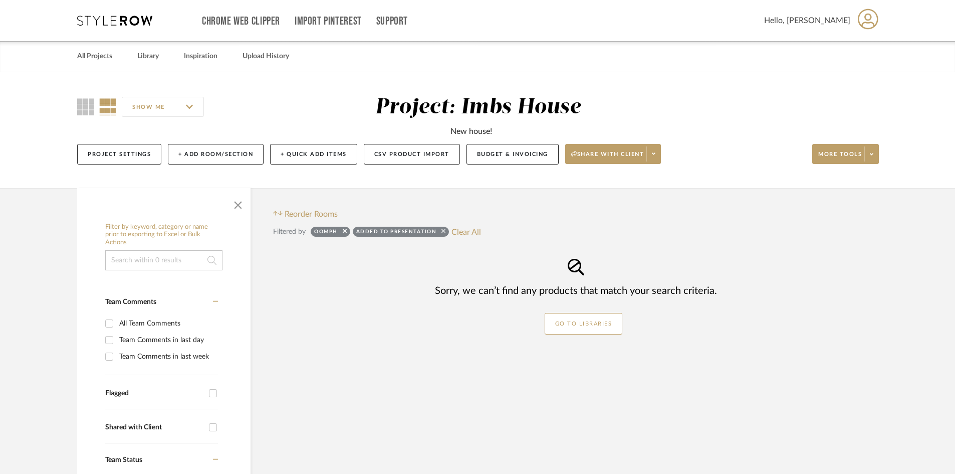
click at [444, 229] on icon at bounding box center [443, 231] width 4 height 7
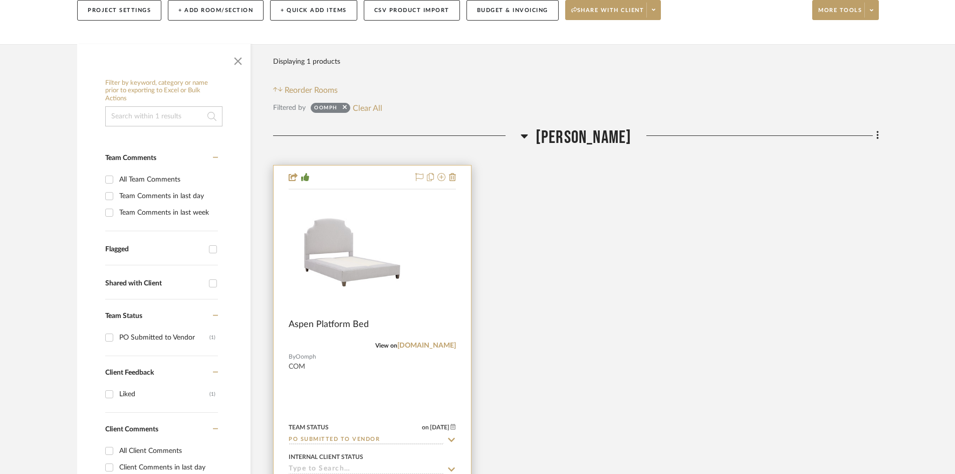
scroll to position [150, 0]
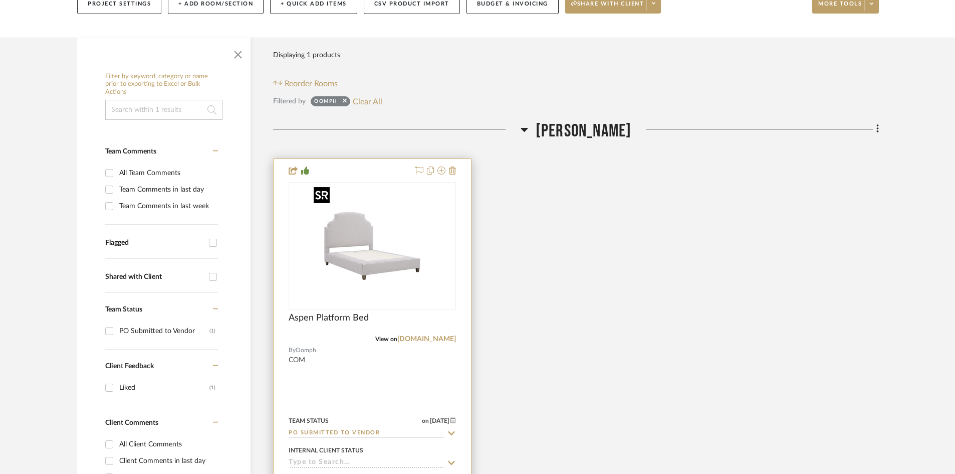
click at [379, 254] on img "0" at bounding box center [372, 245] width 125 height 125
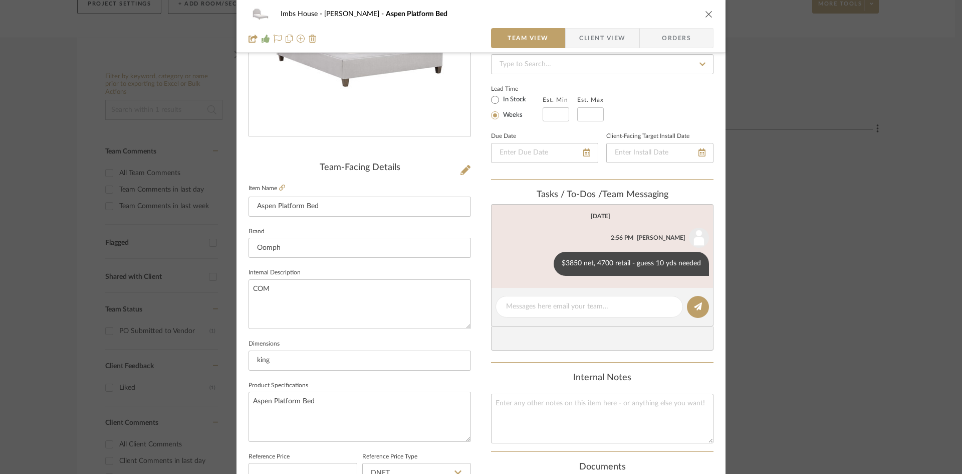
click at [706, 14] on icon "close" at bounding box center [709, 14] width 8 height 8
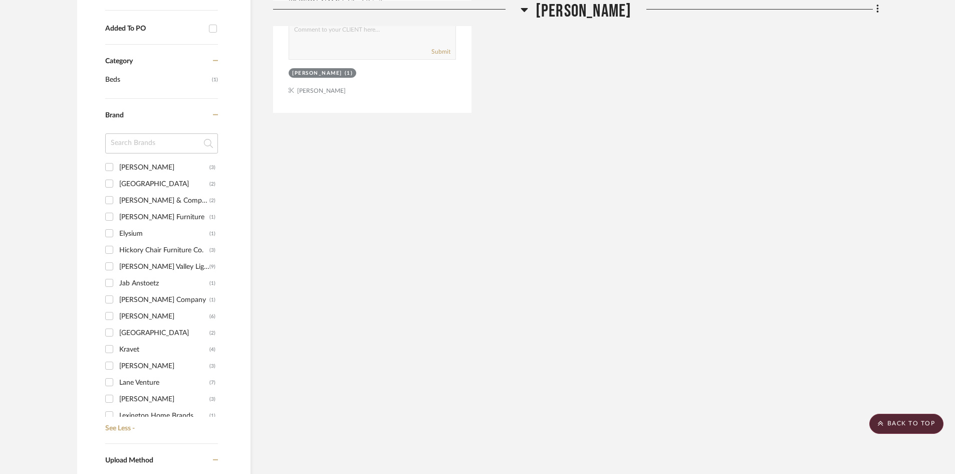
scroll to position [74, 0]
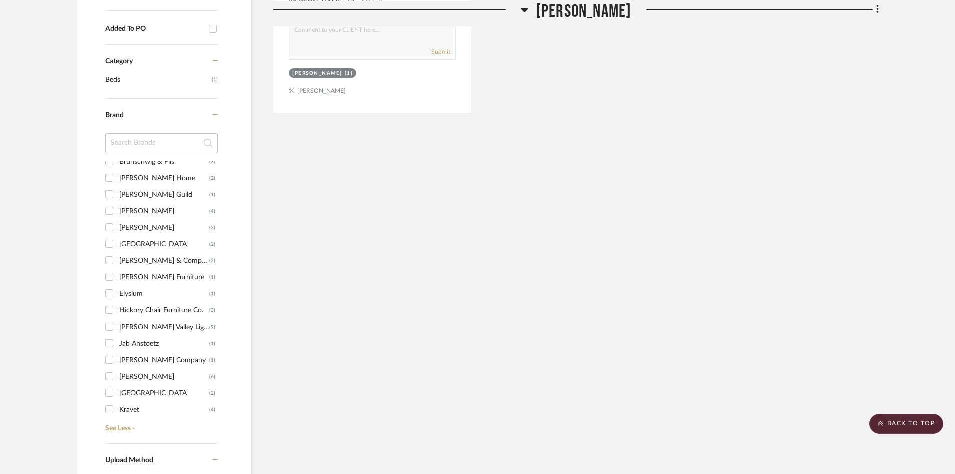
click at [108, 209] on input "[PERSON_NAME] (4)" at bounding box center [109, 210] width 16 height 16
checkbox input "true"
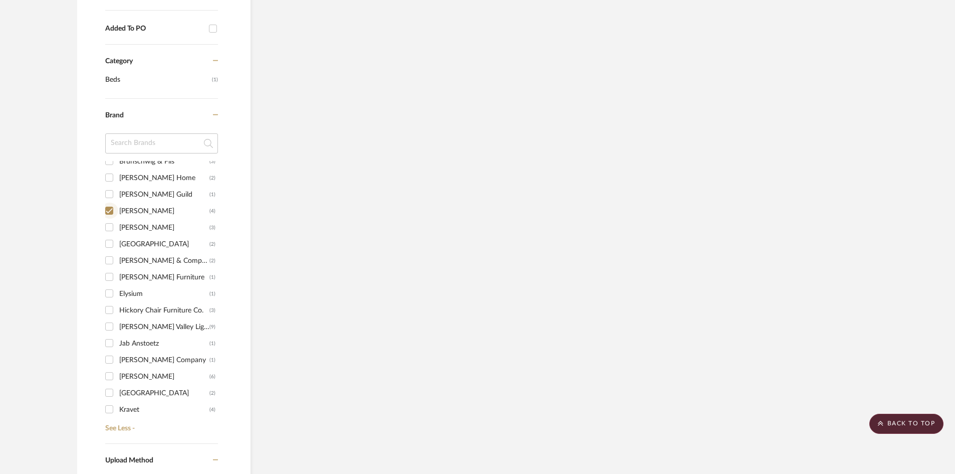
scroll to position [685, 0]
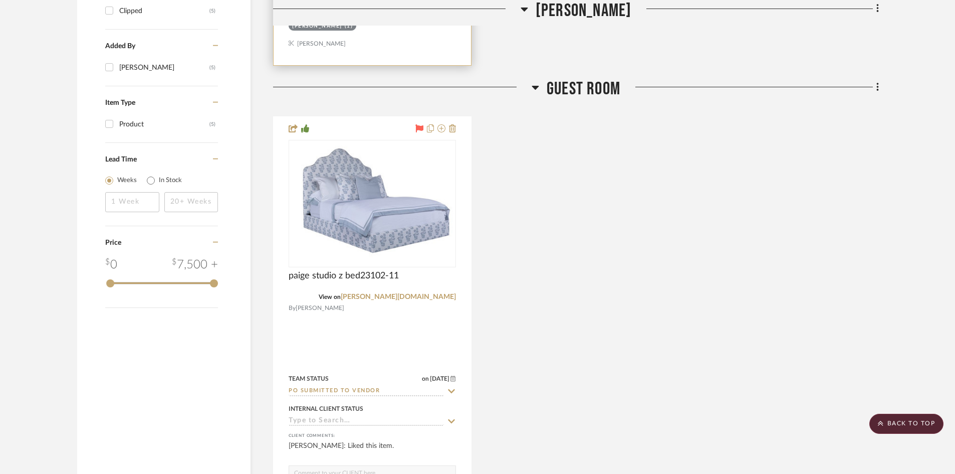
scroll to position [1236, 0]
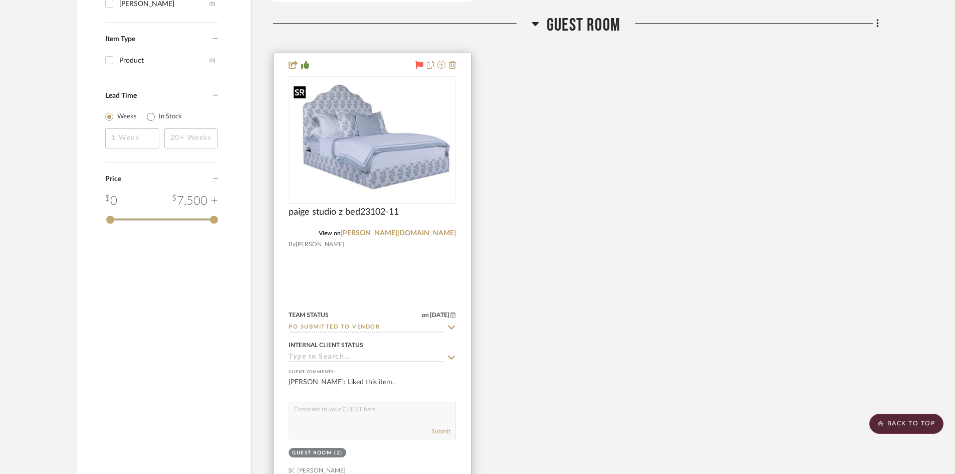
click at [365, 172] on img "0" at bounding box center [372, 140] width 165 height 116
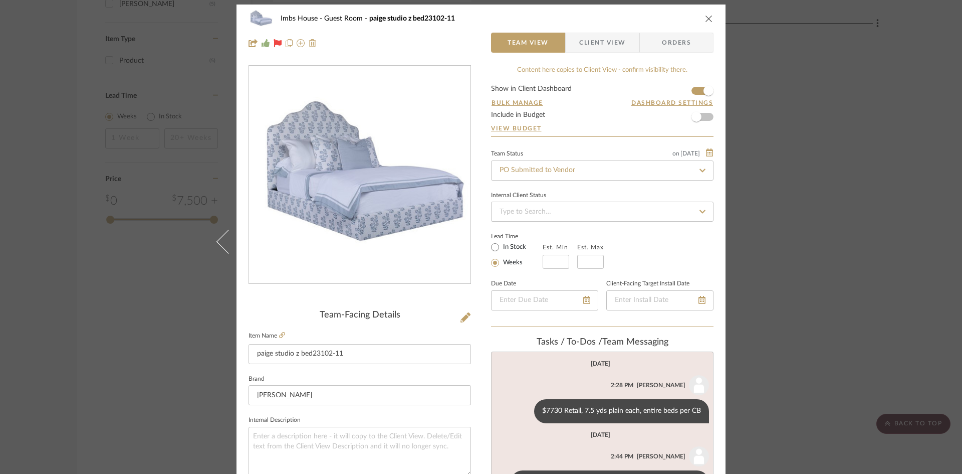
scroll to position [0, 0]
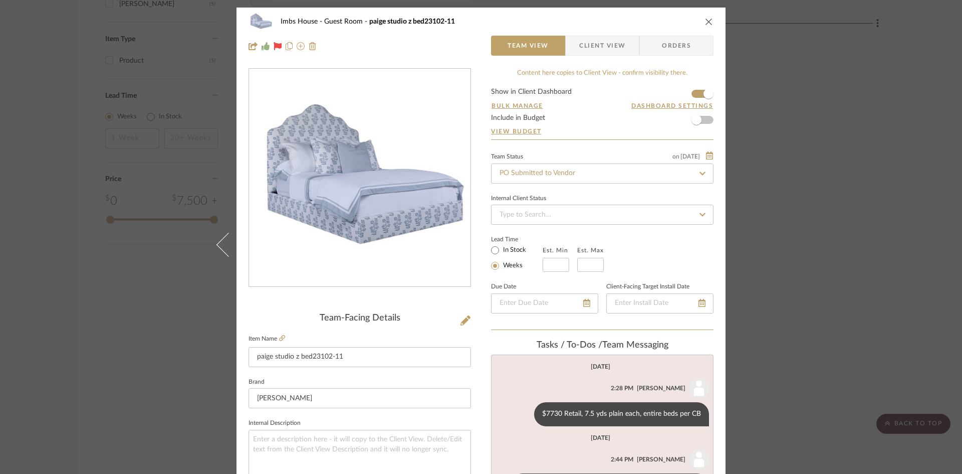
click at [707, 17] on button "close" at bounding box center [709, 21] width 9 height 9
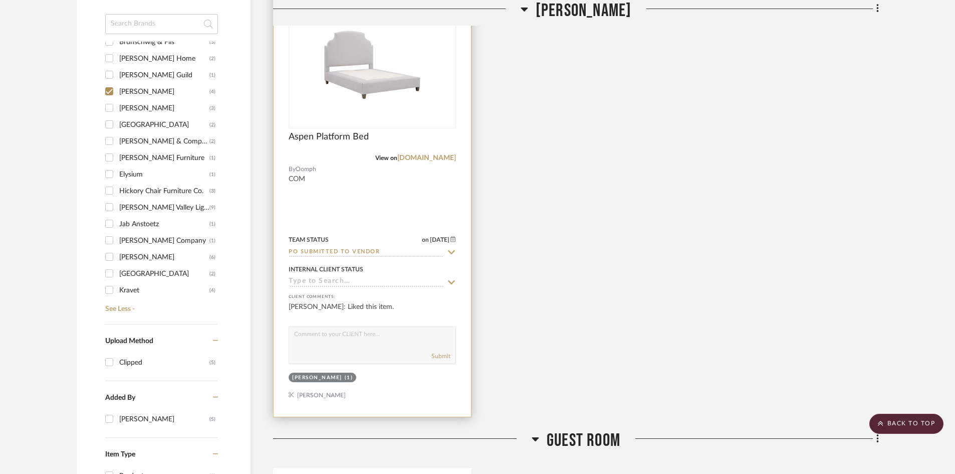
scroll to position [835, 0]
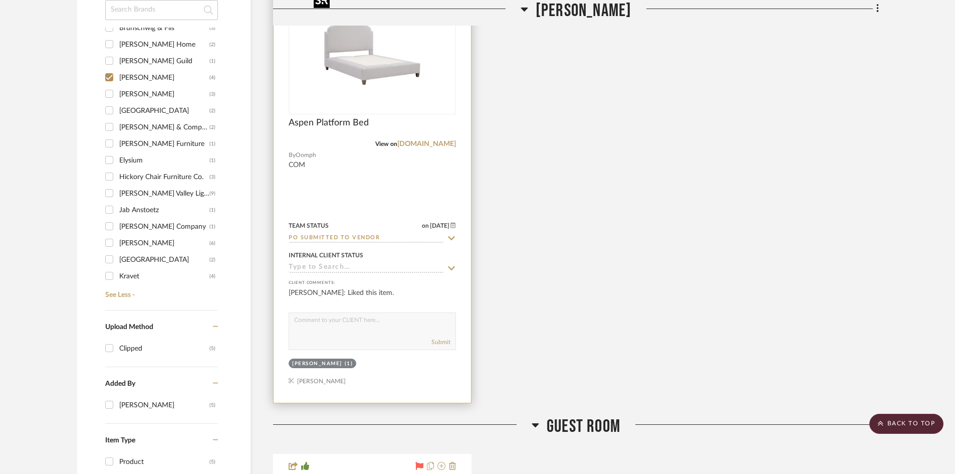
click at [362, 83] on img "0" at bounding box center [372, 50] width 125 height 125
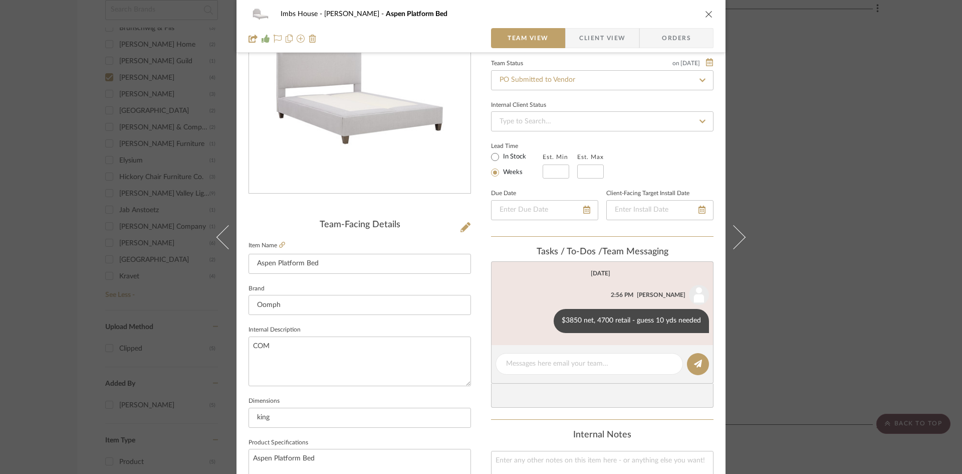
scroll to position [100, 0]
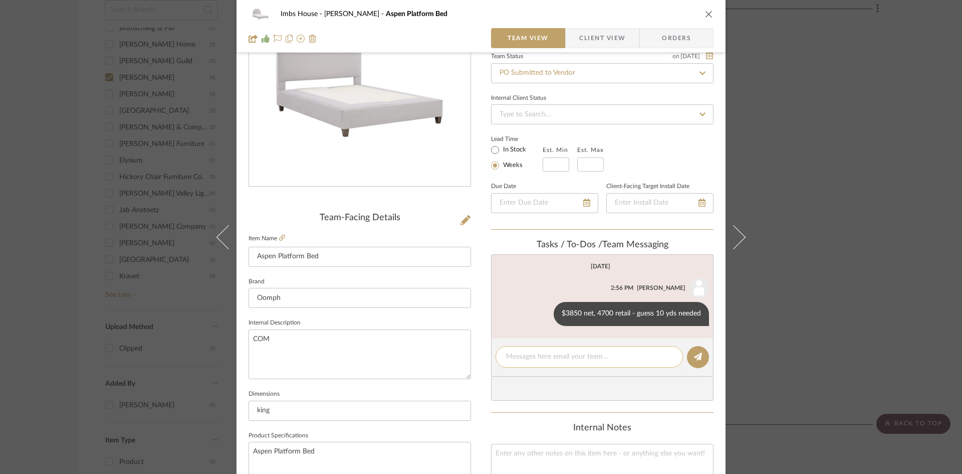
click at [552, 353] on textarea at bounding box center [589, 356] width 166 height 11
type textarea "Walnut per [PERSON_NAME]"
click at [695, 358] on icon at bounding box center [698, 356] width 8 height 8
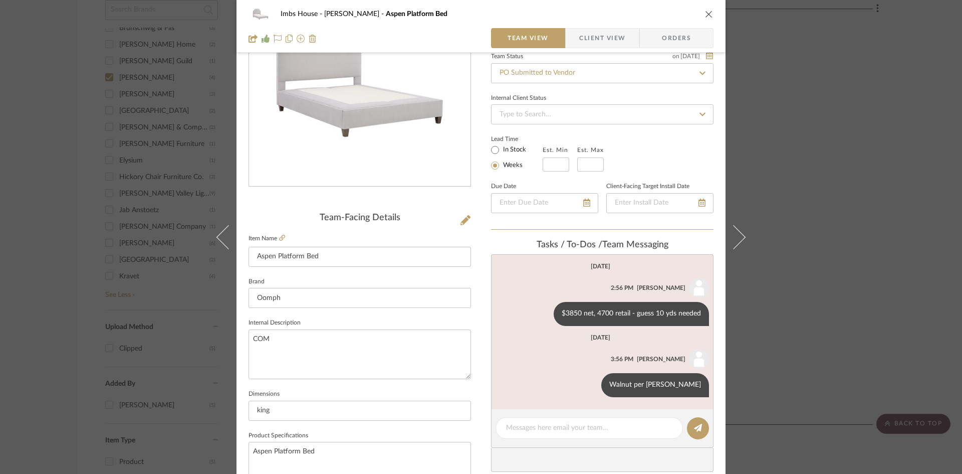
click at [705, 12] on icon "close" at bounding box center [709, 14] width 8 height 8
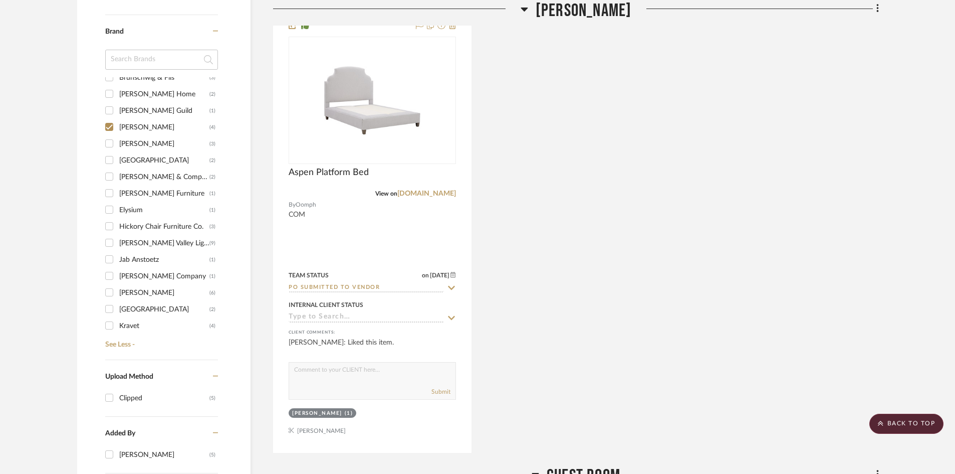
scroll to position [785, 0]
click at [922, 426] on scroll-to-top-button "BACK TO TOP" at bounding box center [906, 423] width 74 height 20
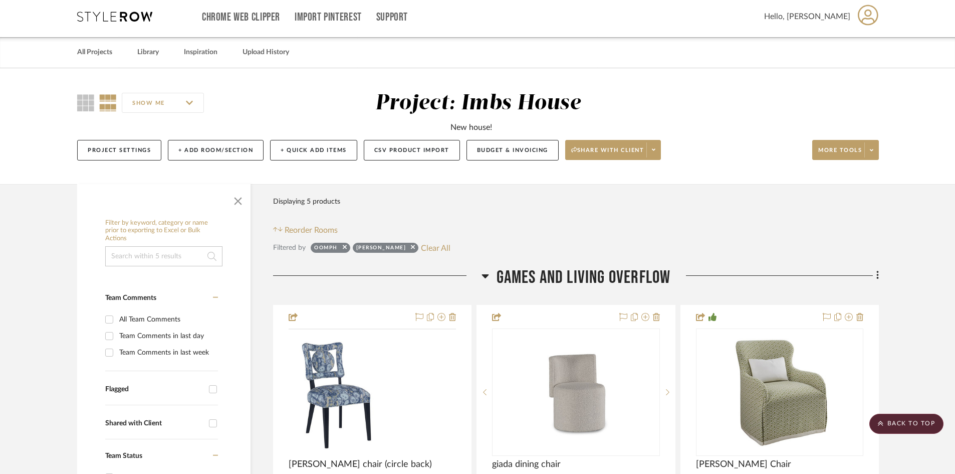
scroll to position [0, 0]
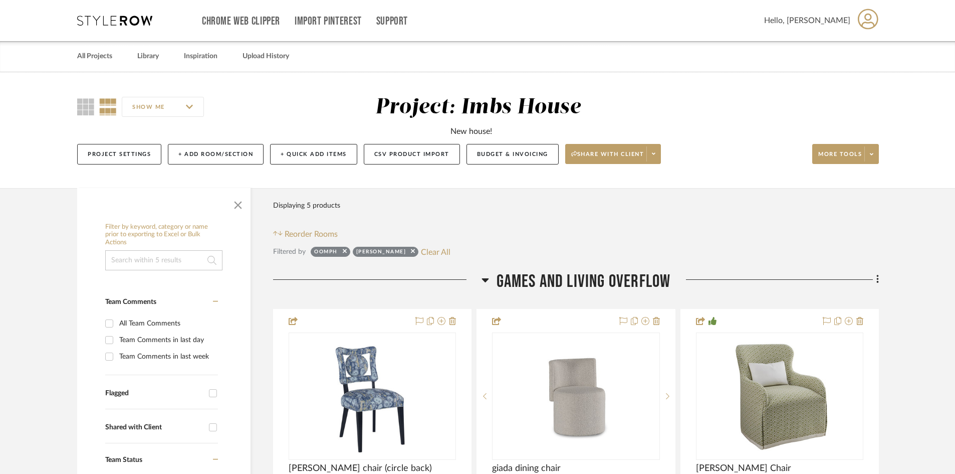
click at [342, 251] on div at bounding box center [343, 253] width 7 height 10
click at [343, 249] on icon at bounding box center [345, 251] width 4 height 7
checkbox input "false"
click at [369, 249] on icon at bounding box center [371, 251] width 4 height 7
checkbox input "false"
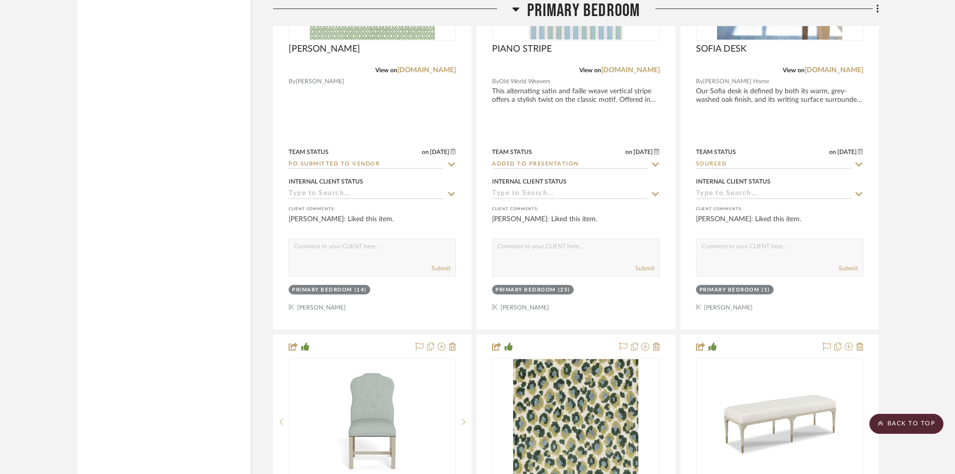
scroll to position [8168, 0]
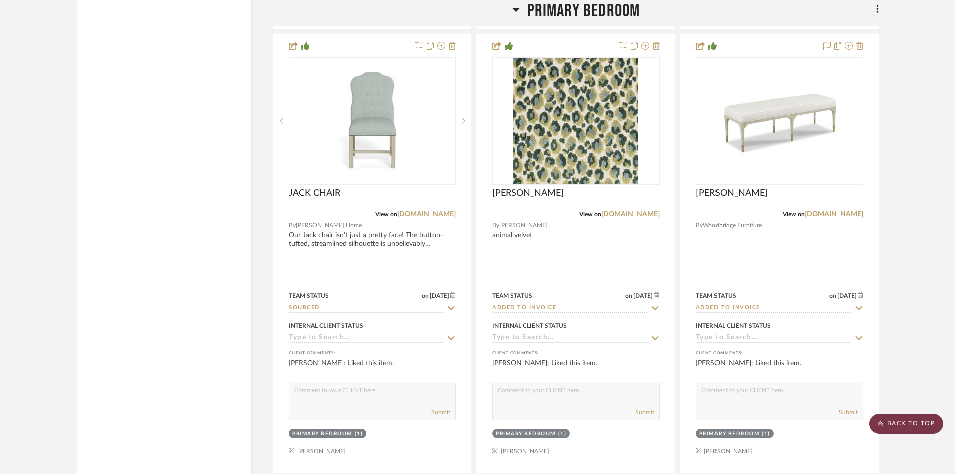
click at [920, 422] on scroll-to-top-button "BACK TO TOP" at bounding box center [906, 423] width 74 height 20
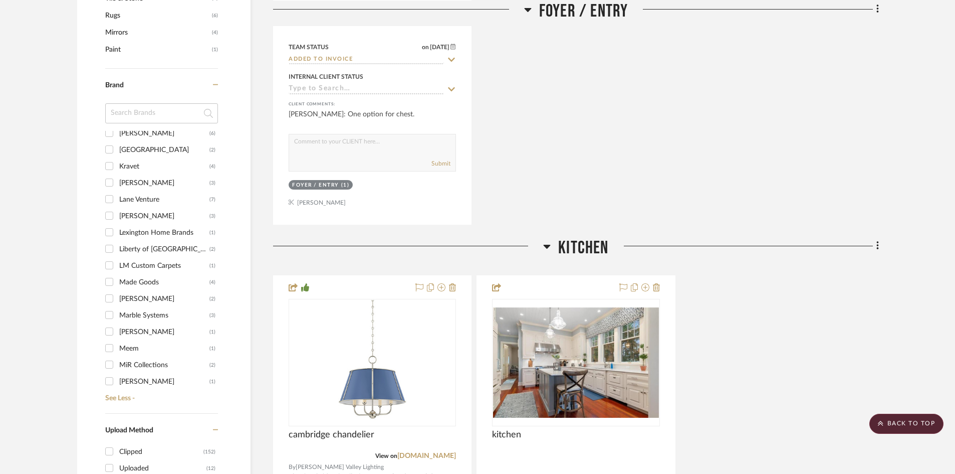
scroll to position [289, 0]
click at [108, 261] on input "LM Custom Carpets (1)" at bounding box center [109, 263] width 16 height 16
checkbox input "true"
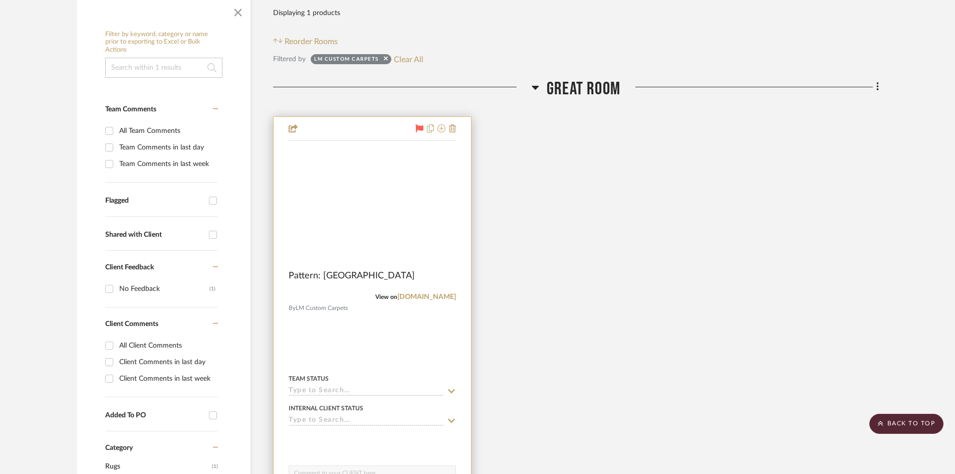
scroll to position [192, 0]
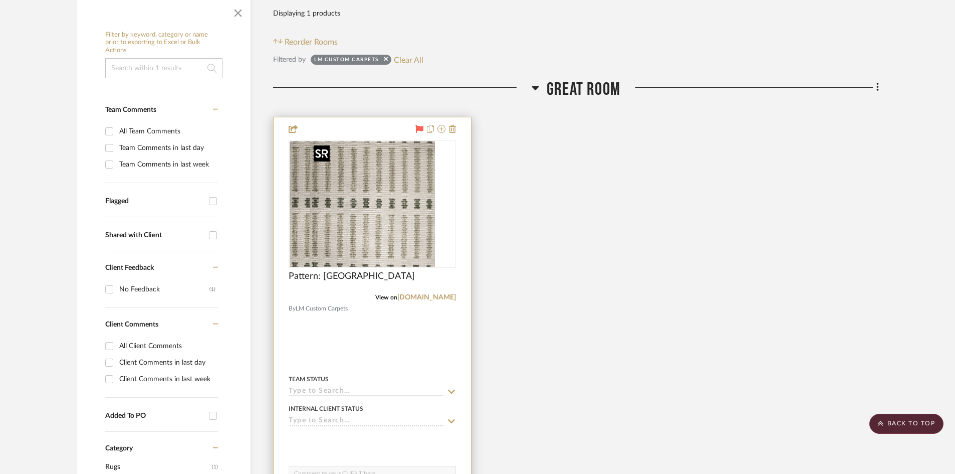
click at [385, 204] on div at bounding box center [372, 203] width 167 height 127
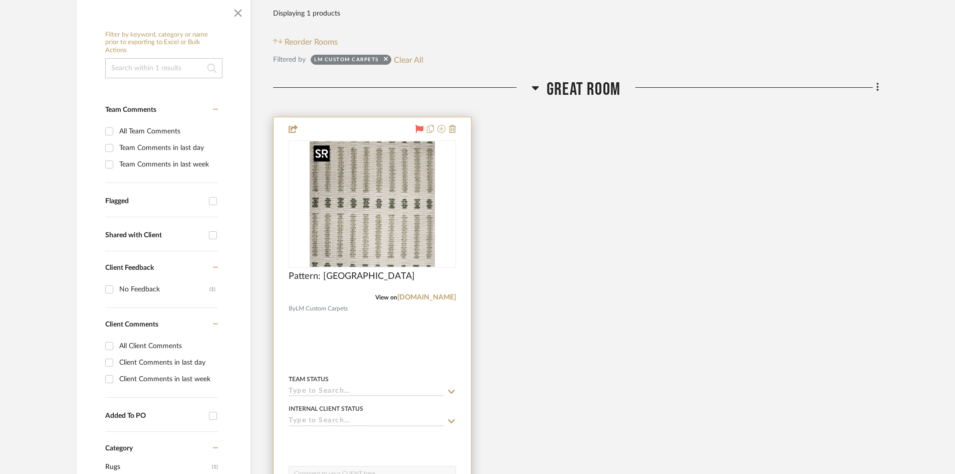
click at [384, 216] on img "0" at bounding box center [372, 203] width 125 height 125
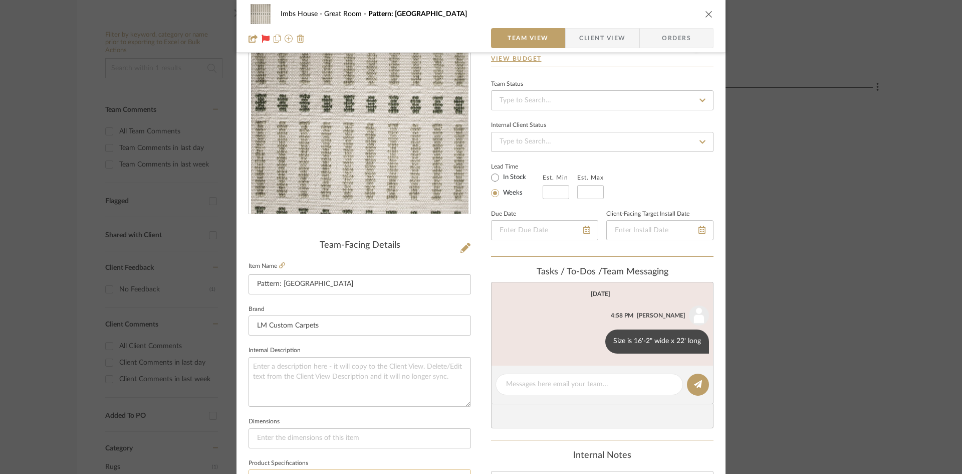
scroll to position [50, 0]
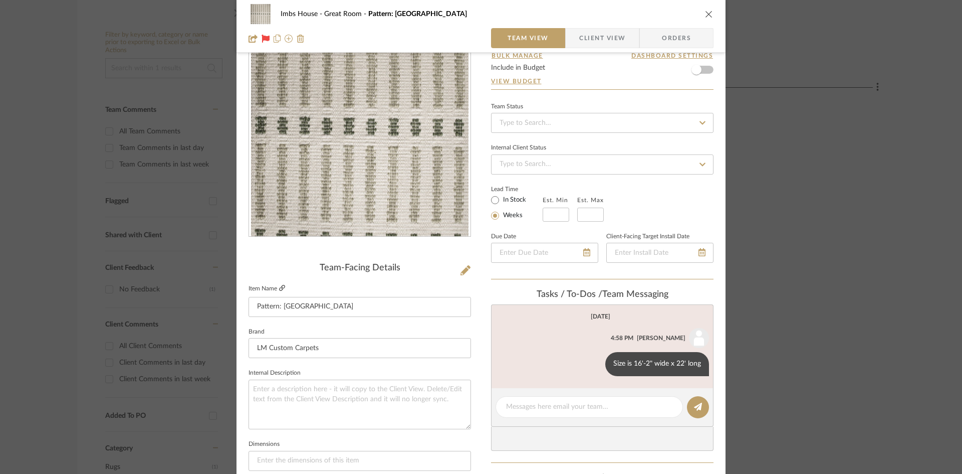
click at [279, 285] on icon at bounding box center [282, 288] width 6 height 6
click at [529, 409] on textarea at bounding box center [589, 406] width 166 height 11
type textarea "Emailed for quote"
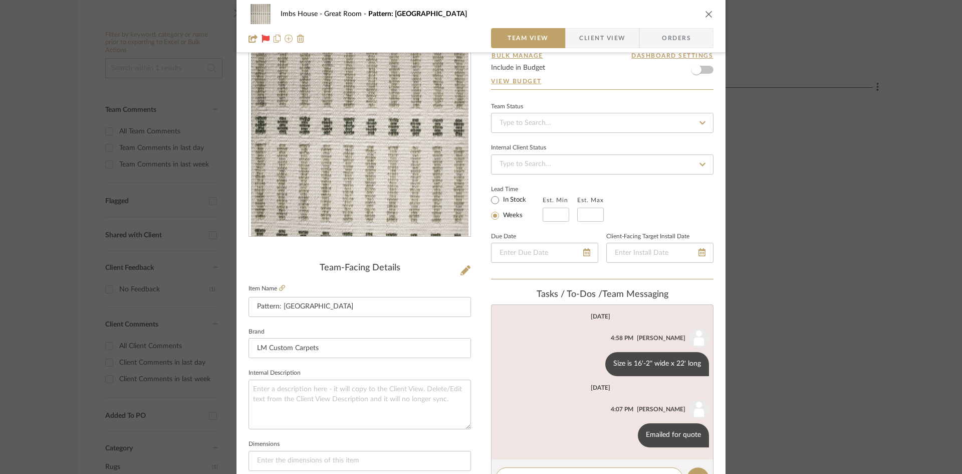
click at [705, 13] on icon "close" at bounding box center [709, 14] width 8 height 8
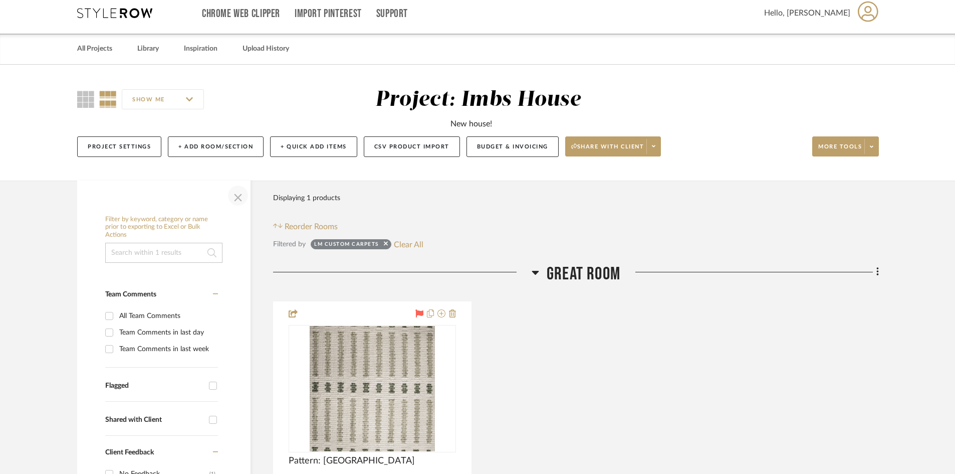
scroll to position [0, 0]
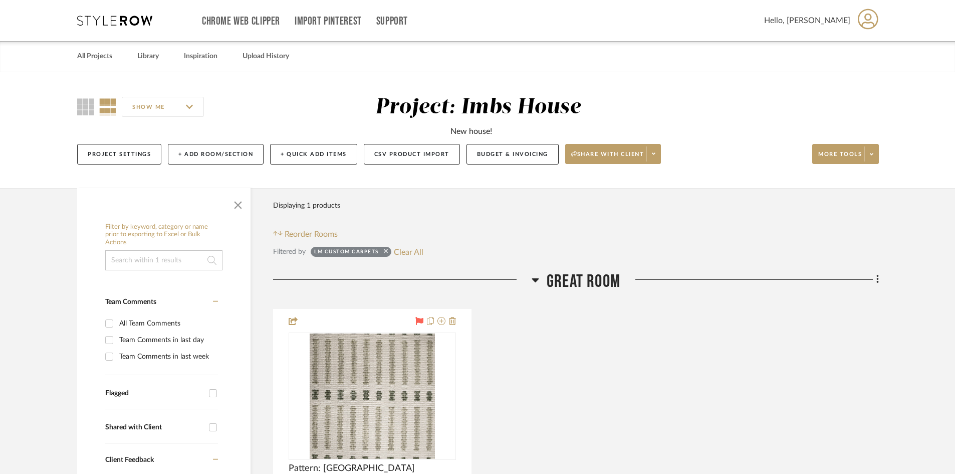
click at [387, 250] on icon at bounding box center [386, 251] width 4 height 7
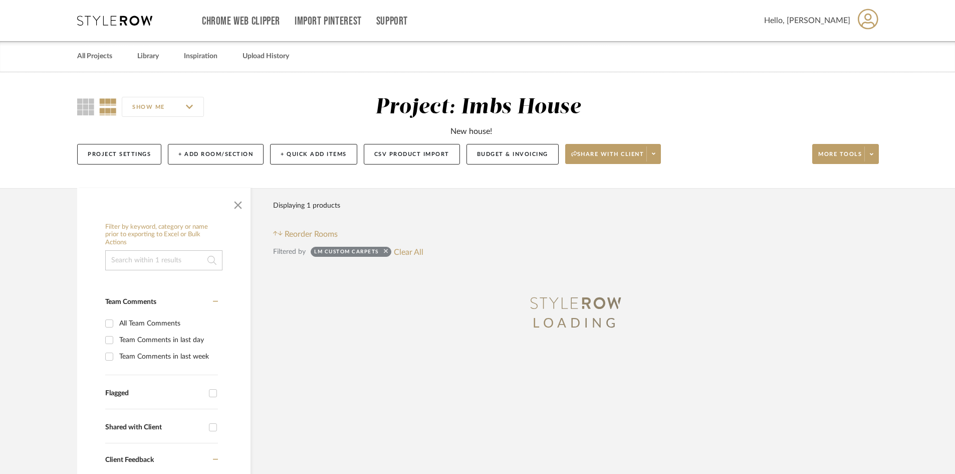
checkbox input "false"
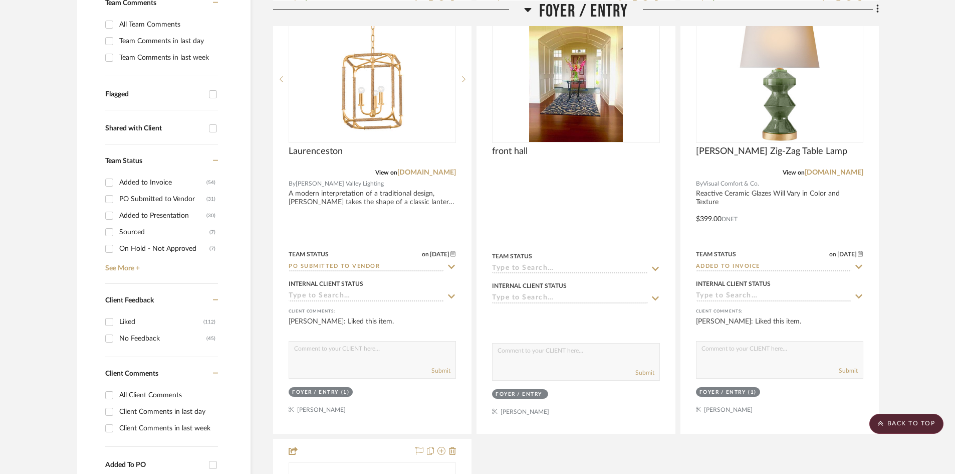
scroll to position [301, 0]
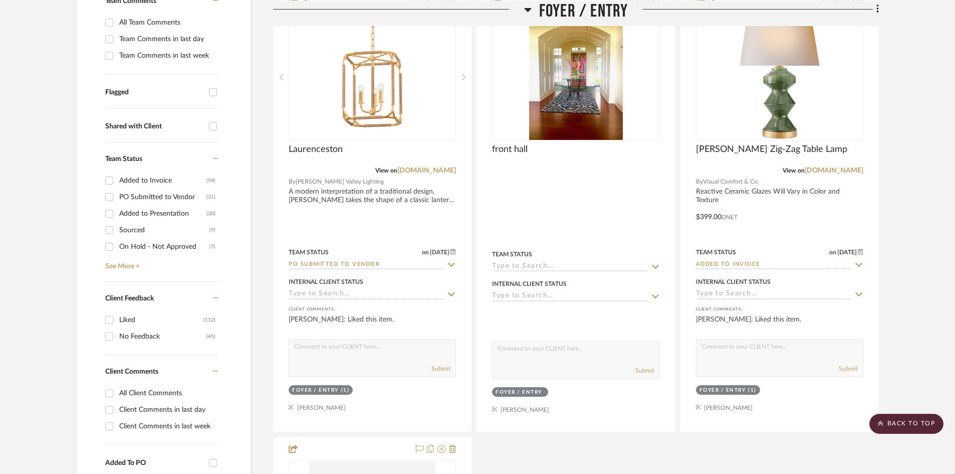
click at [108, 212] on input "Added to Presentation (30)" at bounding box center [109, 213] width 16 height 16
checkbox input "true"
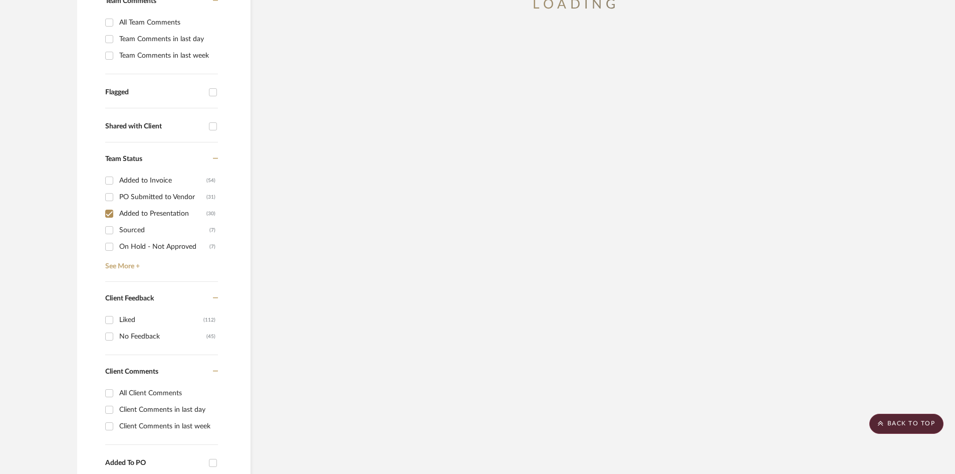
scroll to position [42, 0]
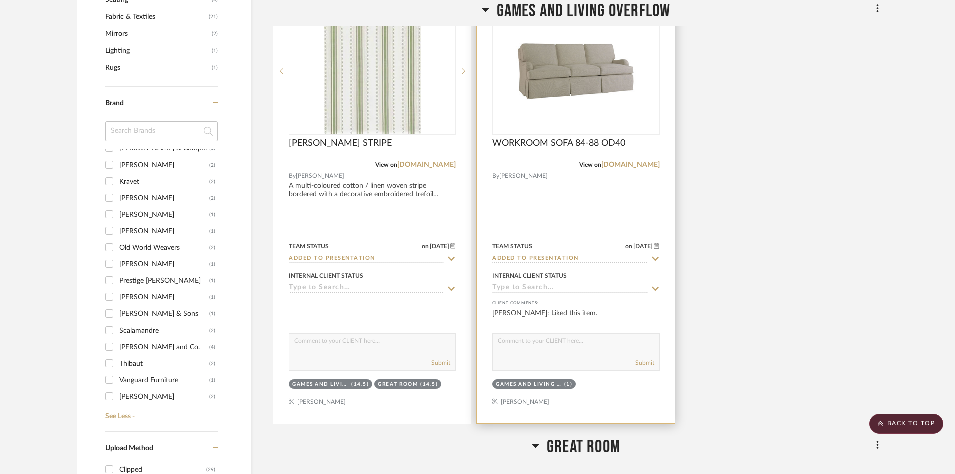
scroll to position [752, 0]
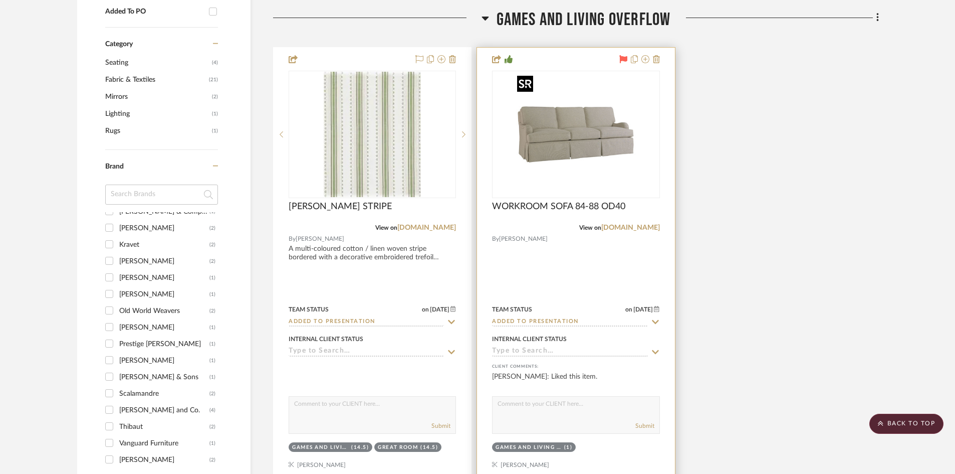
click at [0, 0] on img at bounding box center [0, 0] width 0 height 0
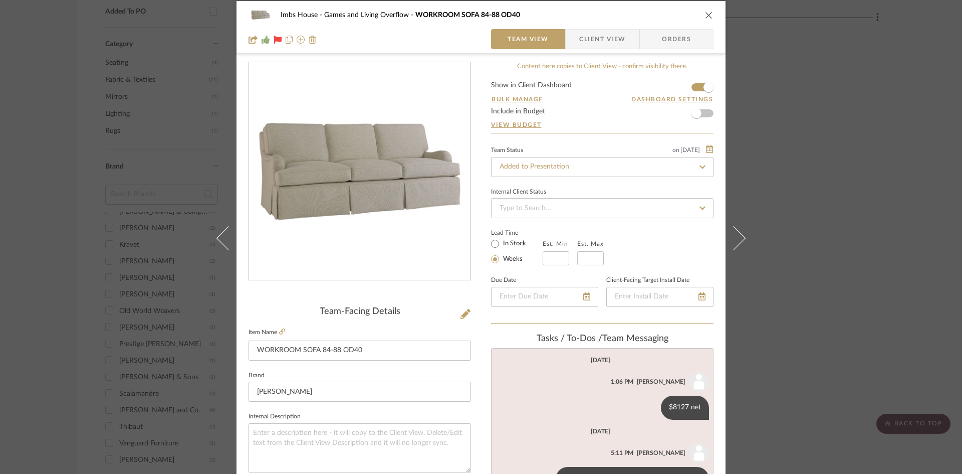
scroll to position [0, 0]
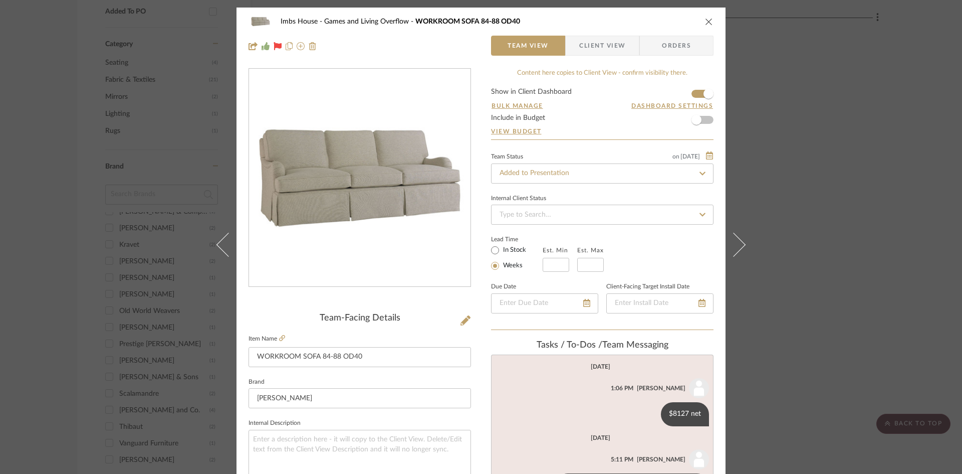
click at [705, 20] on icon "close" at bounding box center [709, 22] width 8 height 8
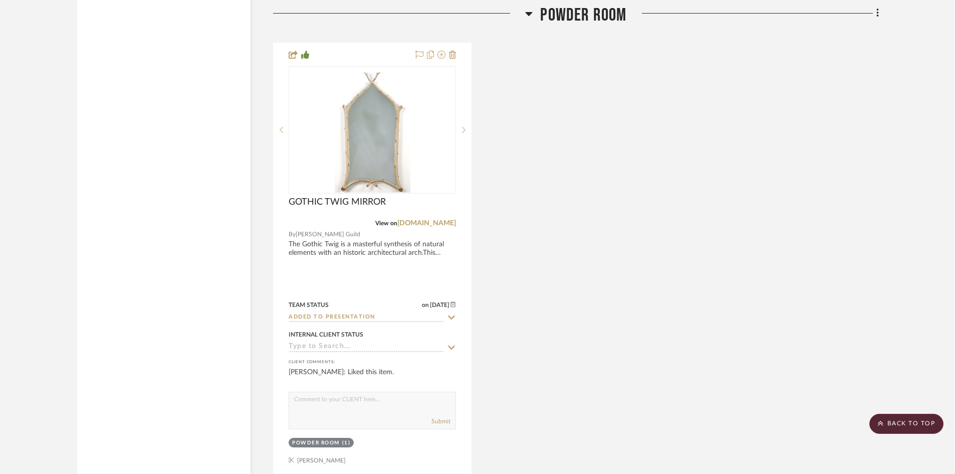
scroll to position [5512, 0]
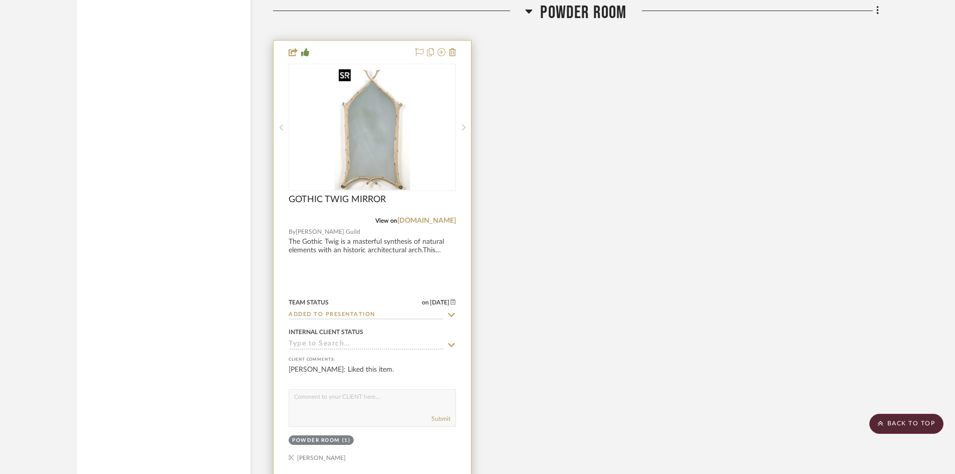
click at [394, 159] on img "0" at bounding box center [373, 127] width 76 height 125
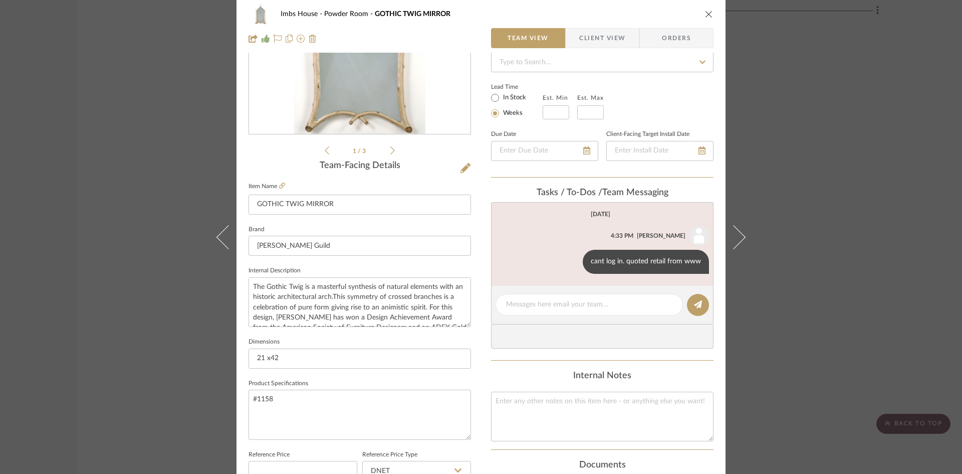
scroll to position [0, 0]
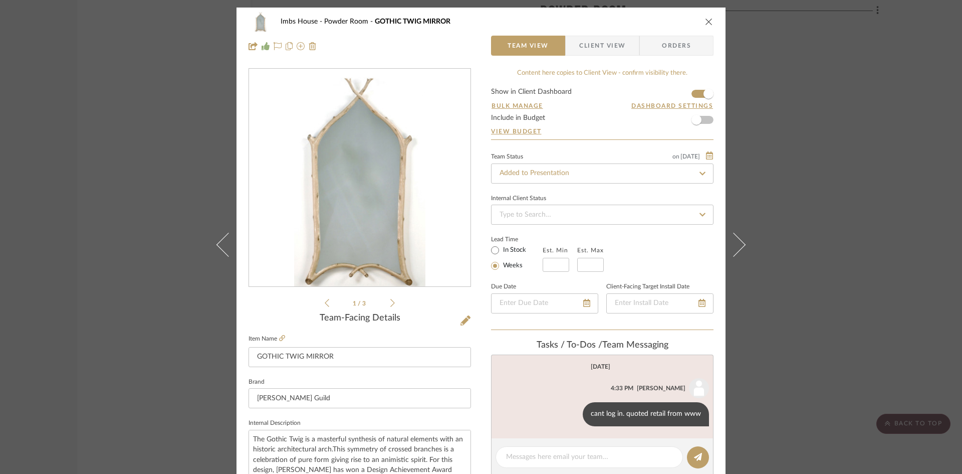
click at [708, 19] on icon "close" at bounding box center [709, 22] width 8 height 8
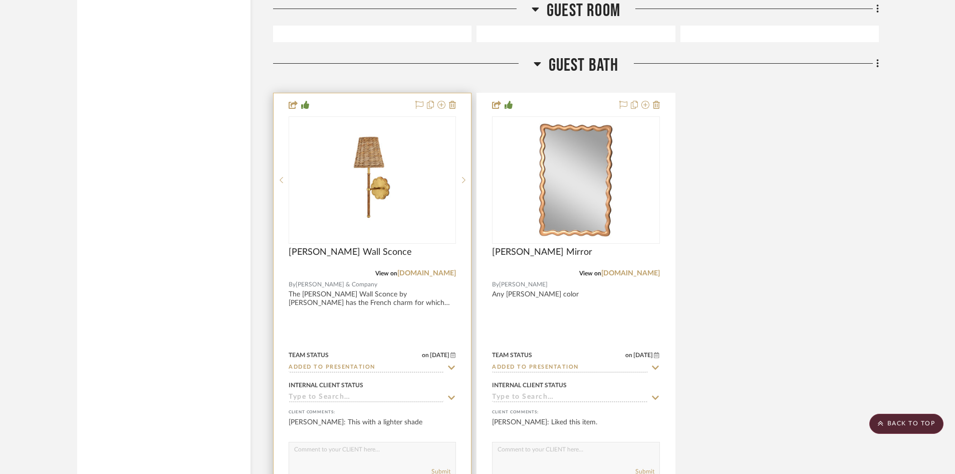
scroll to position [6414, 0]
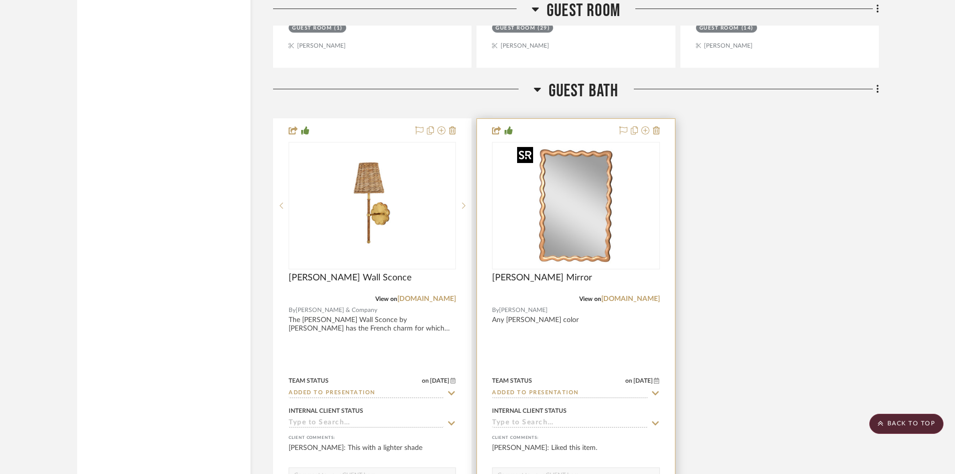
click at [598, 230] on div at bounding box center [575, 205] width 167 height 127
click at [577, 237] on img "0" at bounding box center [575, 205] width 125 height 125
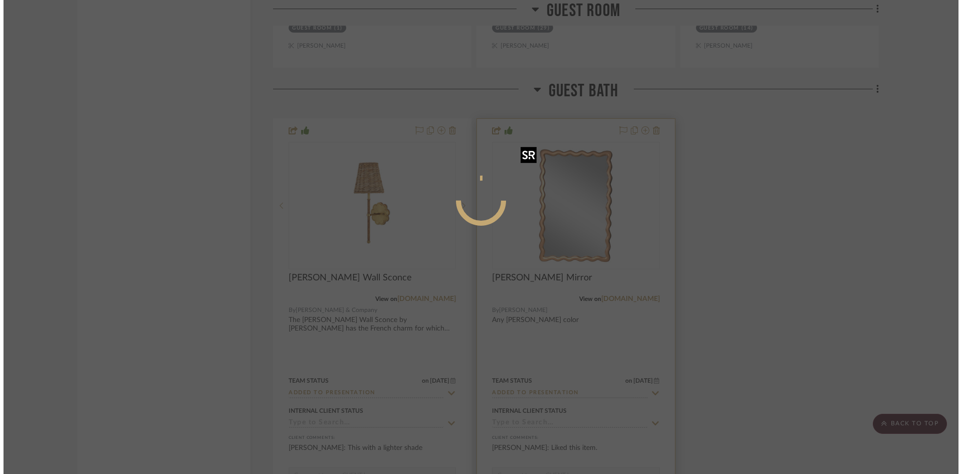
scroll to position [0, 0]
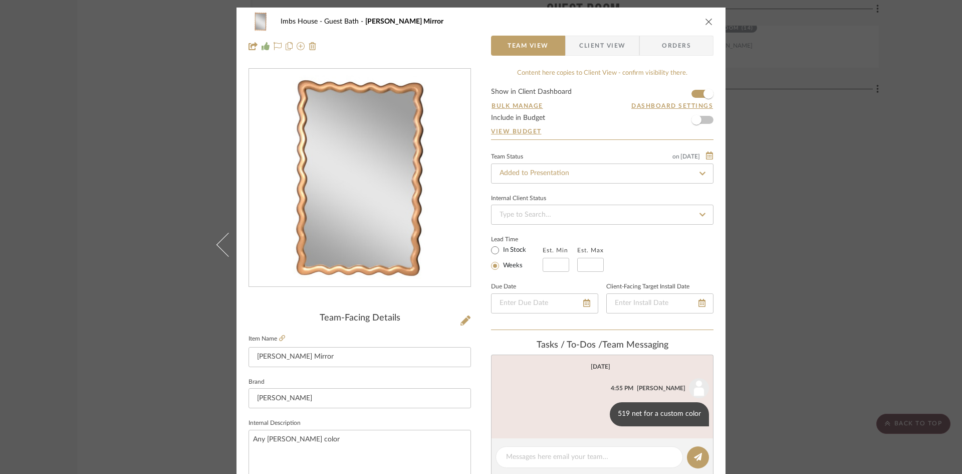
click at [708, 19] on icon "close" at bounding box center [709, 22] width 8 height 8
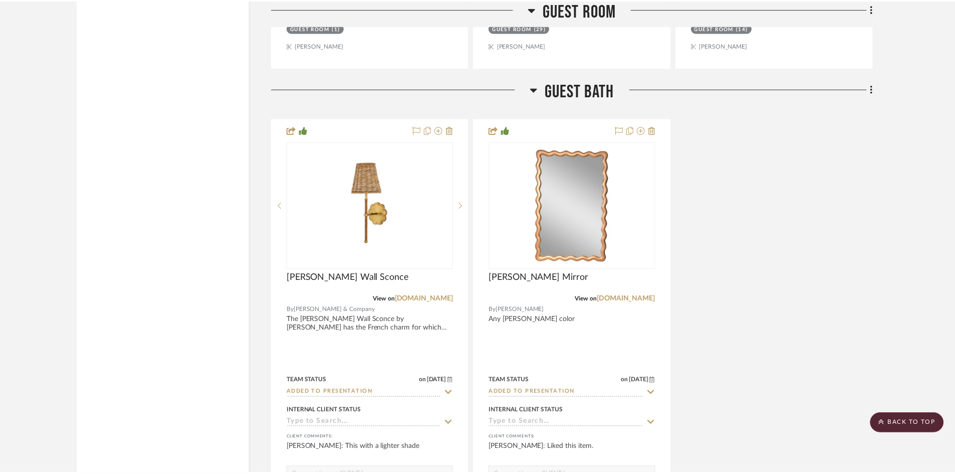
scroll to position [6414, 0]
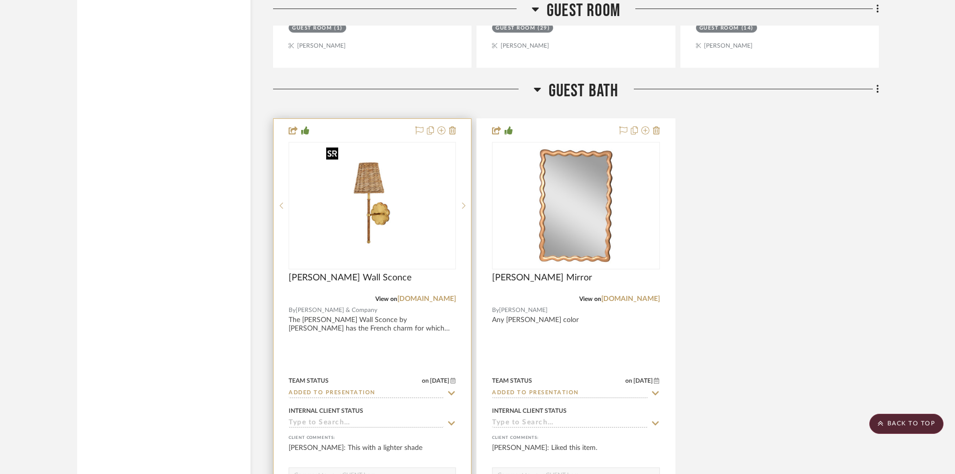
click at [364, 227] on img "0" at bounding box center [372, 205] width 100 height 125
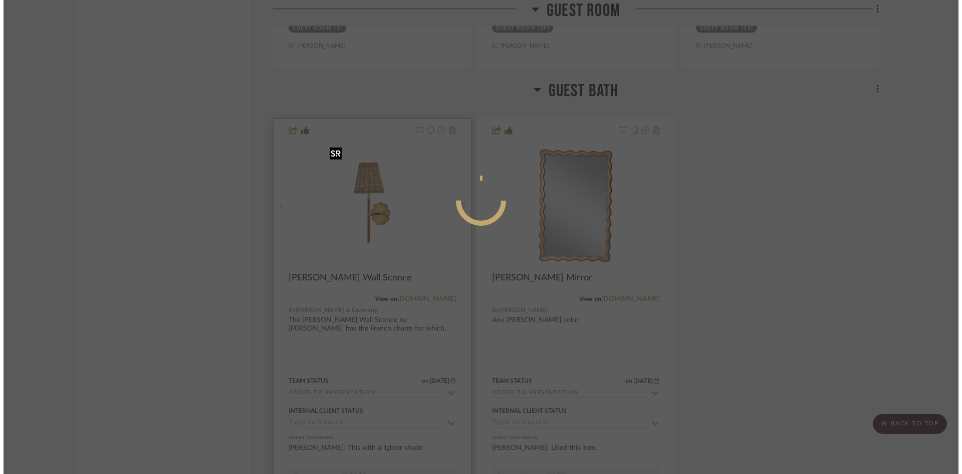
scroll to position [0, 0]
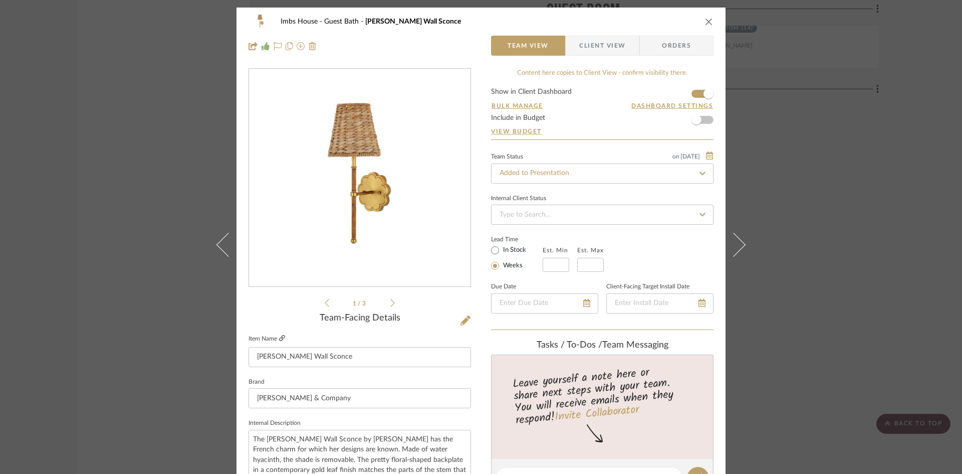
click at [279, 336] on icon at bounding box center [282, 338] width 6 height 6
click at [707, 17] on div "Imbs House Guest Bath [PERSON_NAME] Wall Sconce" at bounding box center [481, 22] width 465 height 20
click at [707, 19] on icon "close" at bounding box center [709, 22] width 8 height 8
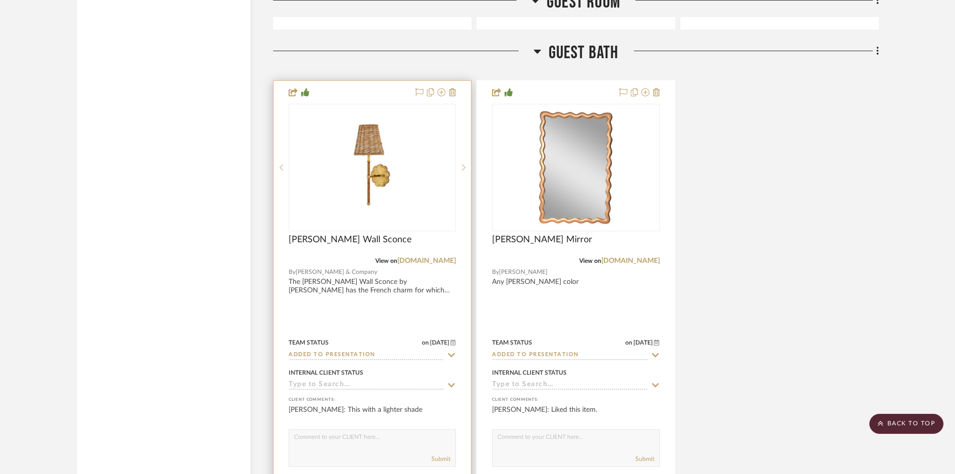
scroll to position [6465, 0]
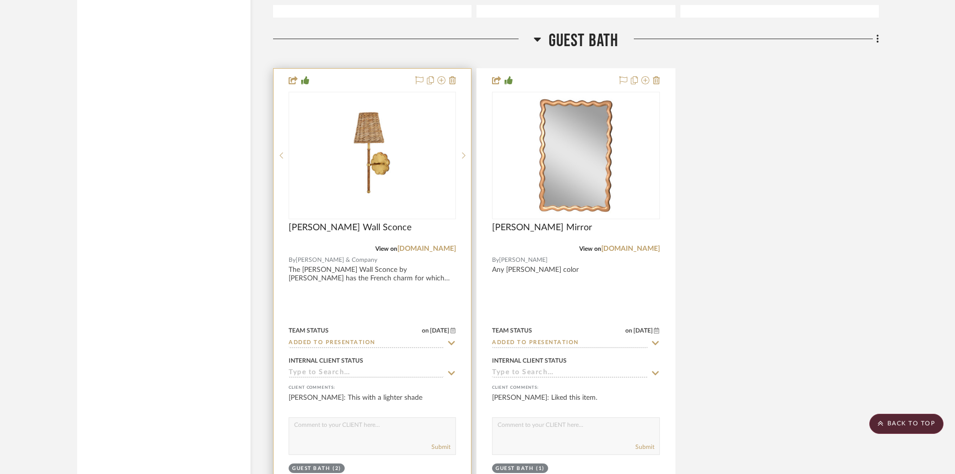
click at [376, 342] on input "Added to Presentation" at bounding box center [366, 343] width 155 height 10
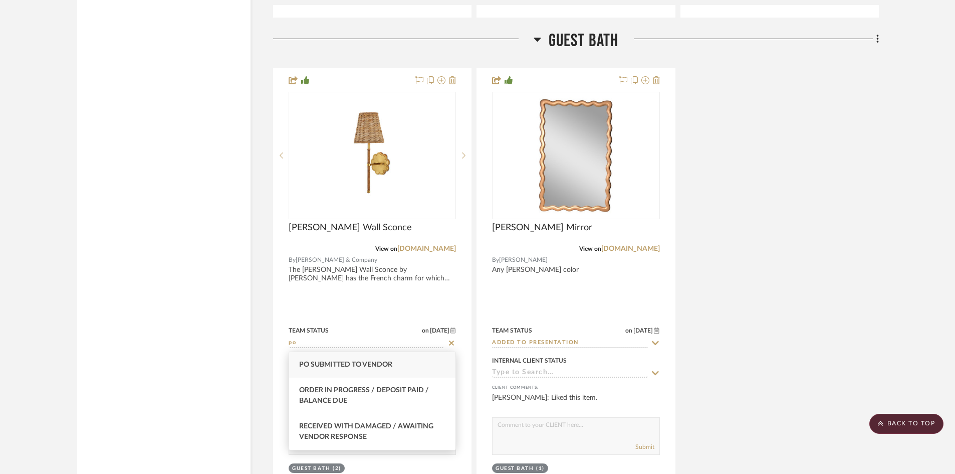
type input "po"
click at [395, 364] on div "PO Submitted to Vendor" at bounding box center [372, 365] width 166 height 26
type input "[DATE]"
type input "PO Submitted to Vendor"
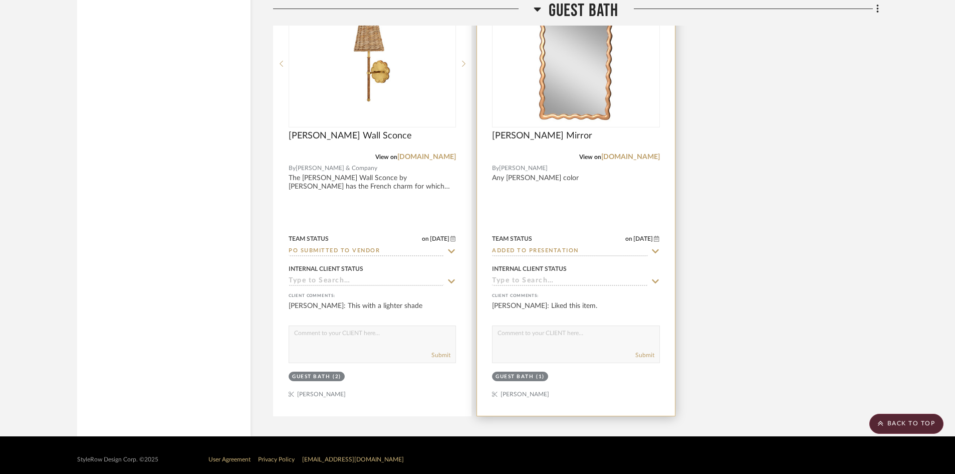
scroll to position [6565, 0]
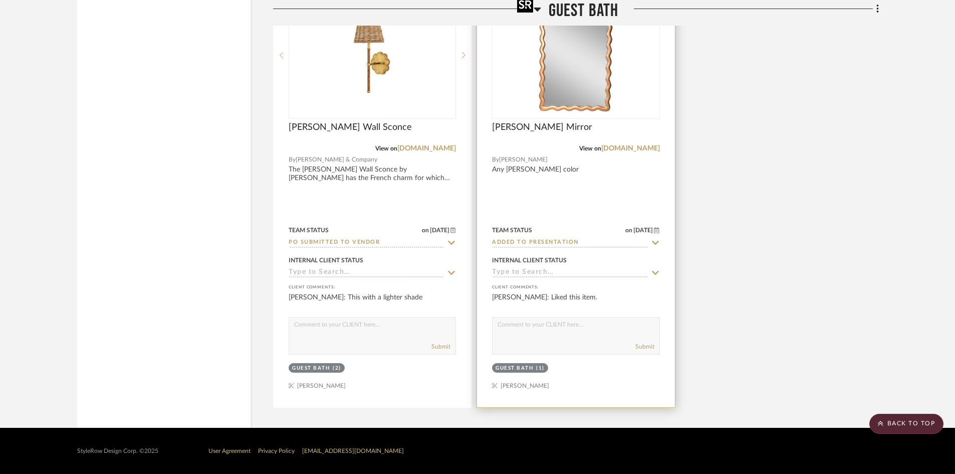
click at [585, 61] on img "0" at bounding box center [575, 54] width 125 height 125
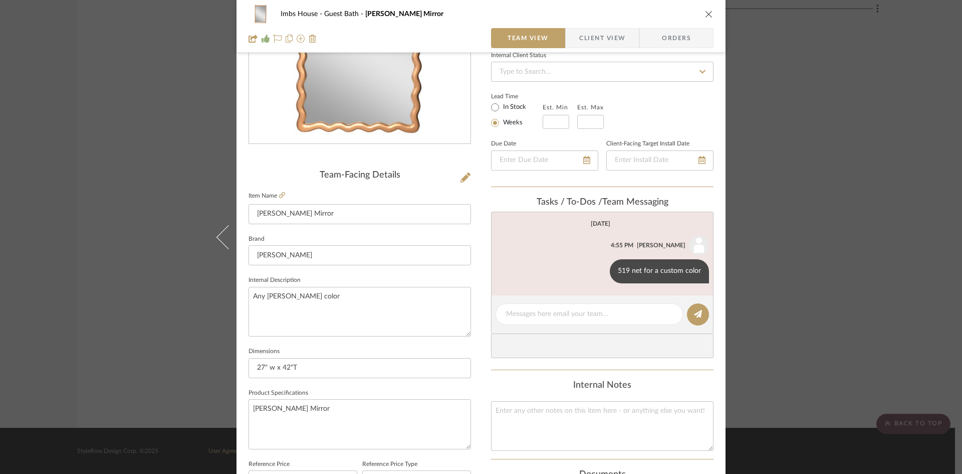
scroll to position [150, 0]
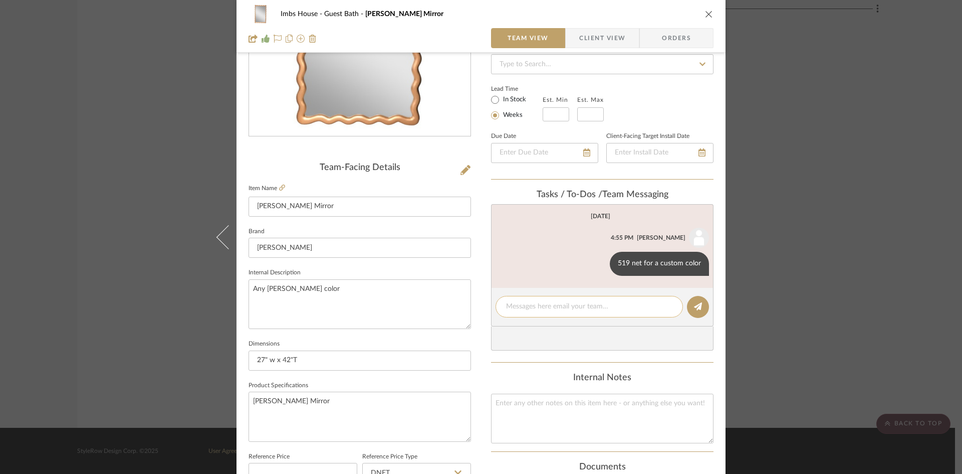
click at [567, 309] on textarea at bounding box center [589, 306] width 166 height 11
type textarea "Need custom color"
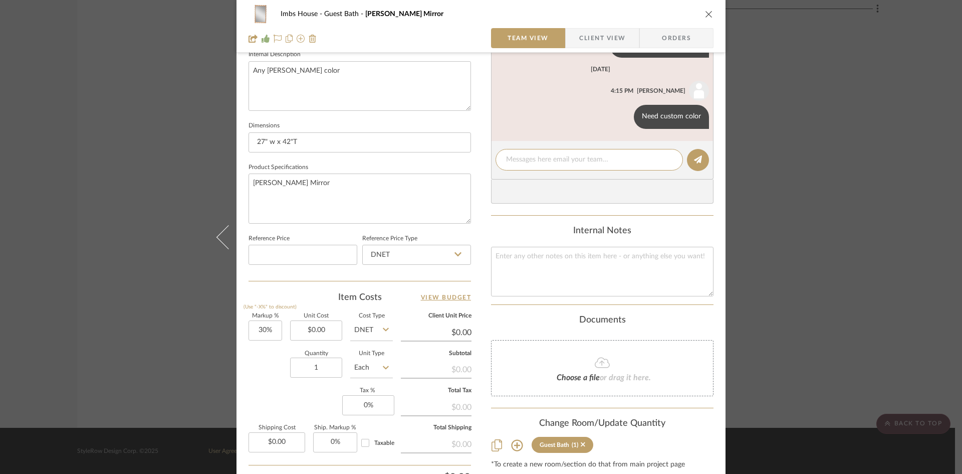
scroll to position [351, 0]
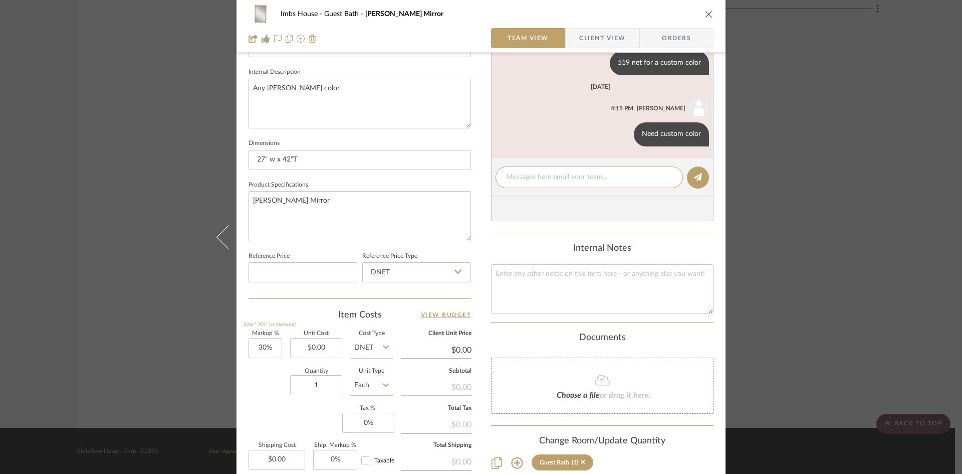
click at [708, 14] on icon "close" at bounding box center [709, 14] width 8 height 8
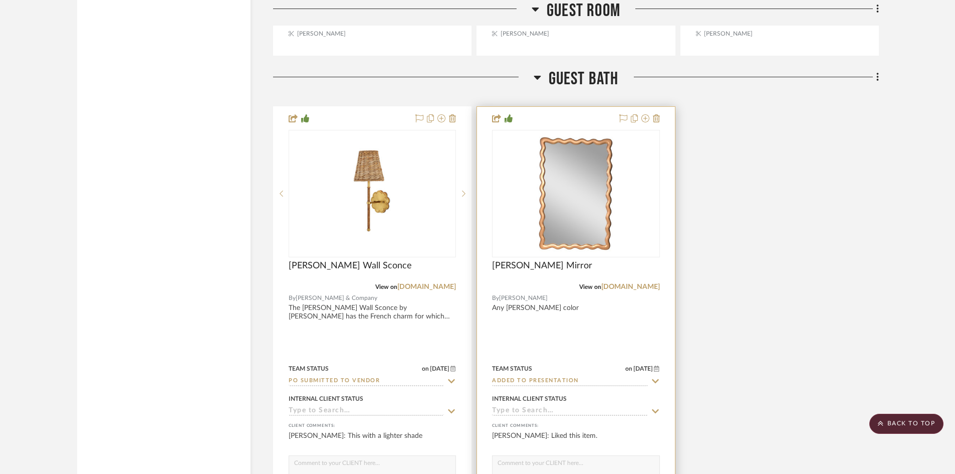
scroll to position [6414, 0]
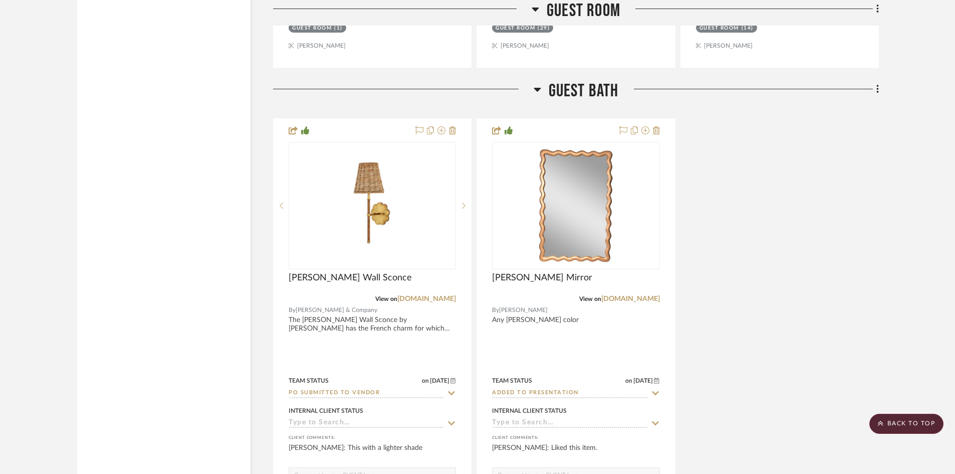
drag, startPoint x: 915, startPoint y: 420, endPoint x: 902, endPoint y: 409, distance: 17.1
click at [915, 419] on scroll-to-top-button "BACK TO TOP" at bounding box center [906, 423] width 74 height 20
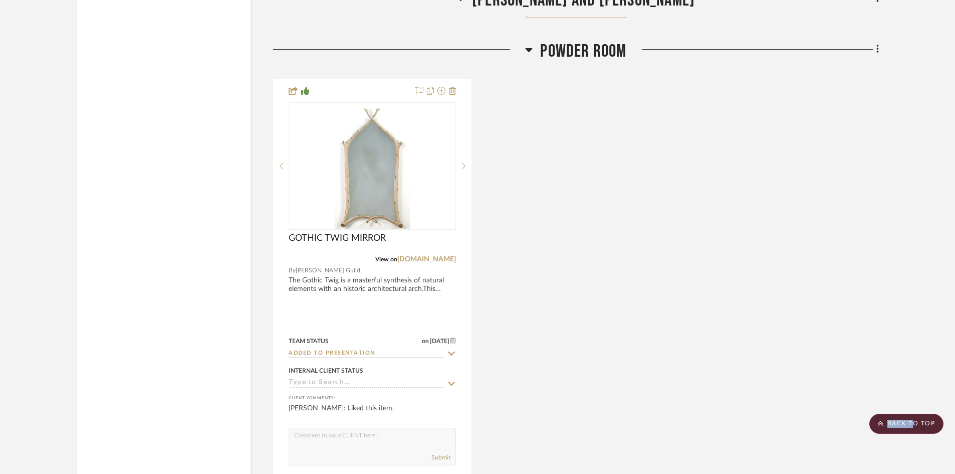
scroll to position [5462, 0]
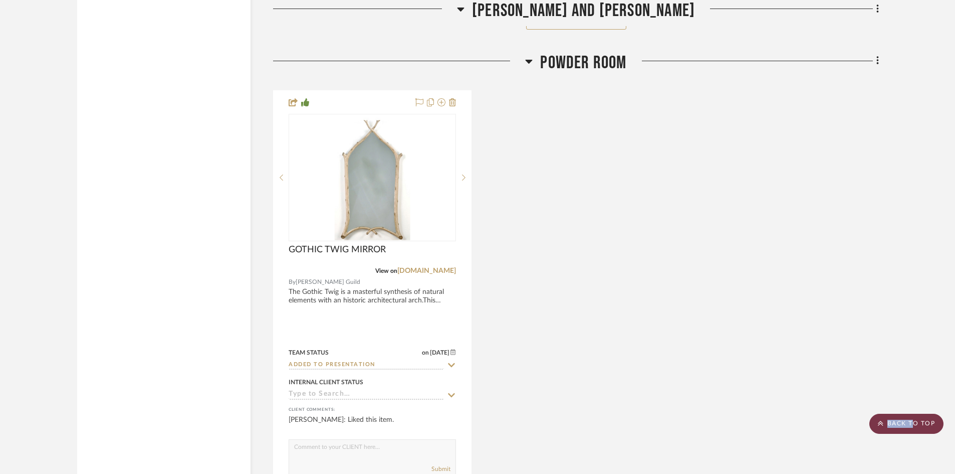
click at [915, 423] on scroll-to-top-button "BACK TO TOP" at bounding box center [906, 423] width 74 height 20
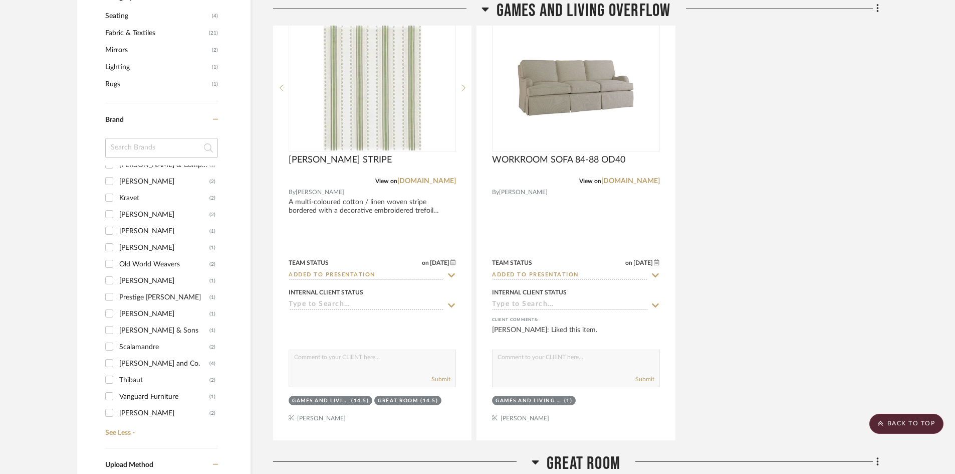
scroll to position [802, 0]
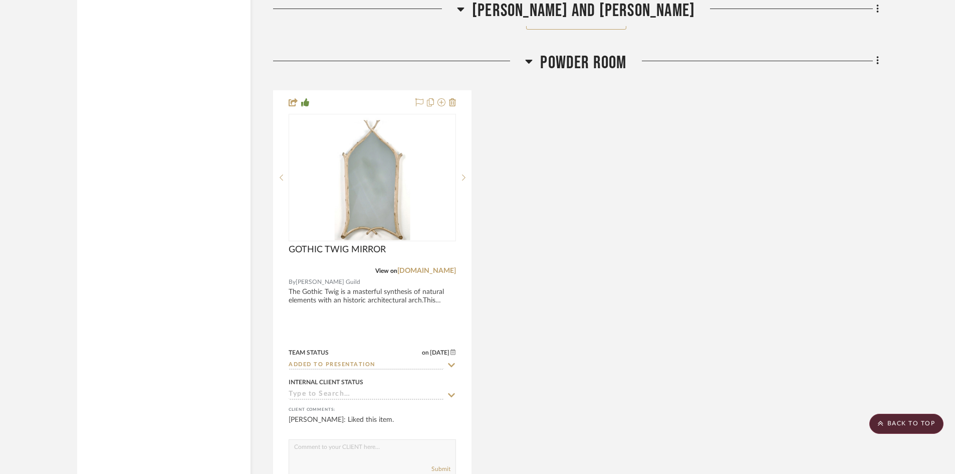
scroll to position [5512, 0]
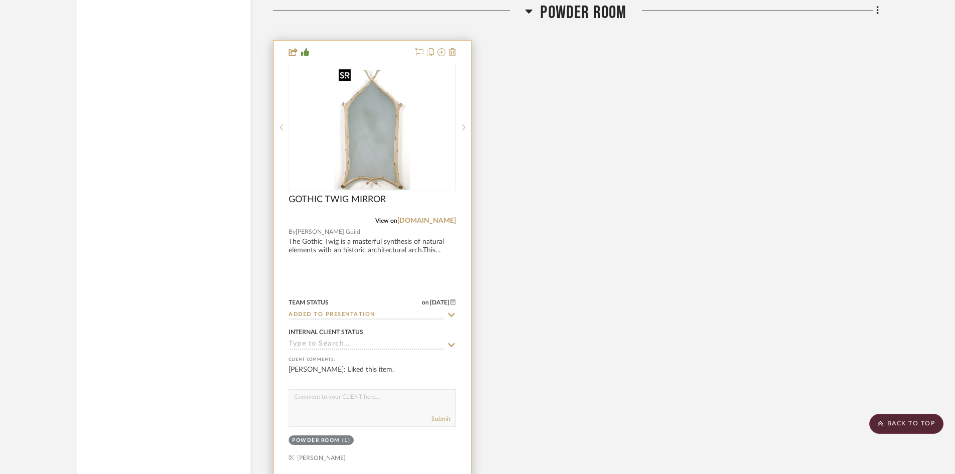
click at [386, 169] on img "0" at bounding box center [373, 127] width 76 height 125
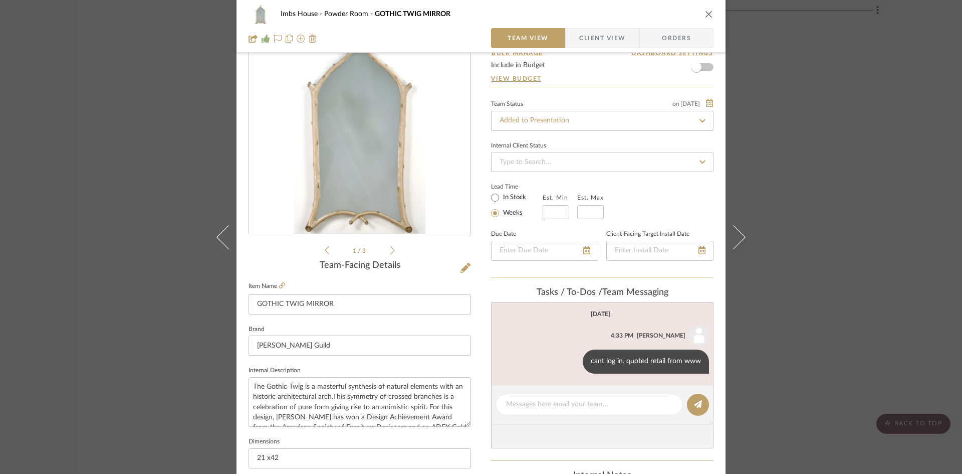
scroll to position [50, 0]
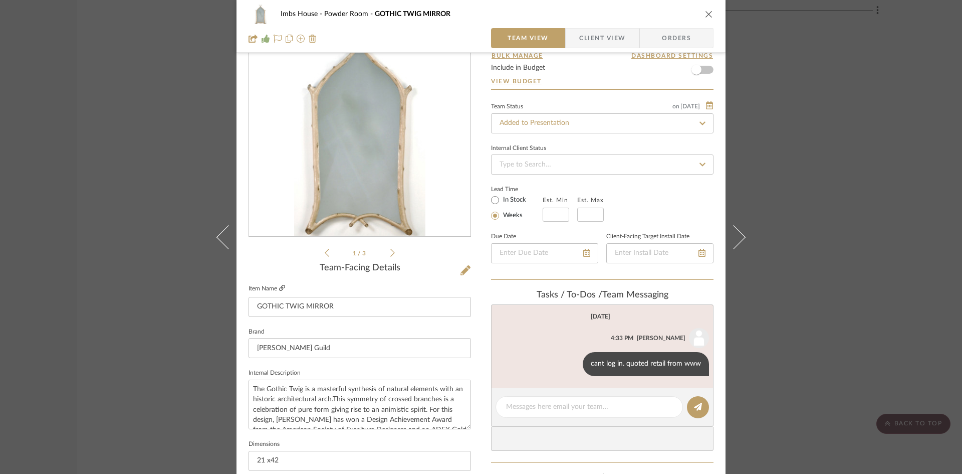
click at [280, 286] on icon at bounding box center [282, 288] width 6 height 6
click at [709, 13] on icon "close" at bounding box center [709, 14] width 8 height 8
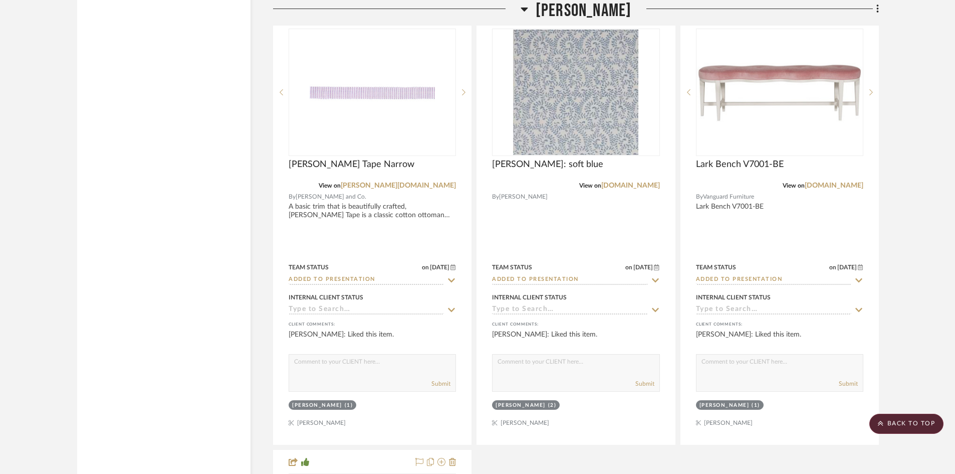
scroll to position [3157, 0]
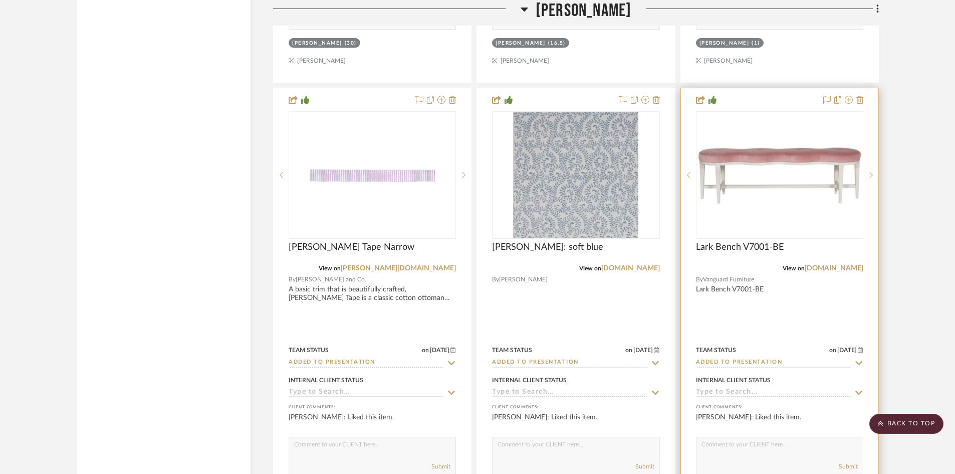
scroll to position [3057, 0]
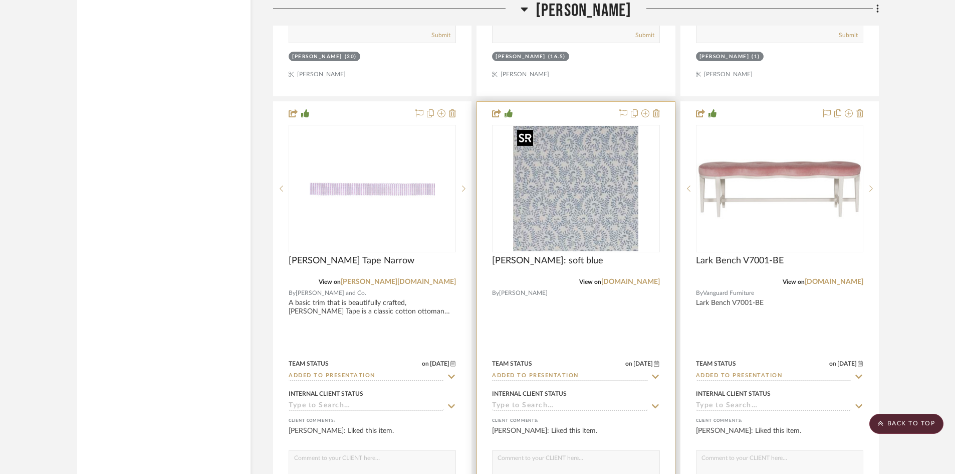
click at [599, 200] on img "0" at bounding box center [575, 188] width 125 height 125
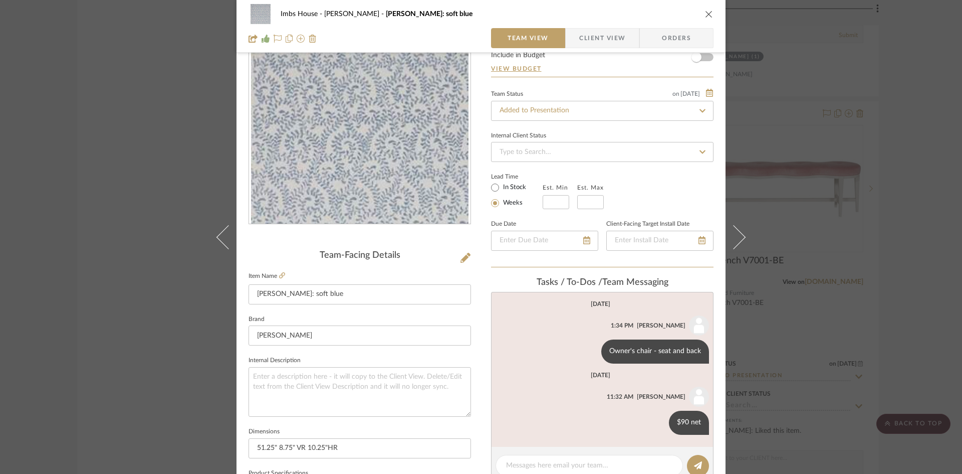
scroll to position [0, 0]
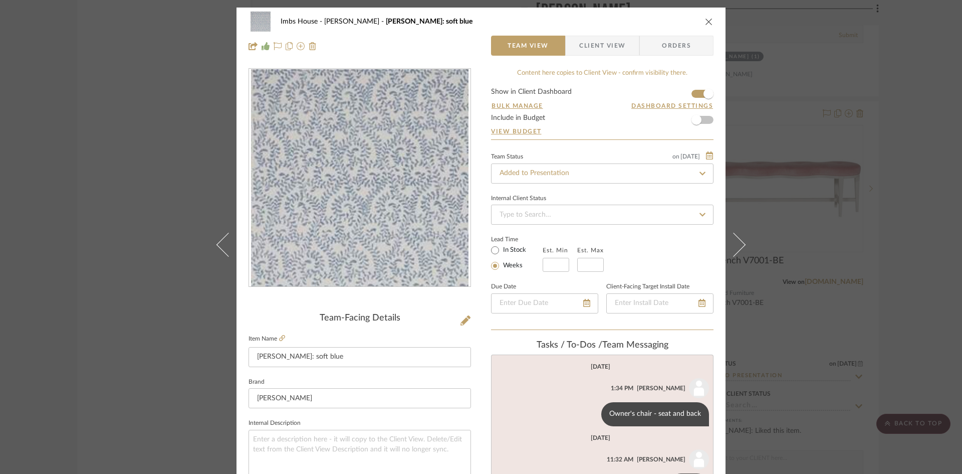
click at [707, 20] on icon "close" at bounding box center [709, 22] width 8 height 8
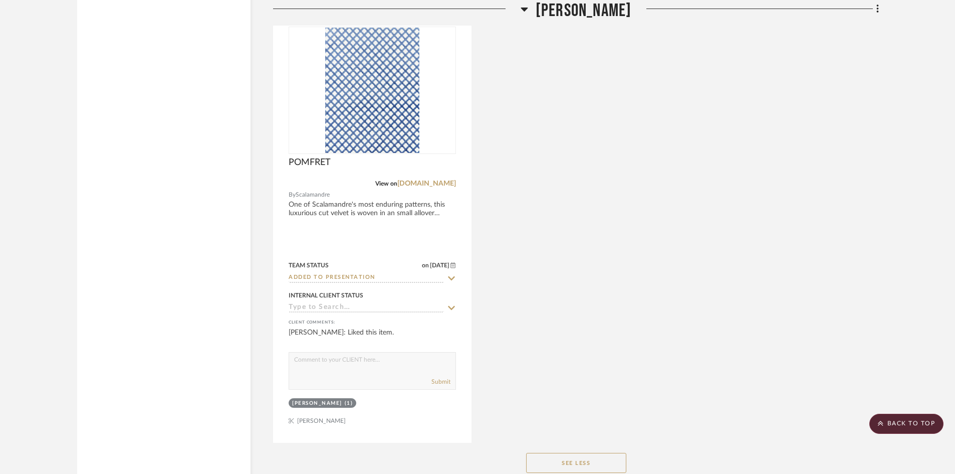
scroll to position [3608, 0]
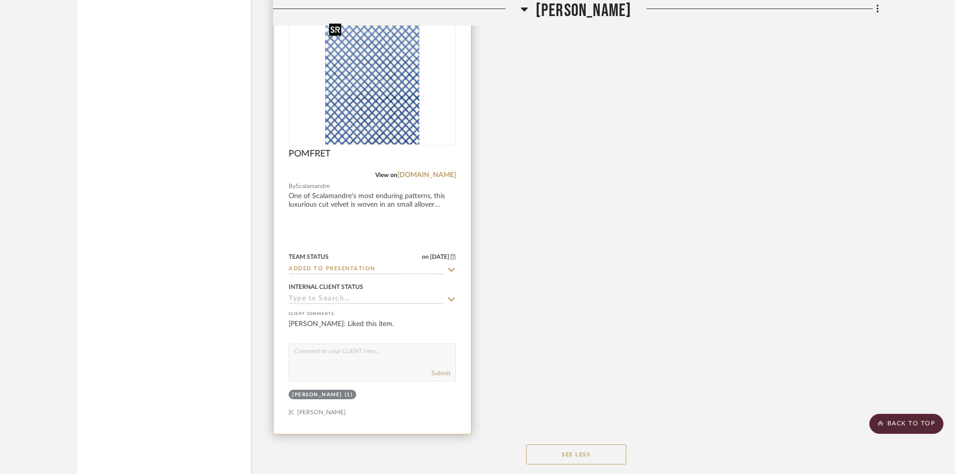
click at [346, 101] on div at bounding box center [372, 81] width 167 height 127
click at [361, 102] on img "0" at bounding box center [372, 81] width 94 height 125
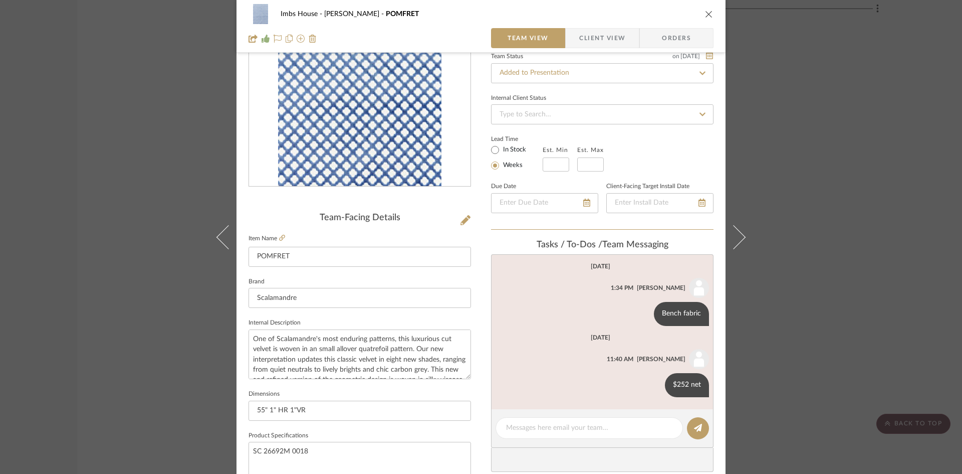
scroll to position [0, 0]
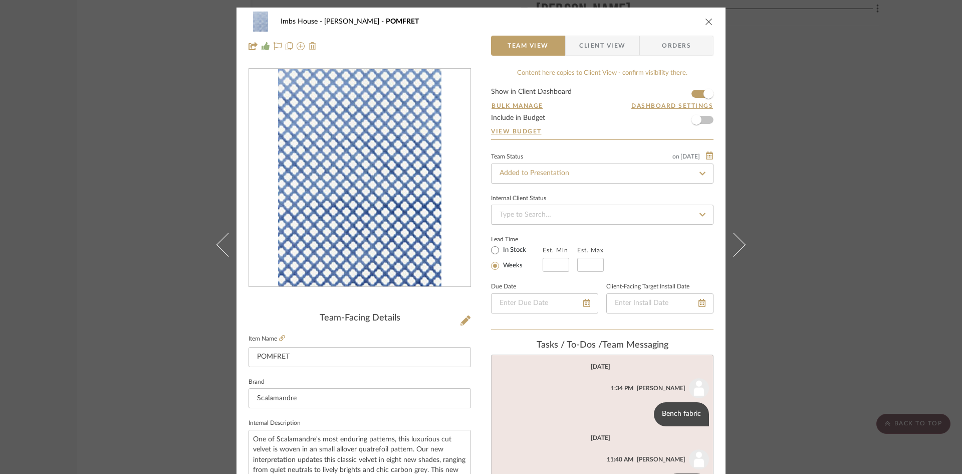
click at [708, 20] on icon "close" at bounding box center [709, 22] width 8 height 8
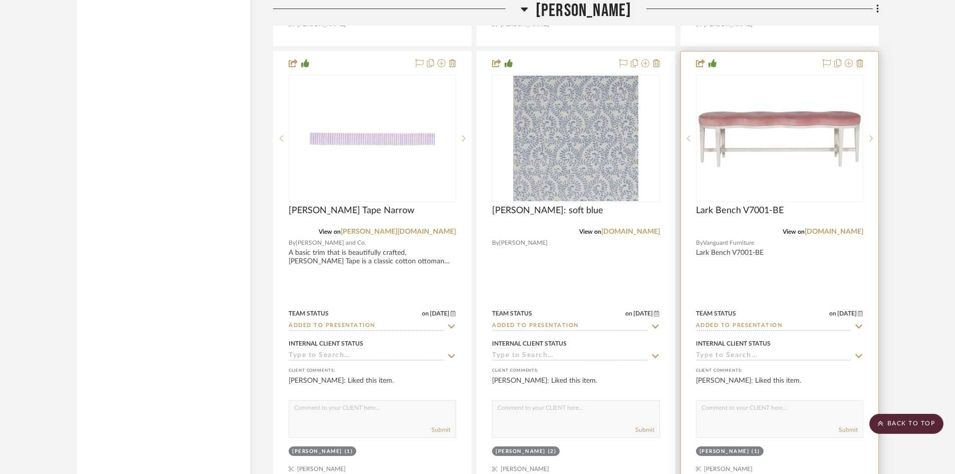
scroll to position [3007, 0]
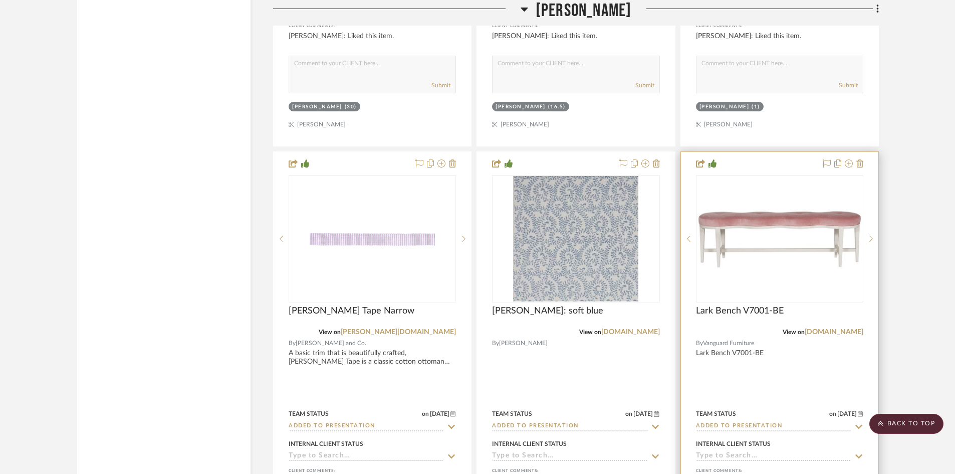
click at [761, 232] on img "0" at bounding box center [779, 239] width 165 height 60
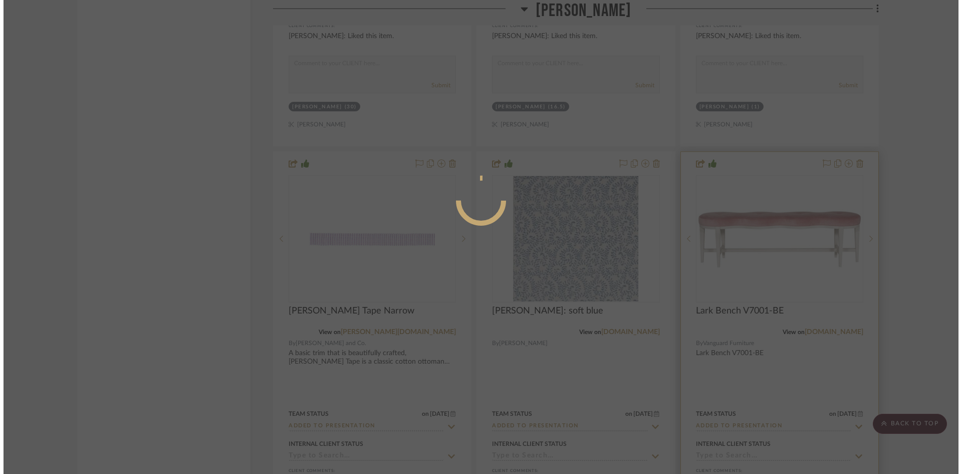
scroll to position [0, 0]
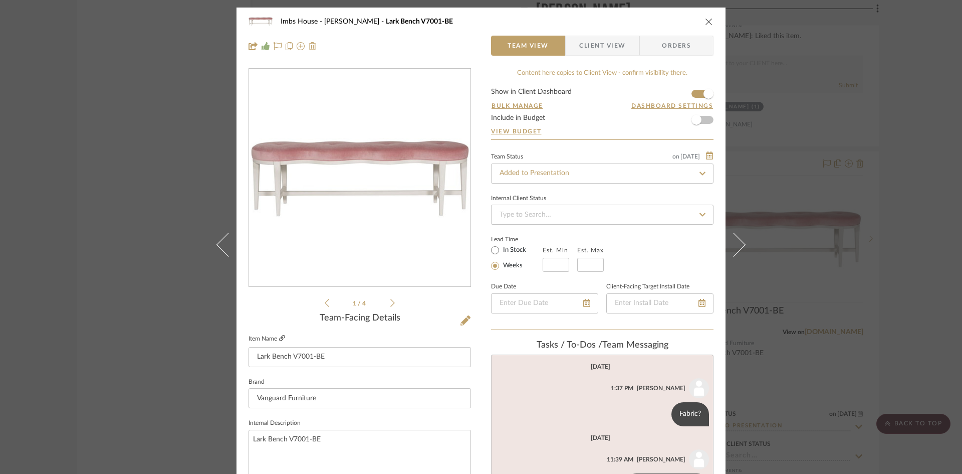
click at [279, 335] on icon at bounding box center [282, 338] width 6 height 6
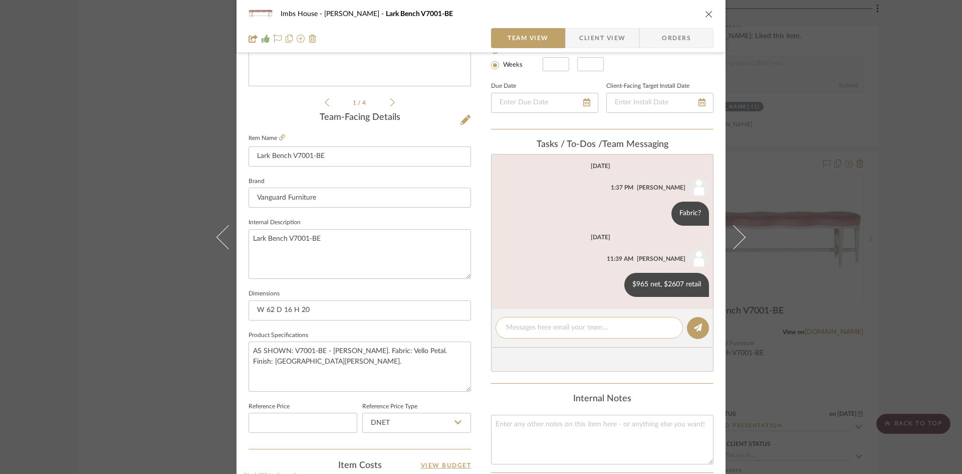
scroll to position [251, 0]
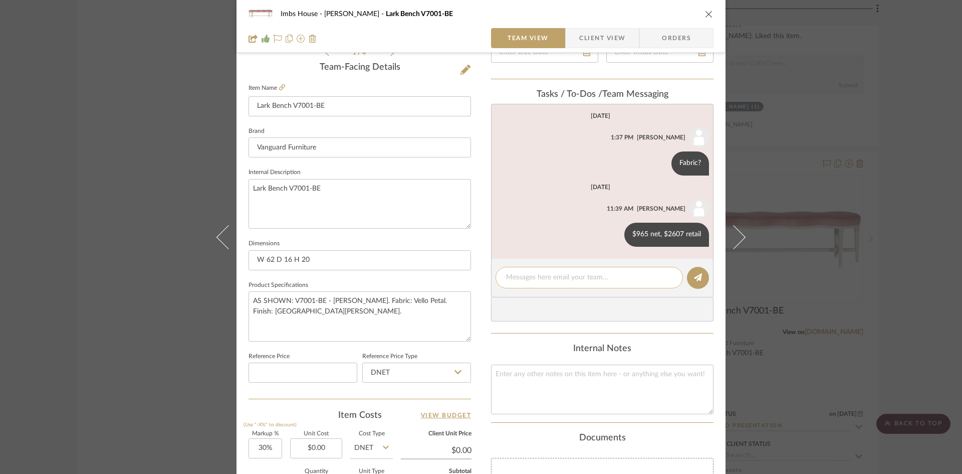
click at [540, 275] on textarea at bounding box center [589, 277] width 166 height 11
type textarea "Need finish"
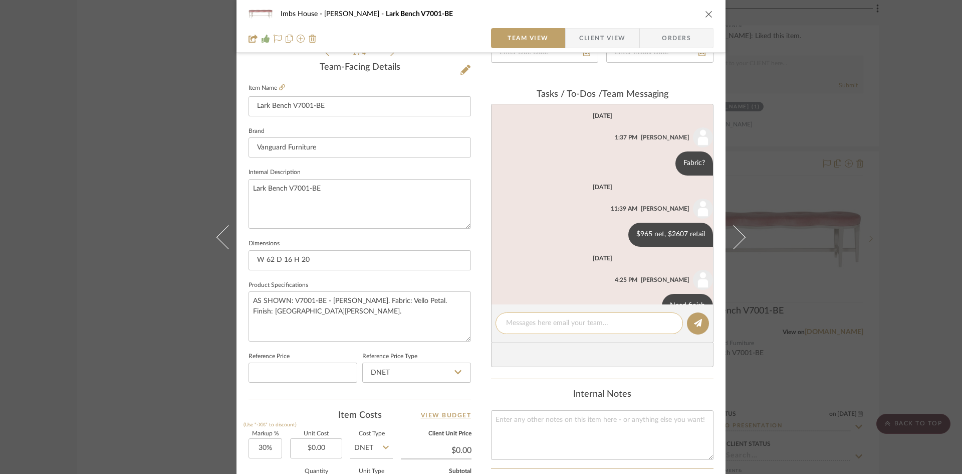
scroll to position [26, 0]
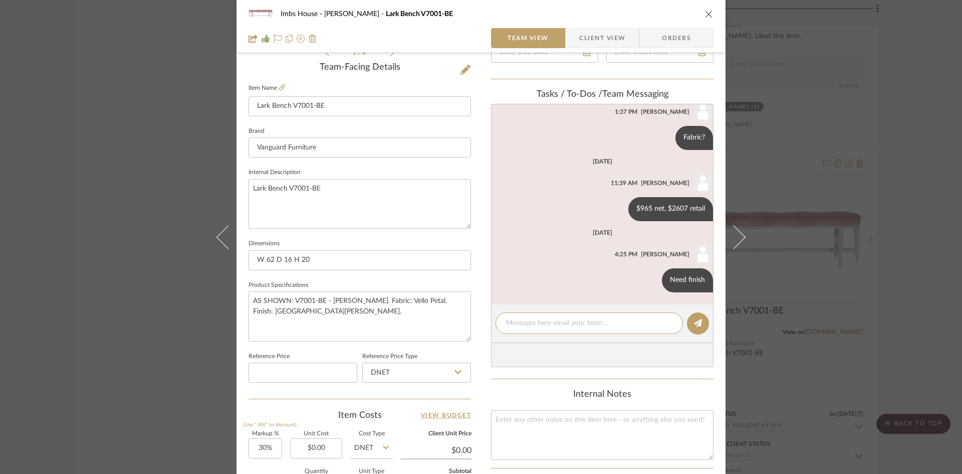
click at [706, 12] on icon "close" at bounding box center [709, 14] width 8 height 8
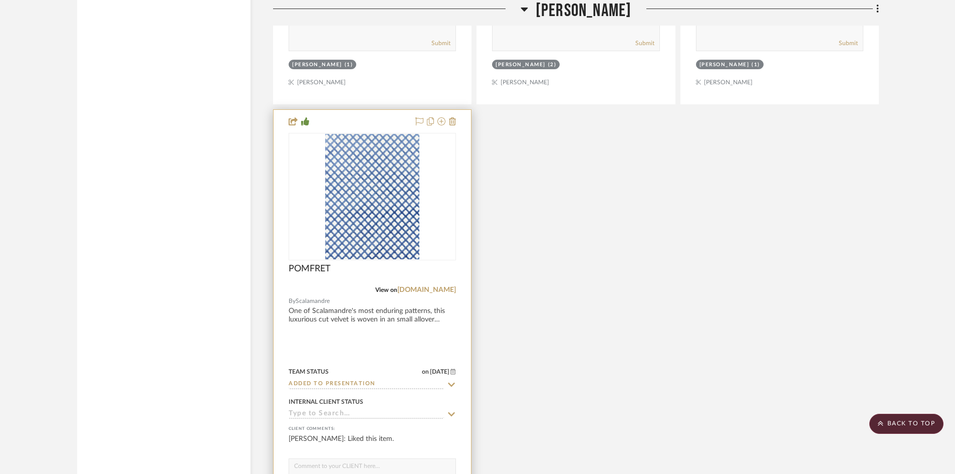
scroll to position [3508, 0]
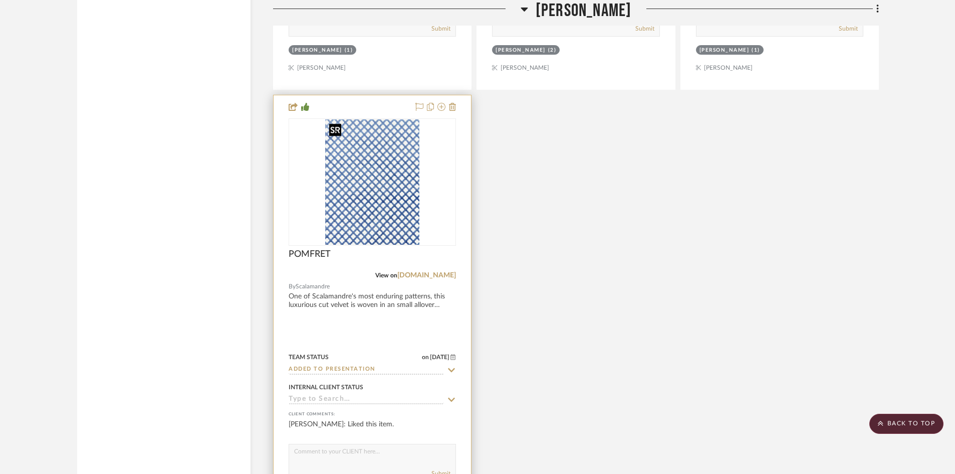
click at [358, 225] on img "0" at bounding box center [372, 181] width 94 height 125
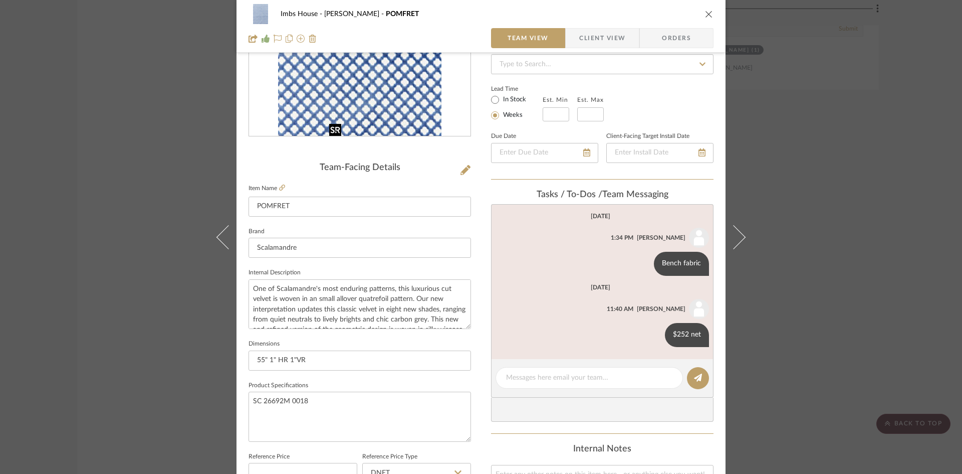
scroll to position [200, 0]
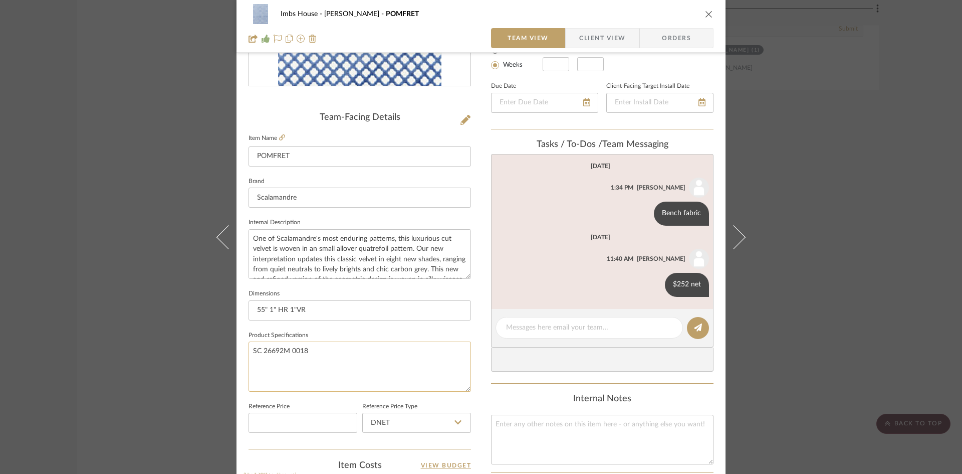
drag, startPoint x: 305, startPoint y: 350, endPoint x: 250, endPoint y: 349, distance: 55.6
click at [250, 349] on textarea "SC 26692M 0018" at bounding box center [360, 366] width 222 height 50
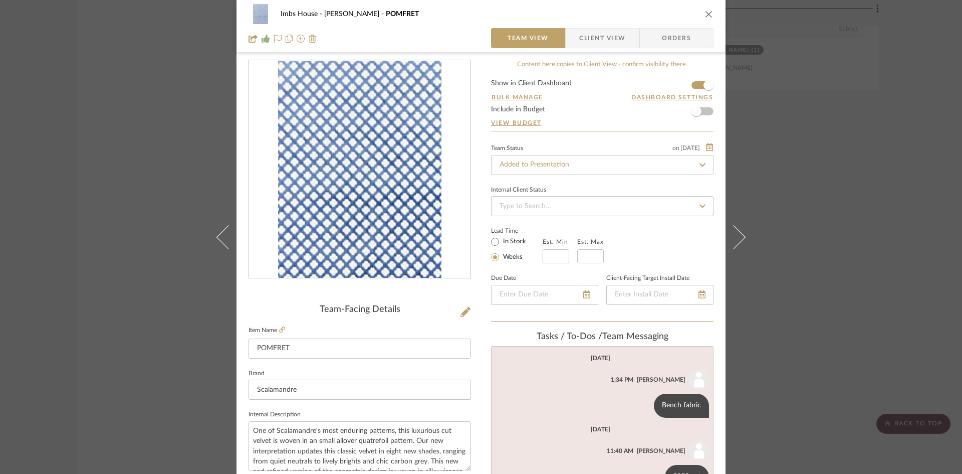
scroll to position [0, 0]
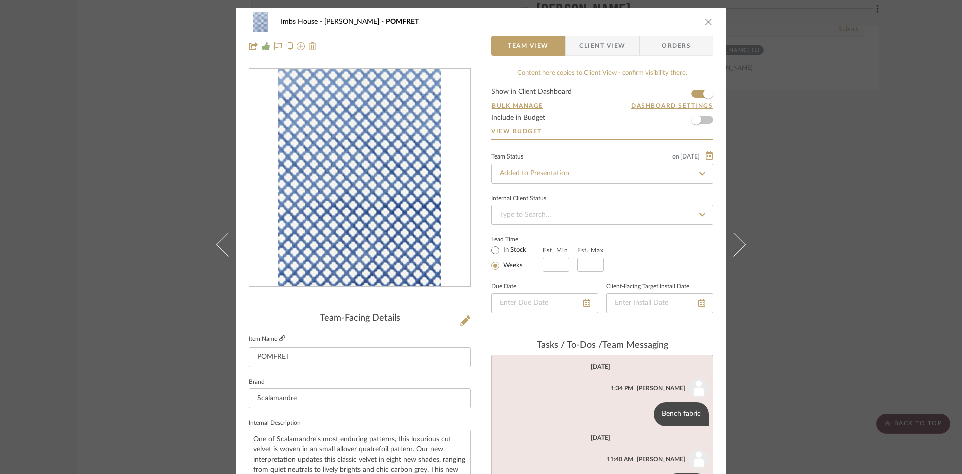
click at [279, 335] on icon at bounding box center [282, 338] width 6 height 6
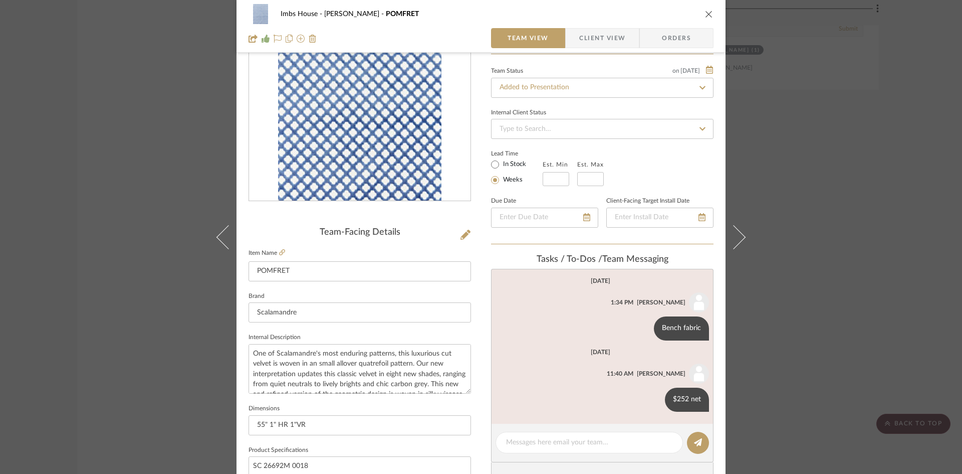
scroll to position [100, 0]
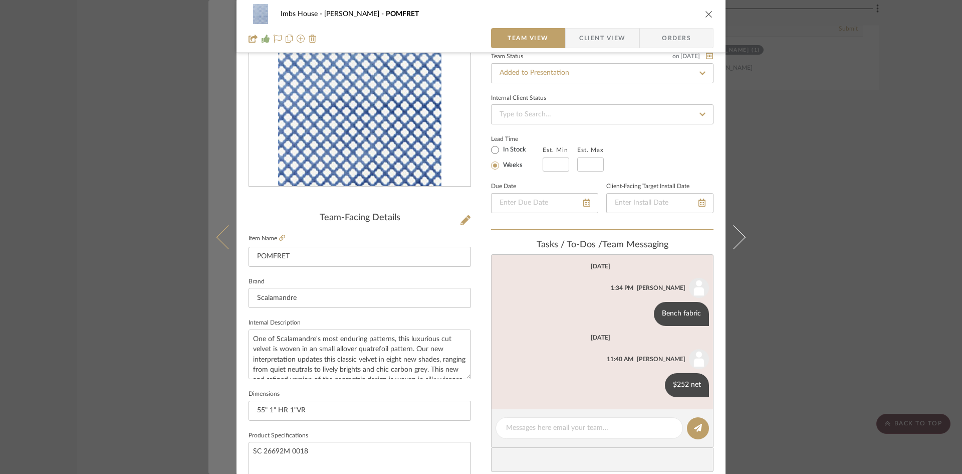
click at [219, 234] on icon at bounding box center [228, 237] width 24 height 24
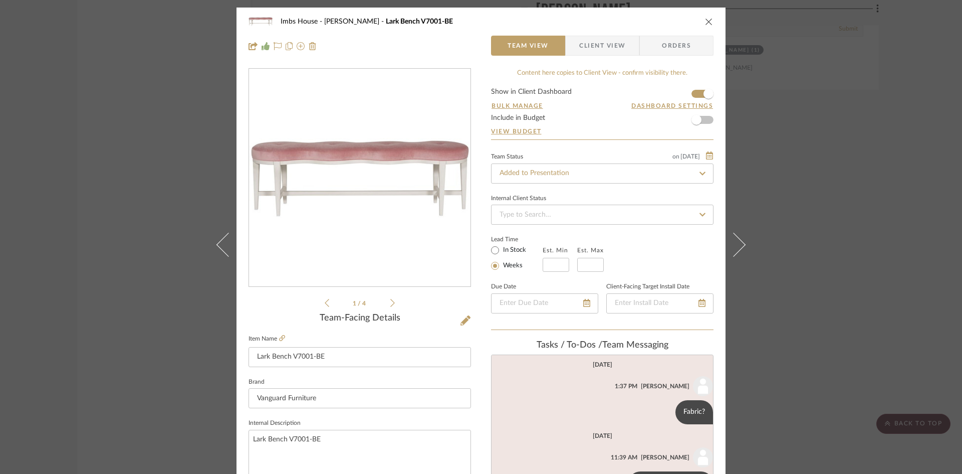
scroll to position [0, 0]
click at [576, 173] on input "Added to Presentation" at bounding box center [602, 173] width 222 height 20
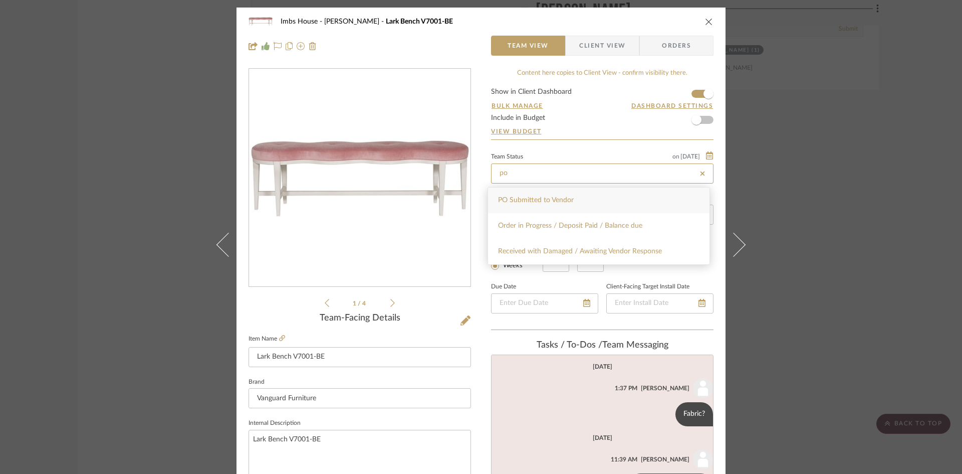
type input "po"
click at [531, 199] on span "PO Submitted to Vendor" at bounding box center [536, 199] width 76 height 7
type input "[DATE]"
type input "PO Submitted to Vendor"
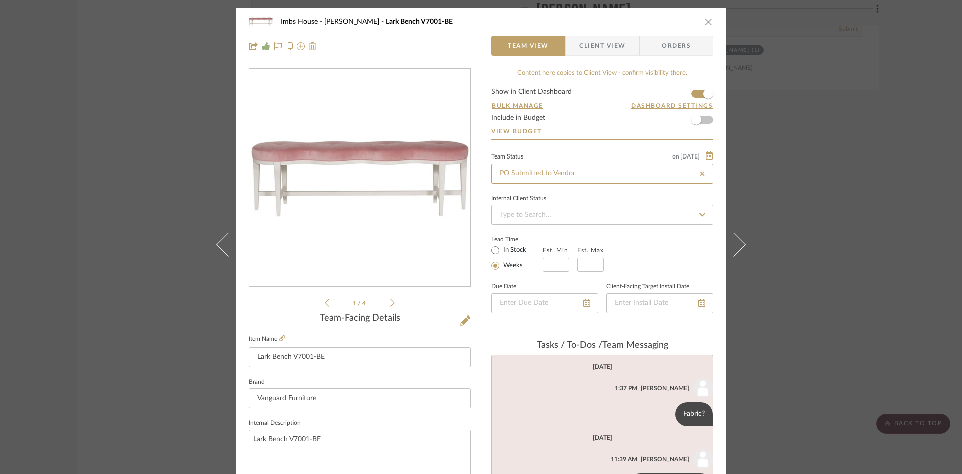
type input "[DATE]"
type input "PO Submitted to Vendor"
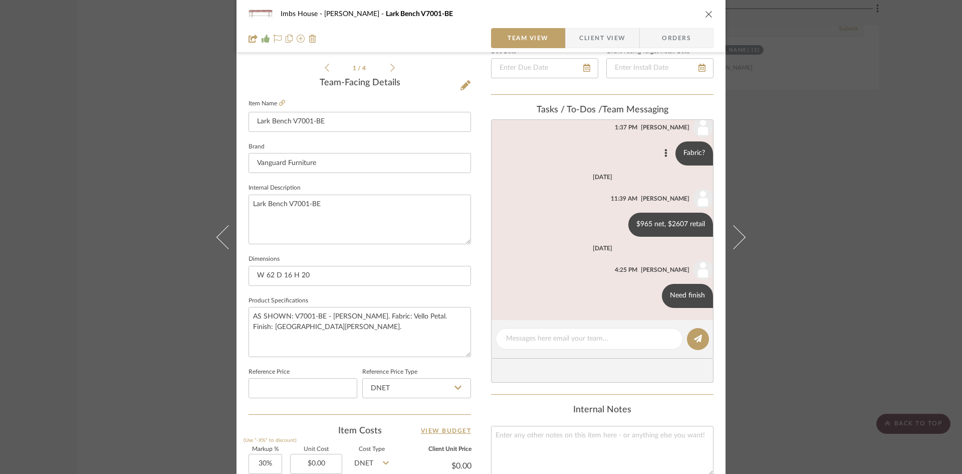
scroll to position [251, 0]
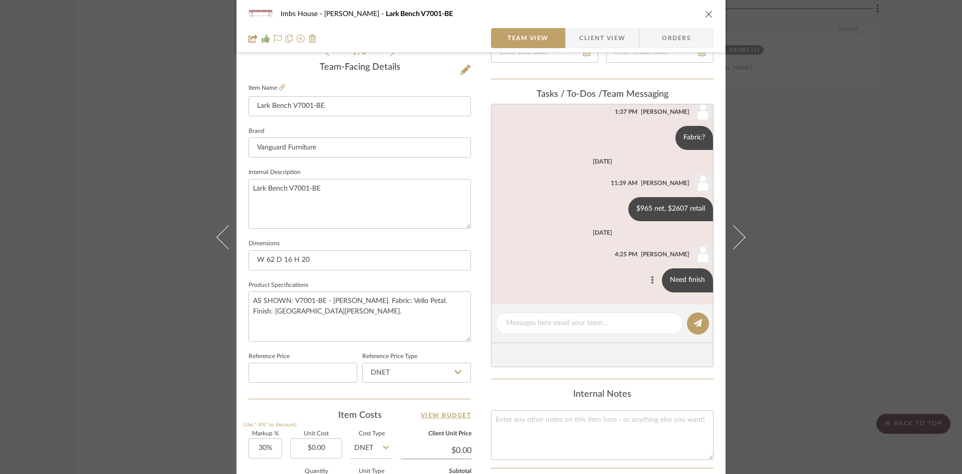
click at [646, 277] on button at bounding box center [652, 280] width 12 height 12
click at [591, 290] on span "Delete" at bounding box center [597, 292] width 41 height 9
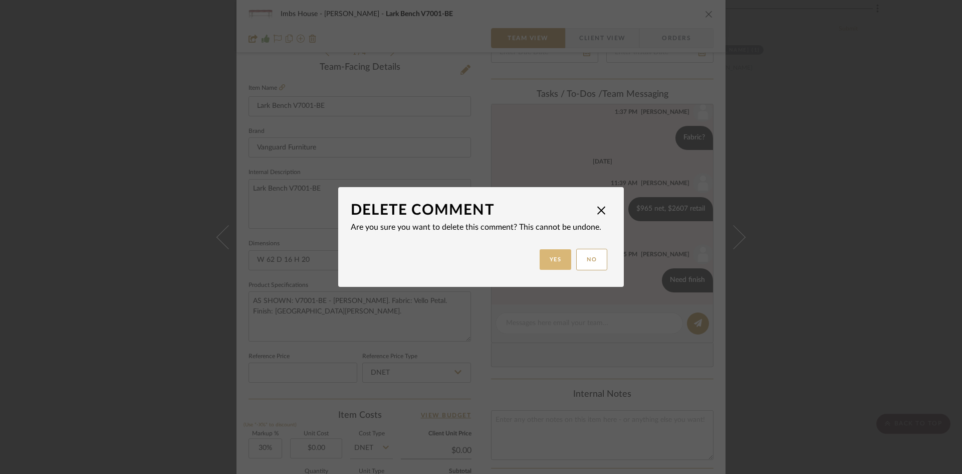
click at [553, 261] on button "Yes" at bounding box center [556, 259] width 32 height 21
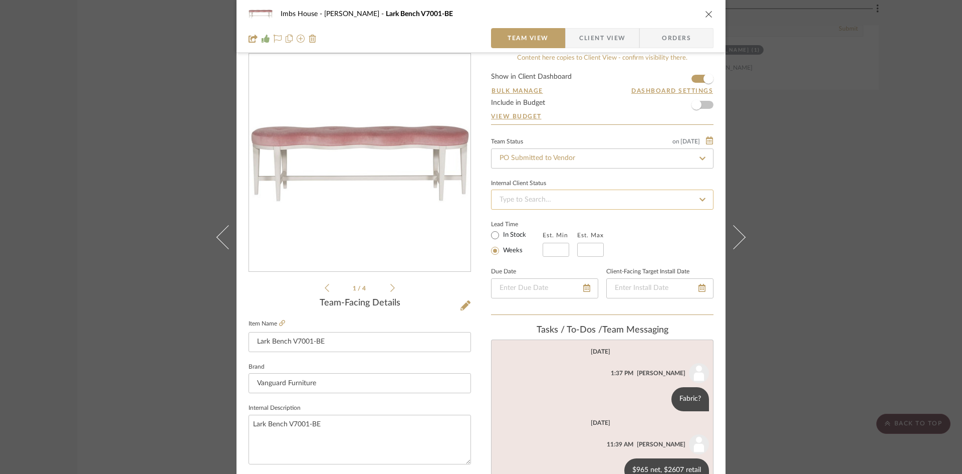
scroll to position [0, 0]
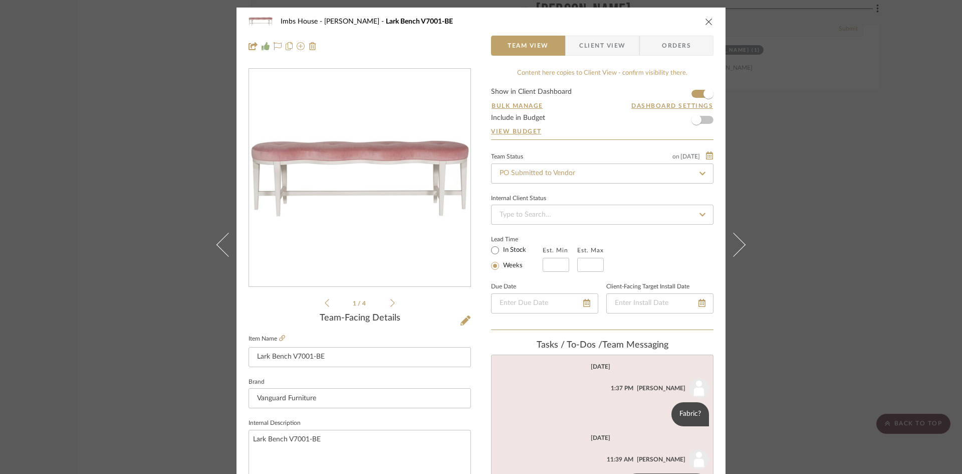
click at [706, 19] on icon "close" at bounding box center [709, 22] width 8 height 8
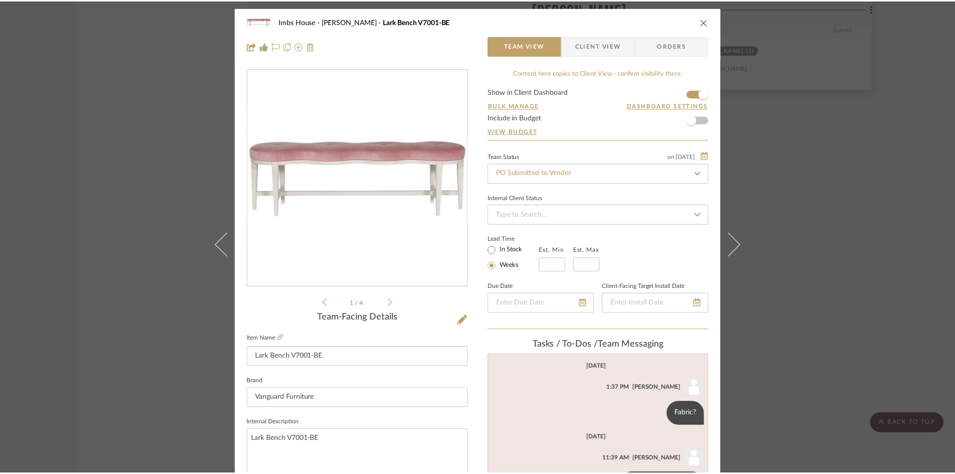
scroll to position [3508, 0]
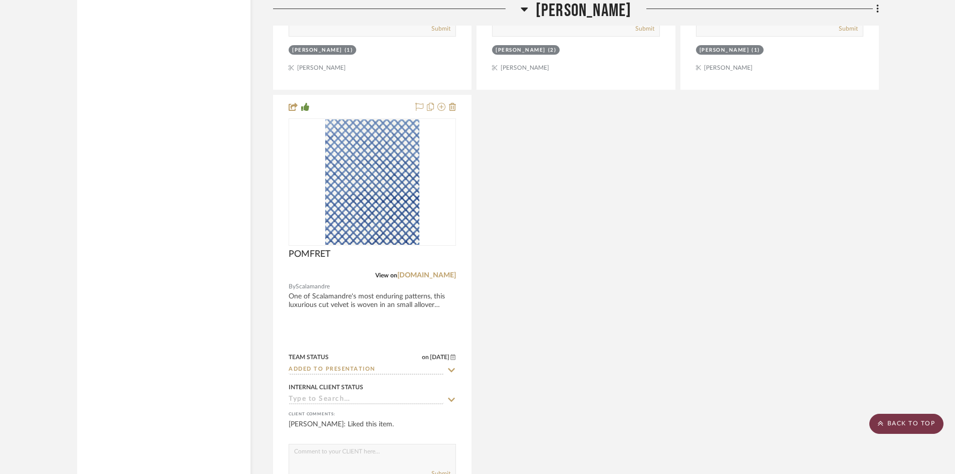
click at [890, 424] on scroll-to-top-button "BACK TO TOP" at bounding box center [906, 423] width 74 height 20
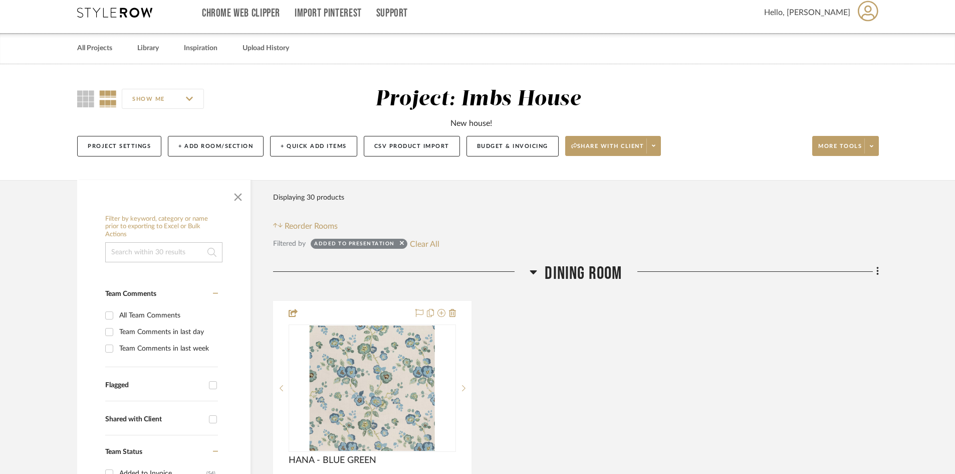
scroll to position [0, 0]
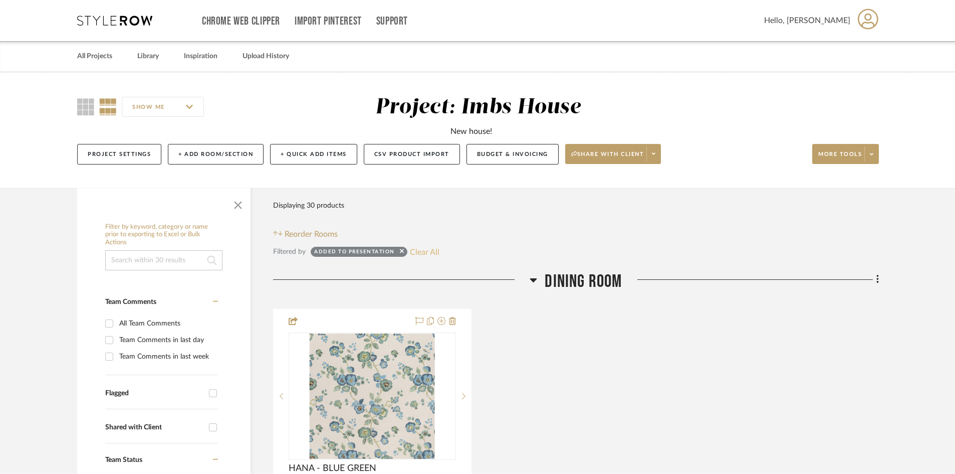
click at [421, 251] on button "Clear All" at bounding box center [425, 251] width 30 height 13
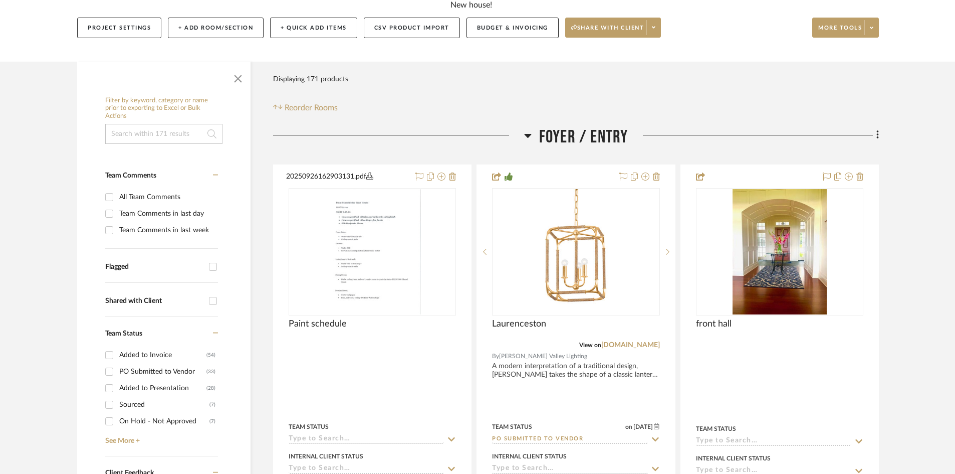
scroll to position [150, 0]
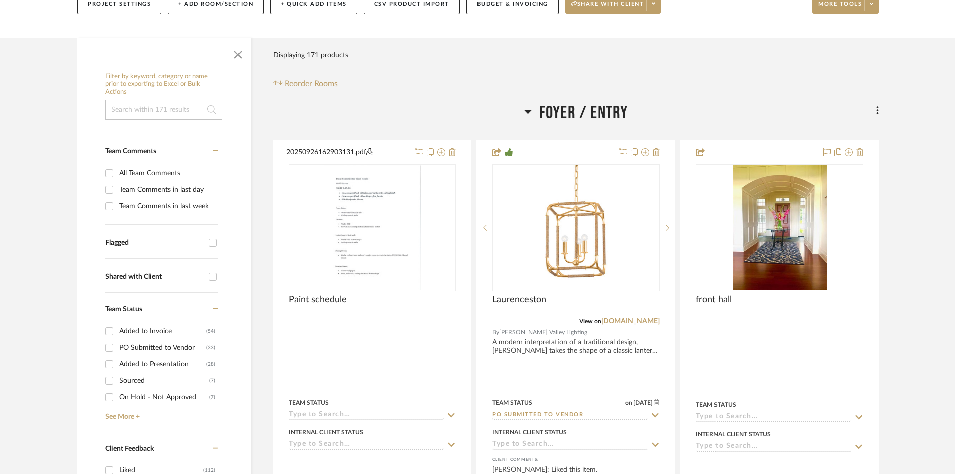
click at [109, 361] on input "Added to Presentation (28)" at bounding box center [109, 364] width 16 height 16
checkbox input "true"
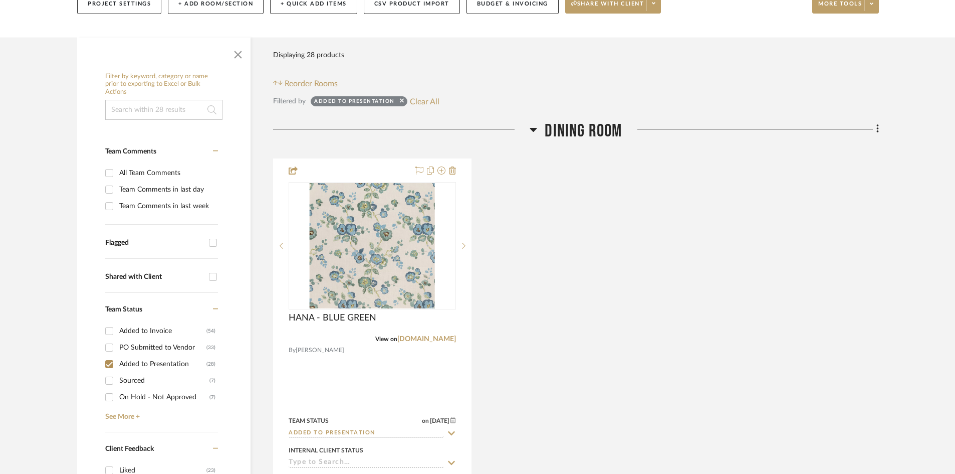
scroll to position [0, 0]
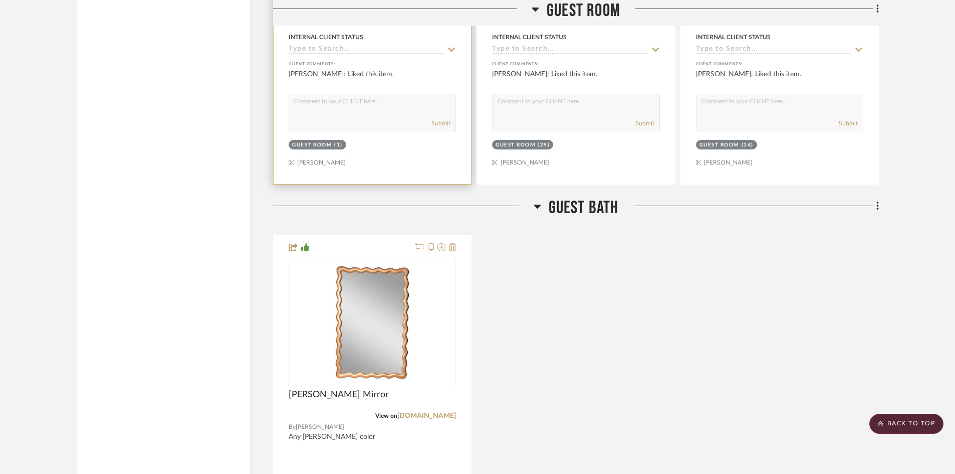
scroll to position [6080, 0]
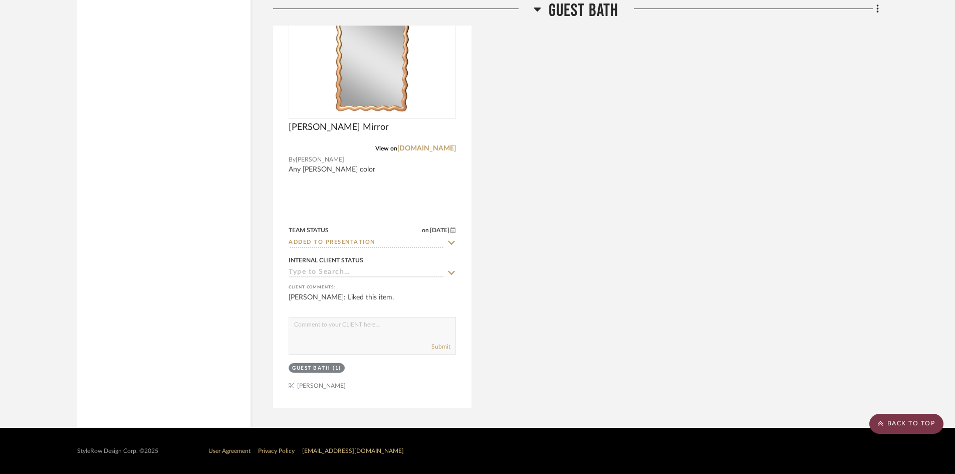
click at [927, 418] on scroll-to-top-button "BACK TO TOP" at bounding box center [906, 423] width 74 height 20
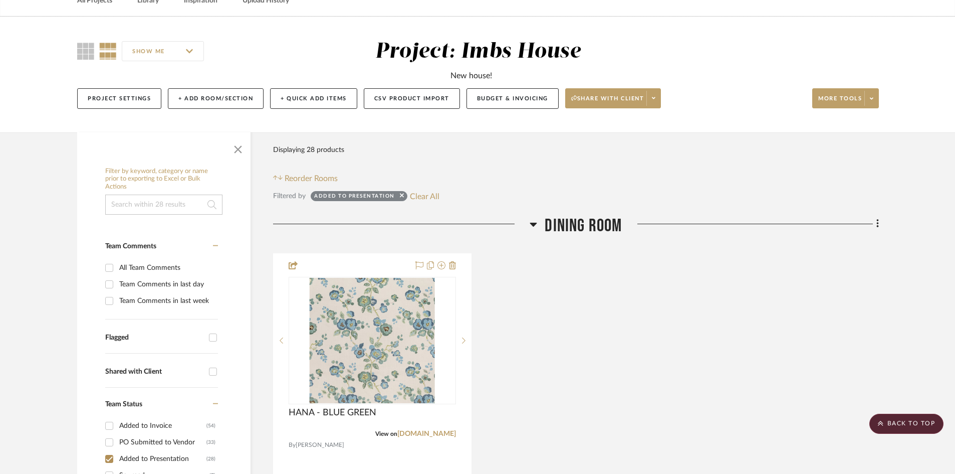
scroll to position [13, 0]
